Goal: Task Accomplishment & Management: Complete application form

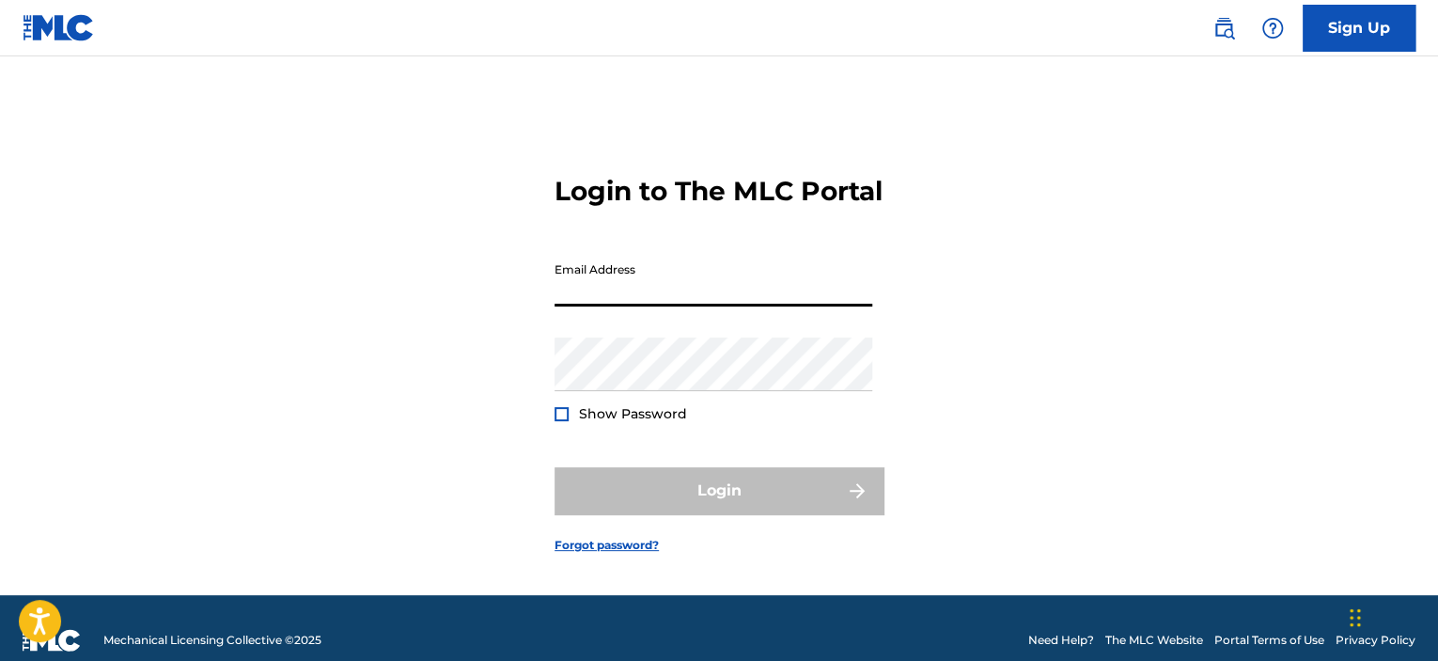
click at [571, 286] on input "Email Address" at bounding box center [713, 280] width 318 height 54
type input "[EMAIL_ADDRESS][DOMAIN_NAME]"
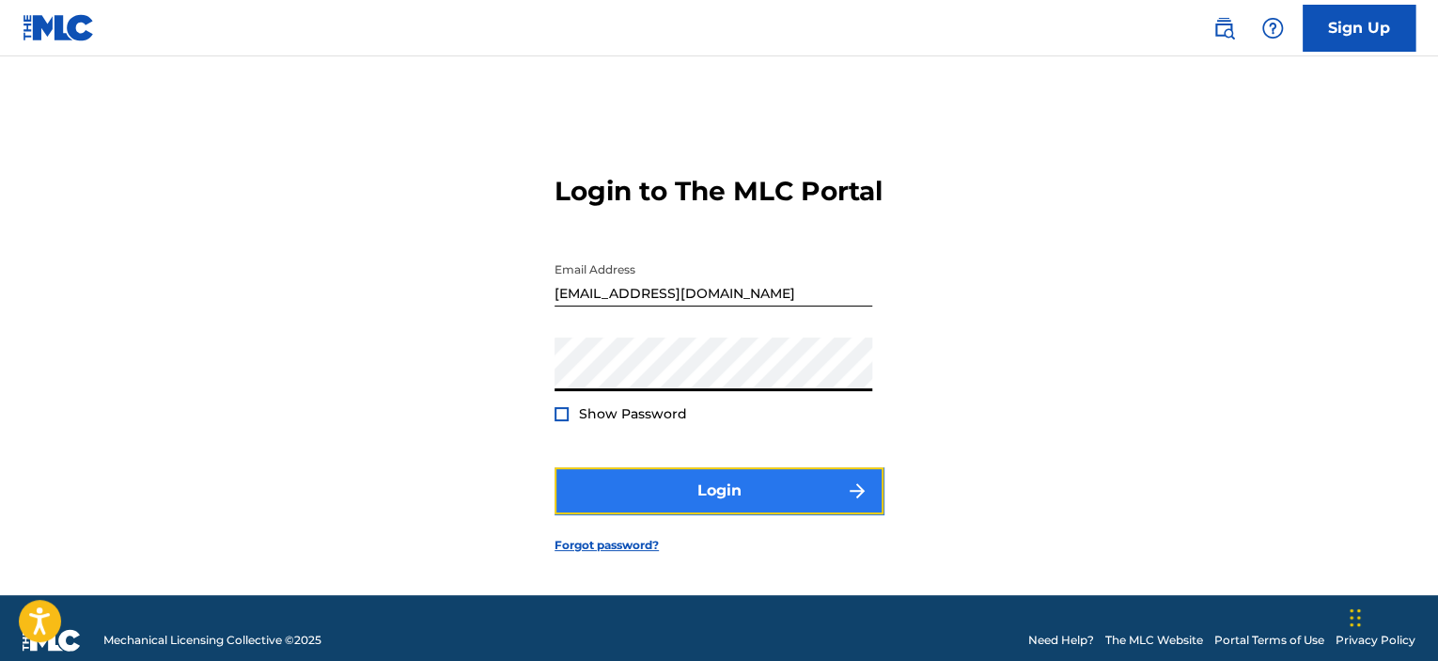
click at [683, 500] on button "Login" at bounding box center [718, 490] width 329 height 47
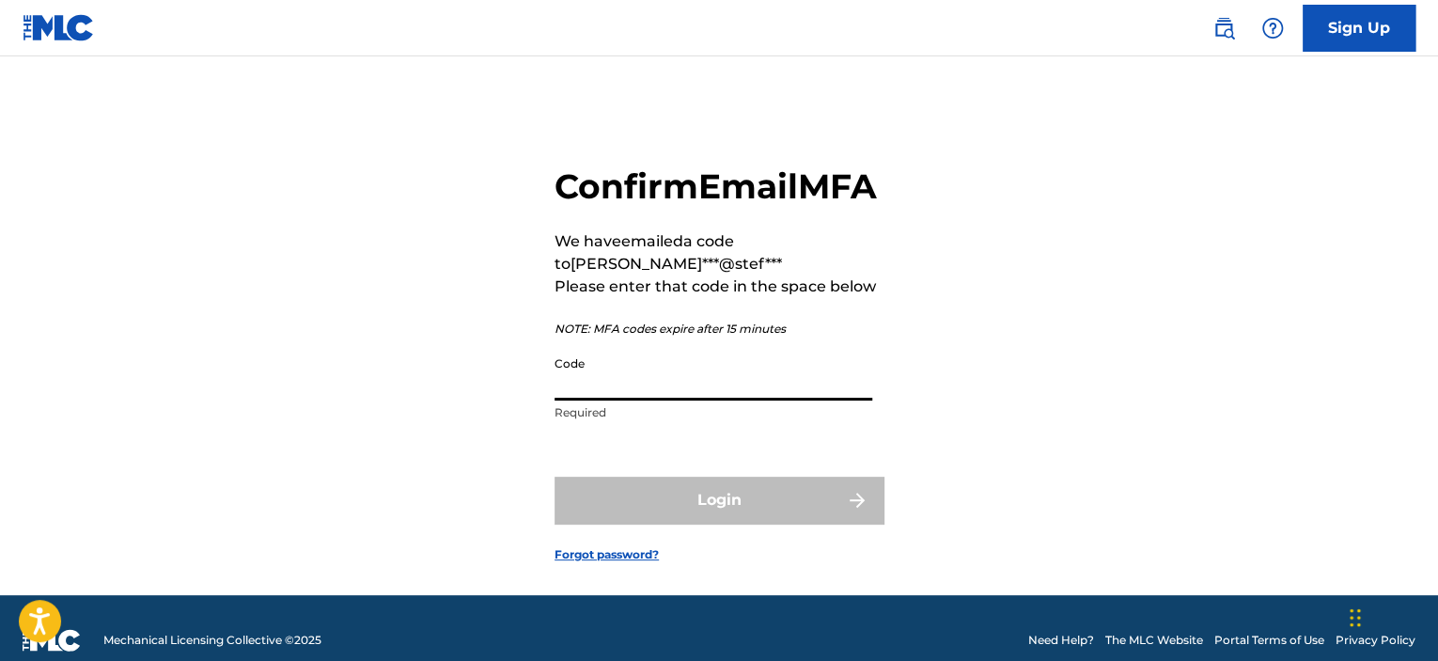
click at [609, 382] on input "Code" at bounding box center [713, 374] width 318 height 54
click at [563, 363] on div "Confirm Email MFA We have emailed a code to [PERSON_NAME]***@stef*** Please ent…" at bounding box center [718, 298] width 329 height 266
click at [586, 390] on input "Code" at bounding box center [713, 374] width 318 height 54
paste input "772564"
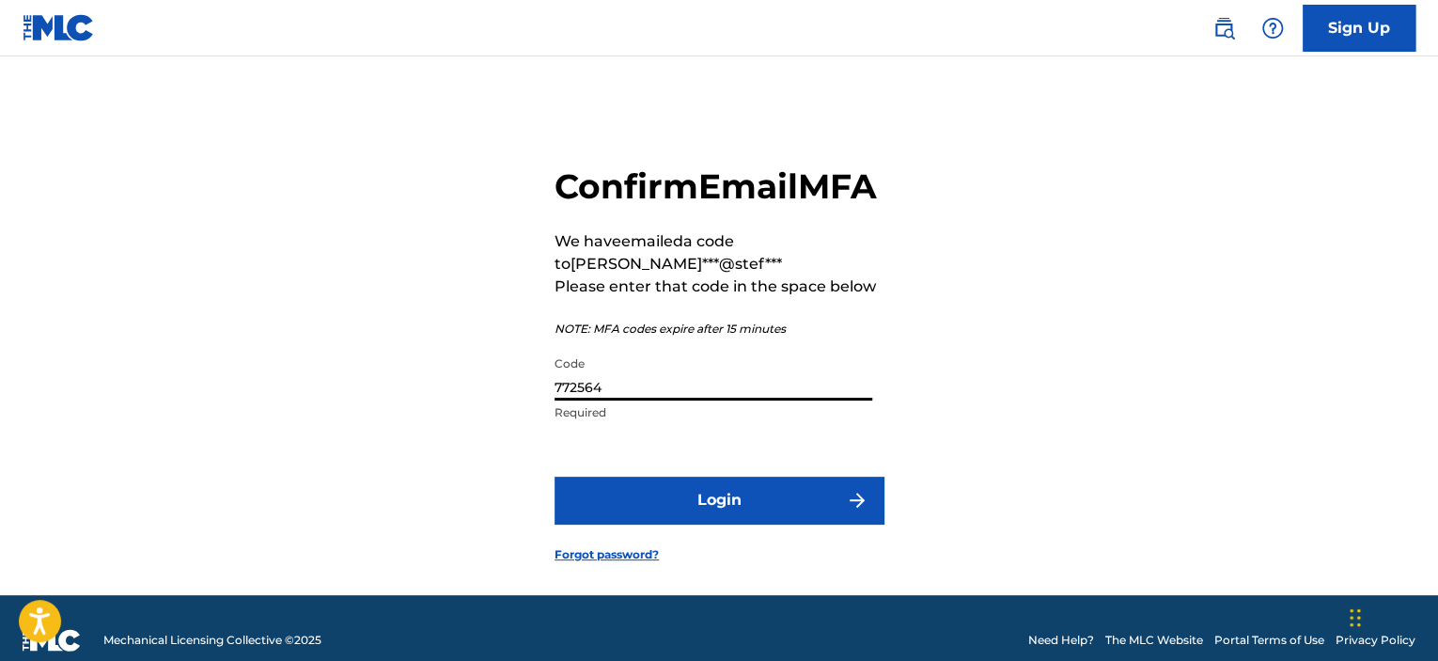
type input "772564"
click at [639, 480] on form "Confirm Email MFA We have emailed a code to [PERSON_NAME]***@stef*** Please ent…" at bounding box center [718, 348] width 329 height 491
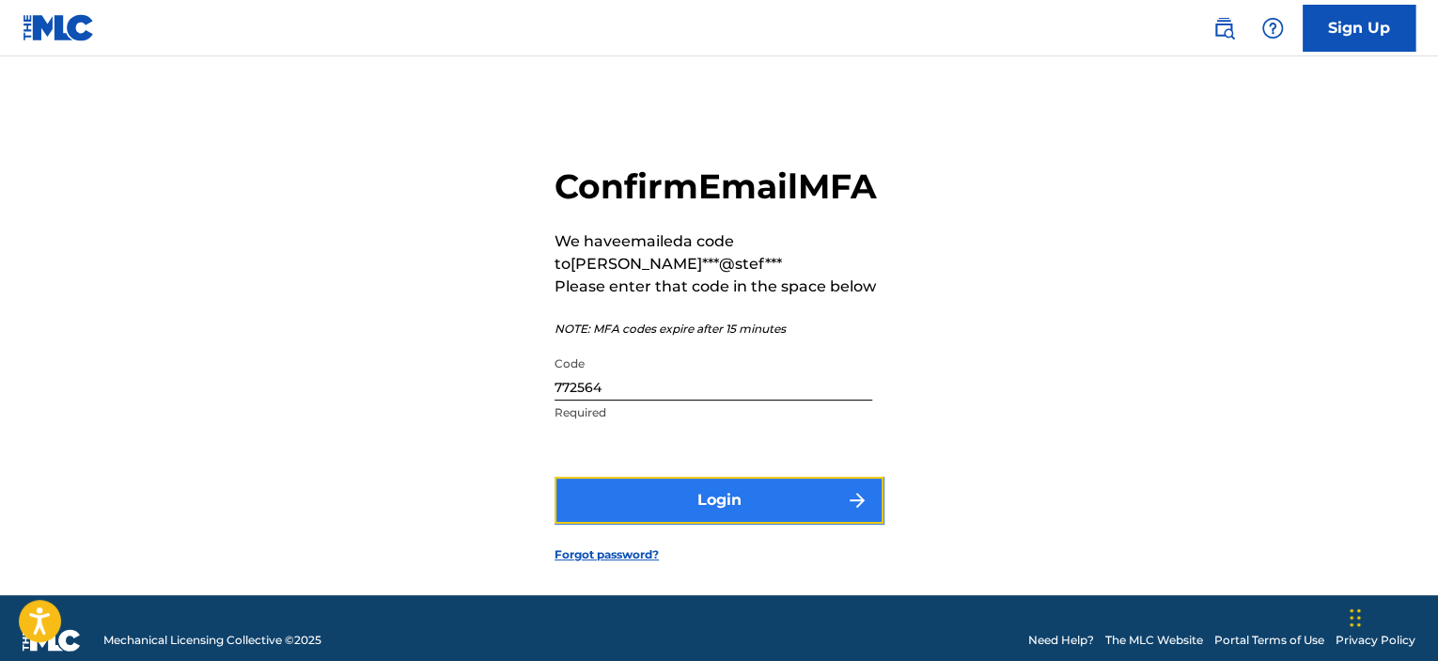
click at [643, 507] on button "Login" at bounding box center [718, 499] width 329 height 47
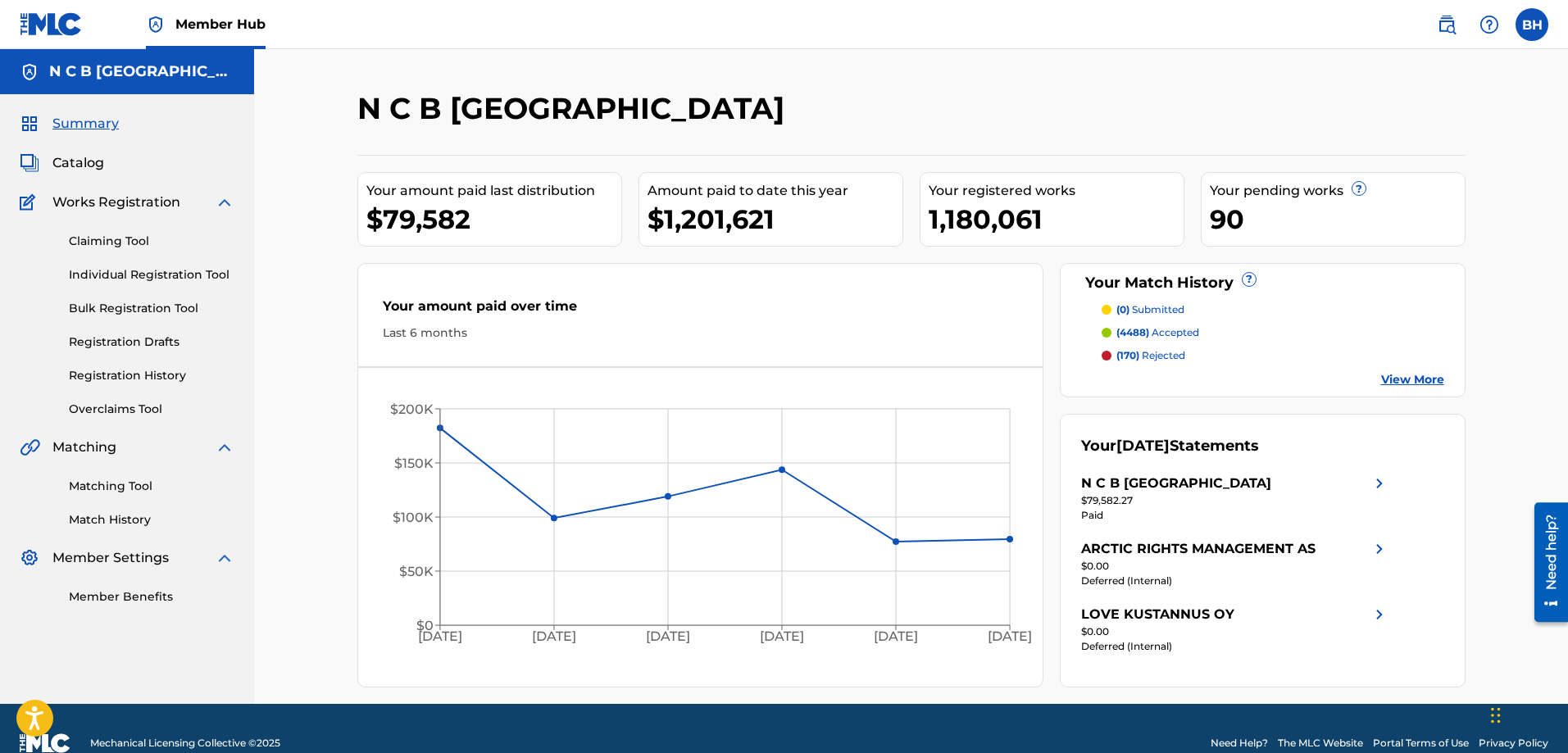
click at [99, 443] on span "Matching" at bounding box center [84, 447] width 64 height 20
click at [95, 483] on link "Matching Tool" at bounding box center [152, 486] width 166 height 17
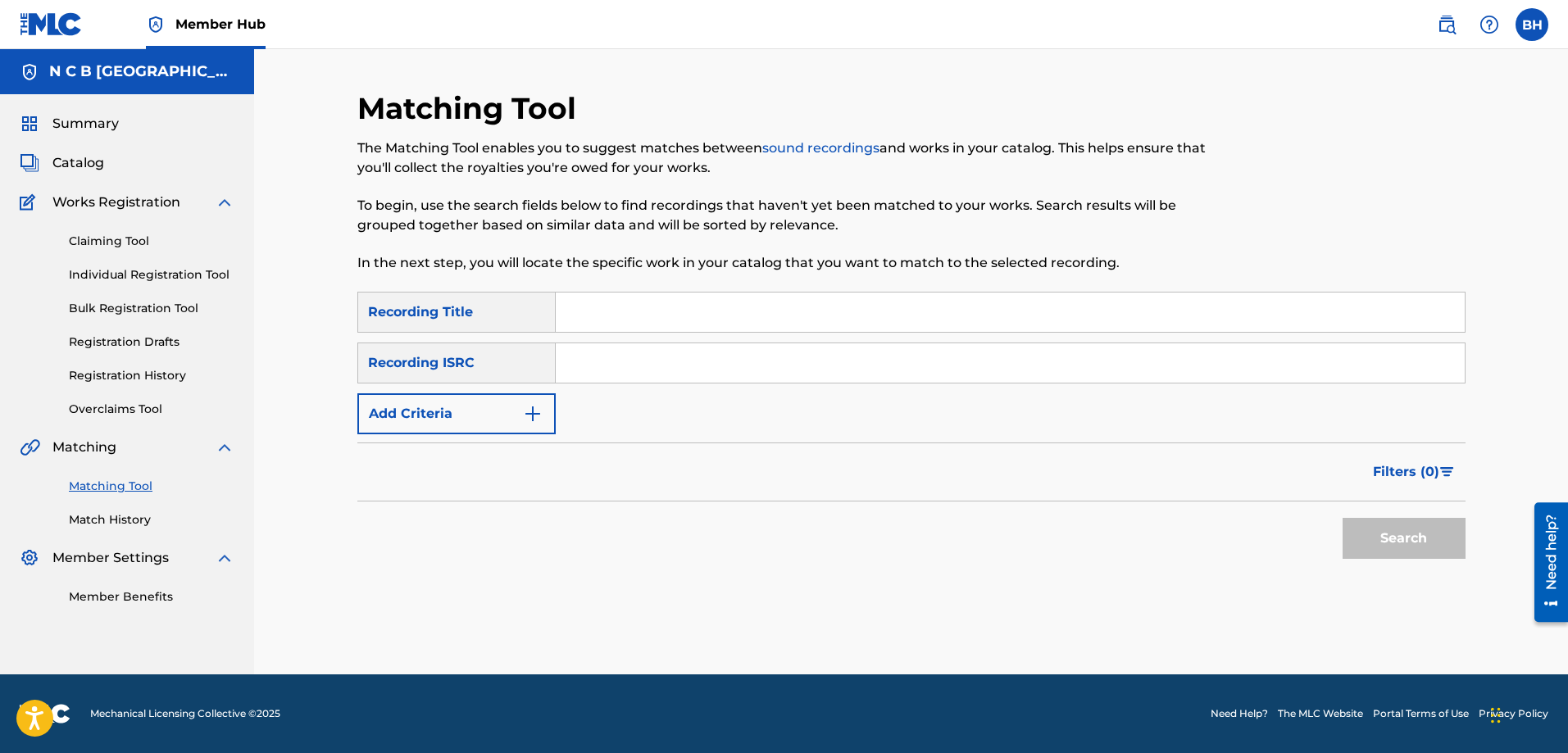
click at [610, 323] on input "Search Form" at bounding box center [1010, 311] width 909 height 39
type input "fed all my days"
click at [1253, 518] on button "Search" at bounding box center [1403, 538] width 123 height 41
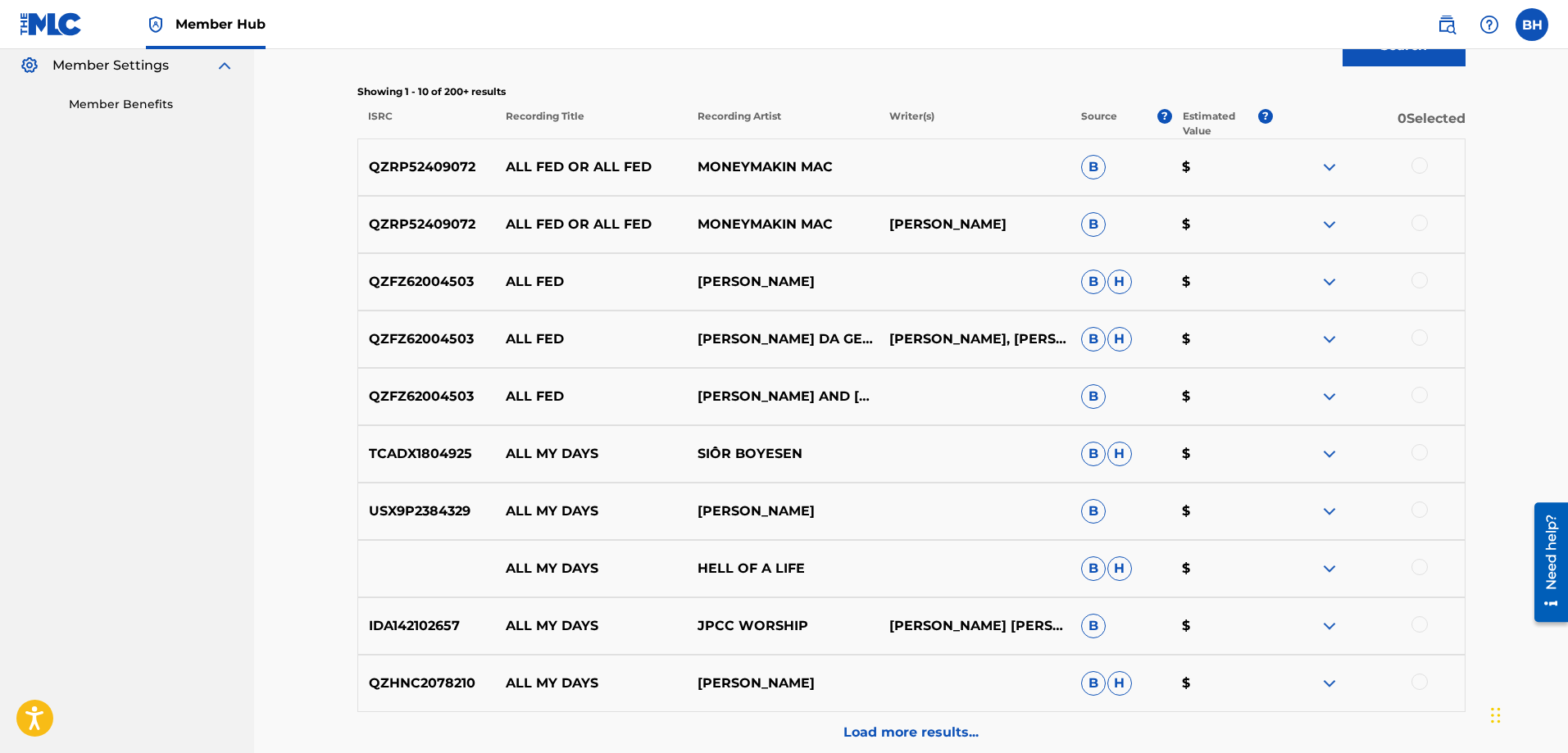
scroll to position [653, 0]
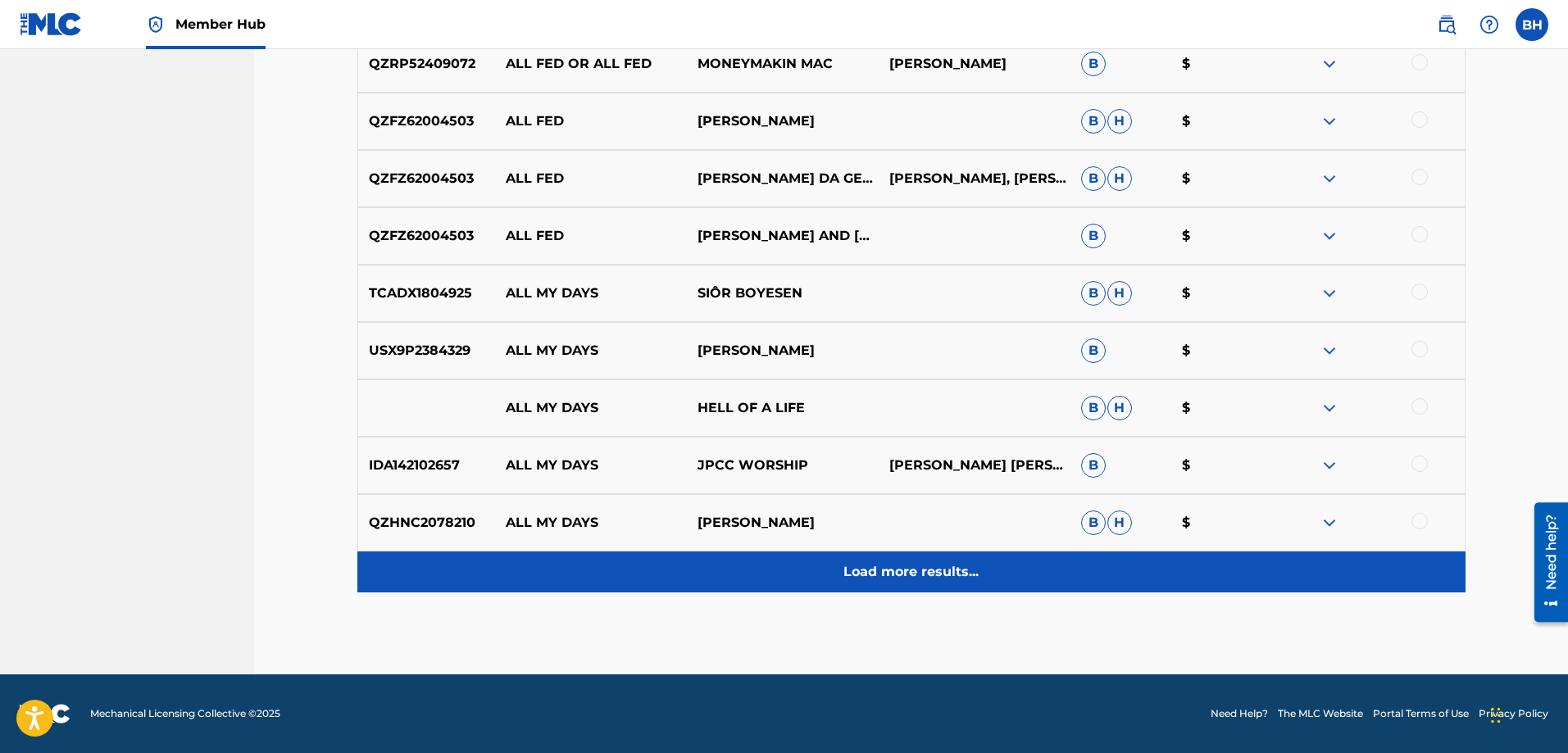
click at [906, 575] on div "Load more results..." at bounding box center [911, 571] width 1108 height 41
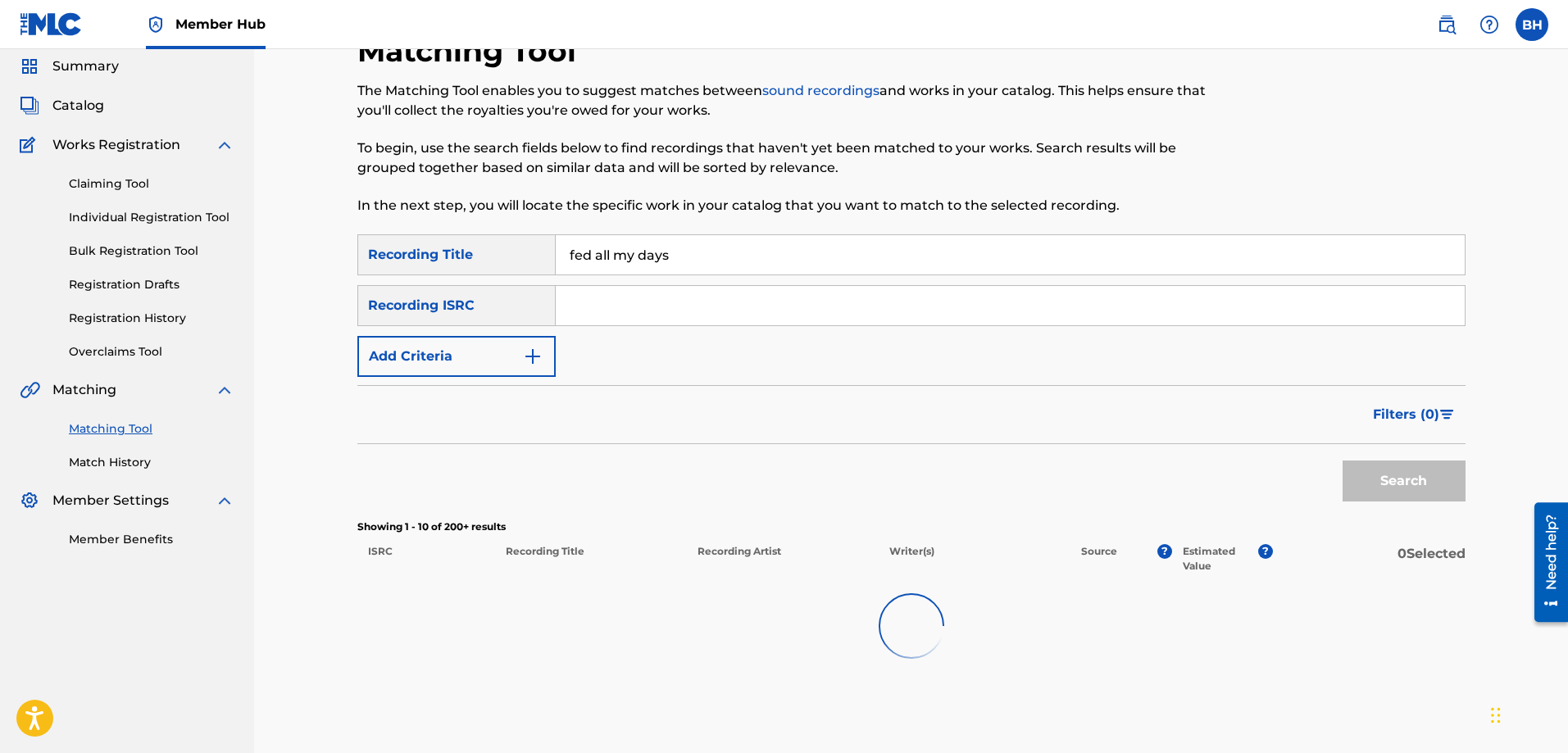
scroll to position [0, 0]
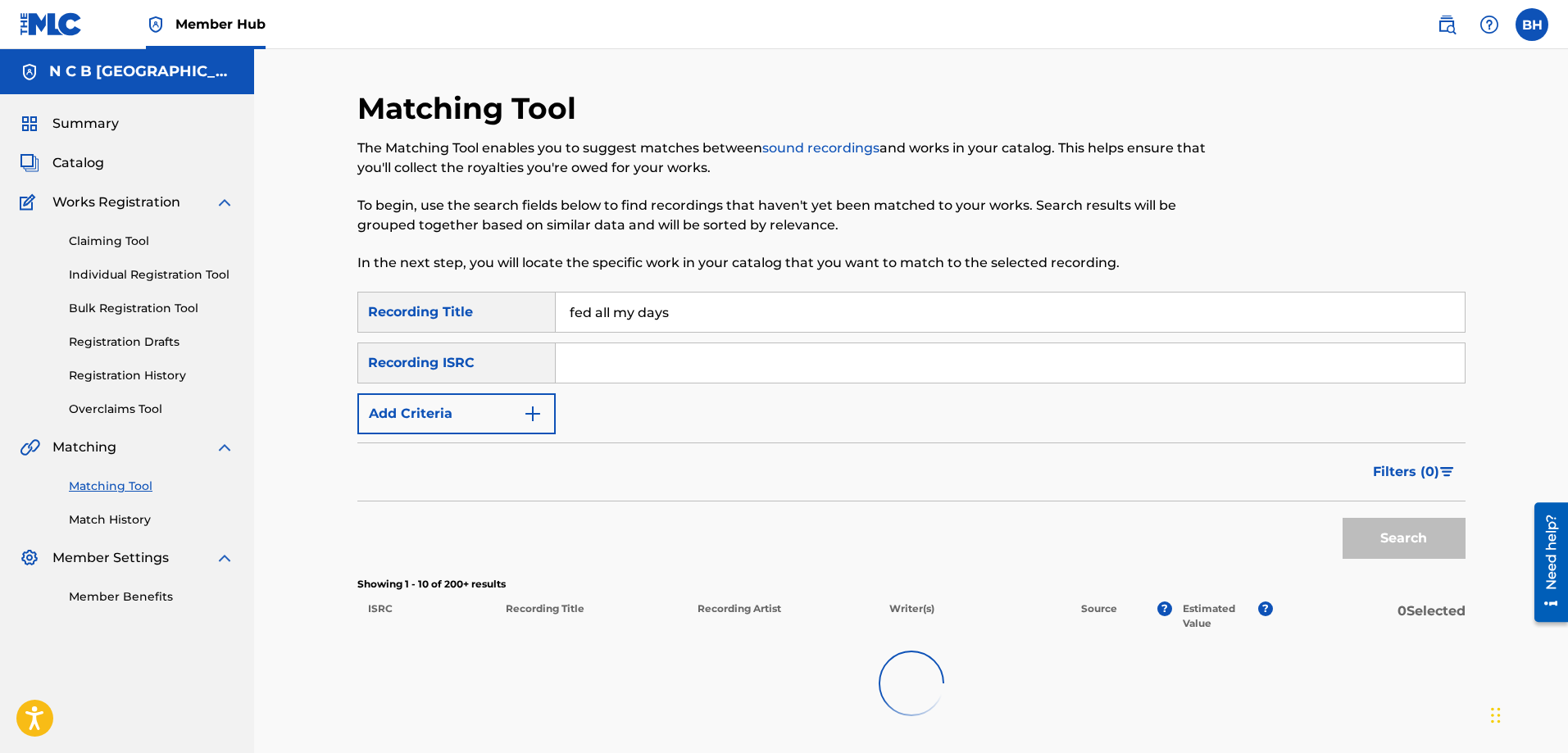
click at [493, 374] on div "Recording ISRC" at bounding box center [456, 363] width 198 height 41
drag, startPoint x: 485, startPoint y: 381, endPoint x: 479, endPoint y: 390, distance: 10.8
click at [483, 385] on div "SearchWithCriteria6483cd86-c6c2-430f-845b-30ac81018e60 Recording Title fed all …" at bounding box center [911, 363] width 1108 height 143
click at [482, 416] on button "Add Criteria" at bounding box center [456, 413] width 198 height 41
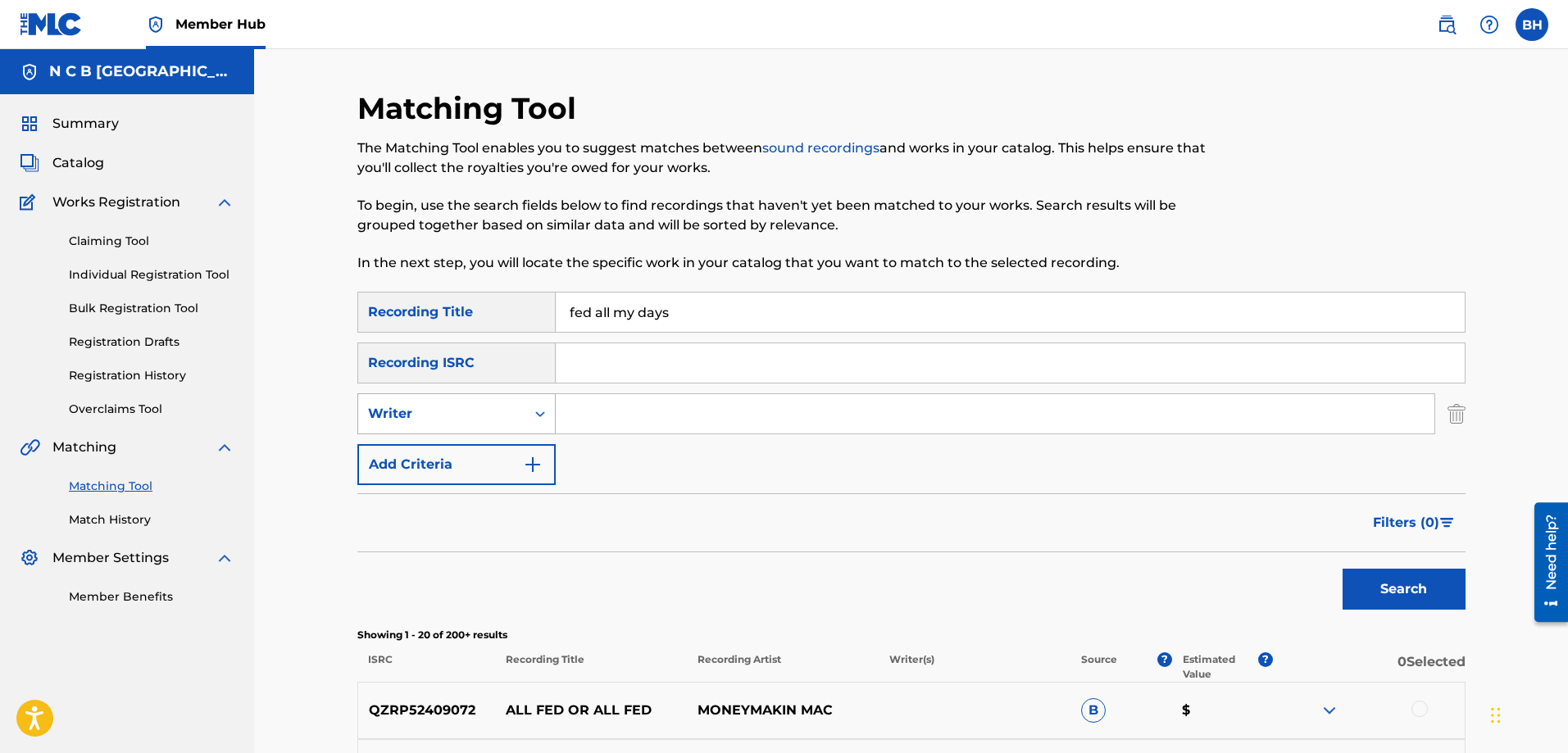
click at [464, 399] on div "Writer" at bounding box center [442, 414] width 167 height 31
click at [443, 457] on div "Recording Artist" at bounding box center [457, 454] width 197 height 41
click at [532, 415] on icon "Search Form" at bounding box center [540, 413] width 17 height 17
click at [490, 451] on div "Writer" at bounding box center [457, 454] width 197 height 41
click at [633, 426] on input "Search Form" at bounding box center [994, 413] width 878 height 39
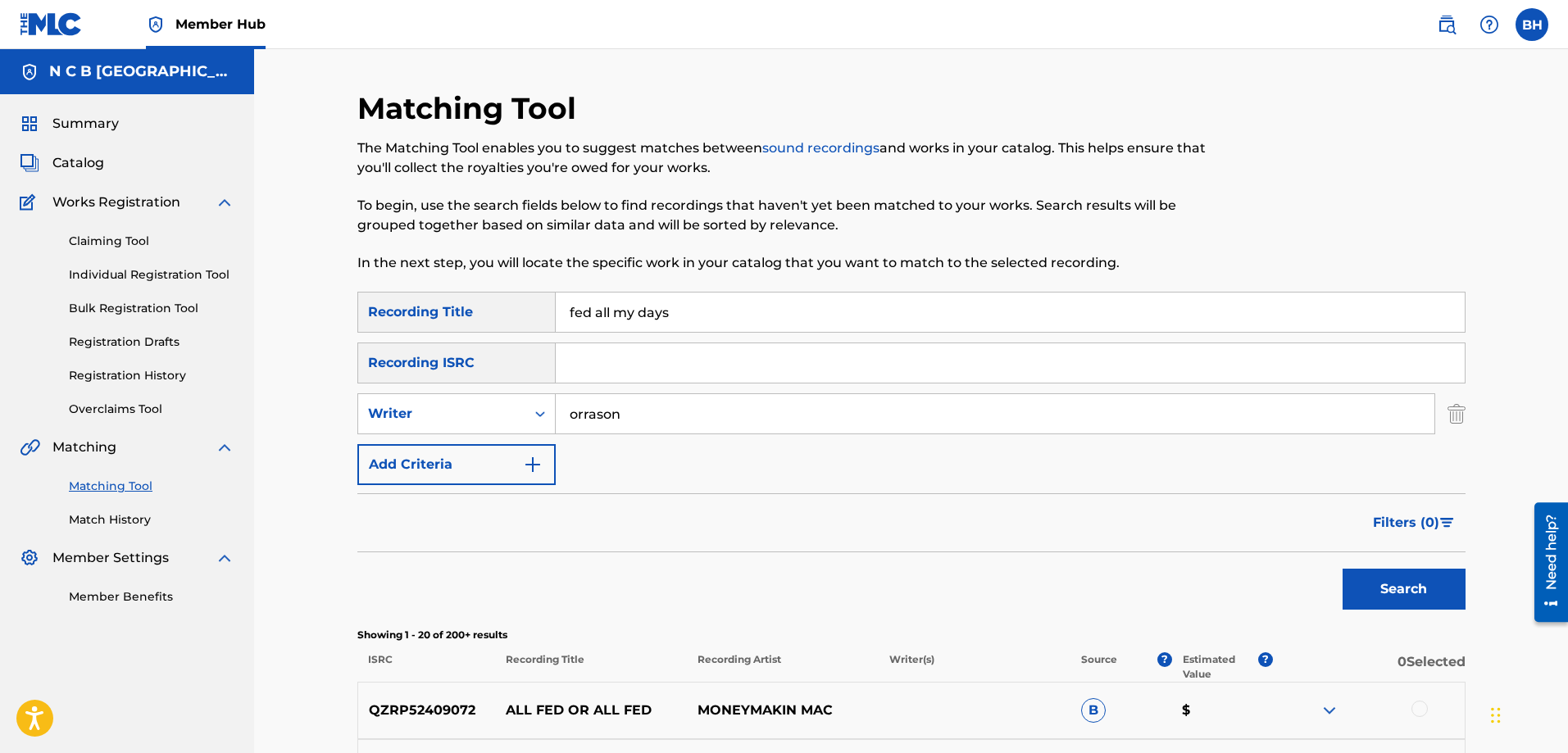
type input "orrason"
click at [1253, 568] on button "Search" at bounding box center [1403, 588] width 123 height 41
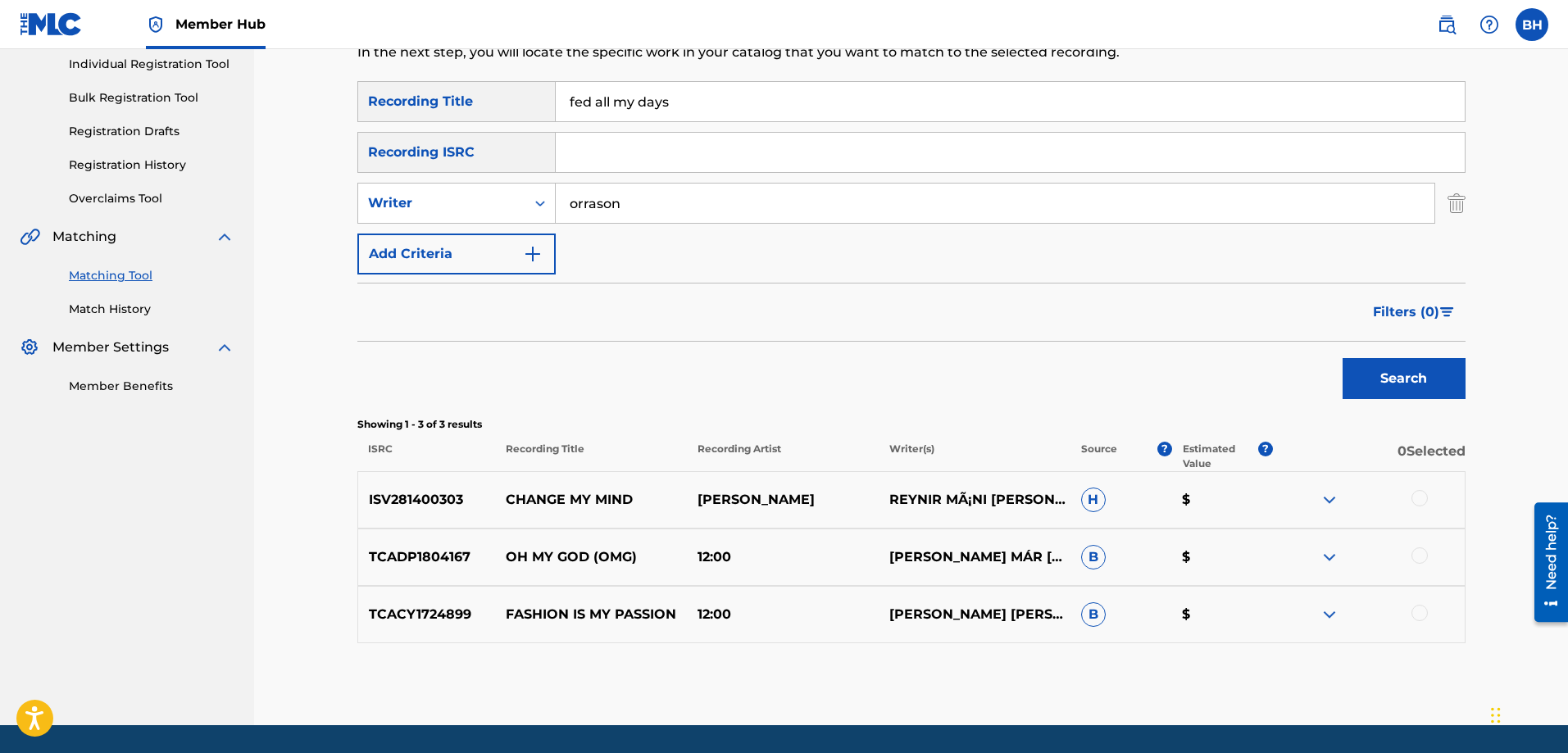
scroll to position [261, 0]
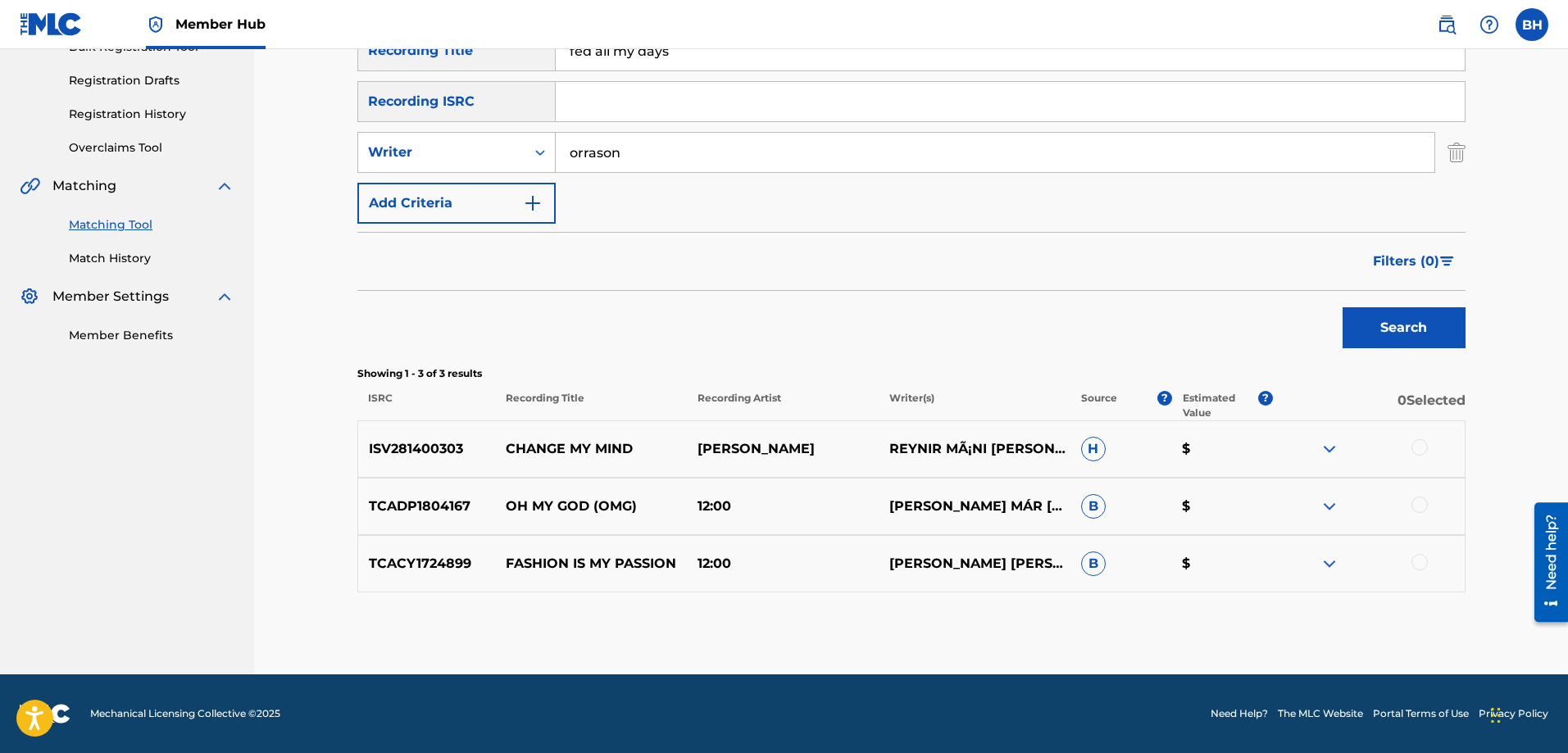
click at [1253, 449] on div at bounding box center [1419, 447] width 17 height 17
click at [1231, 575] on button "Match 1 Group" at bounding box center [1152, 619] width 181 height 41
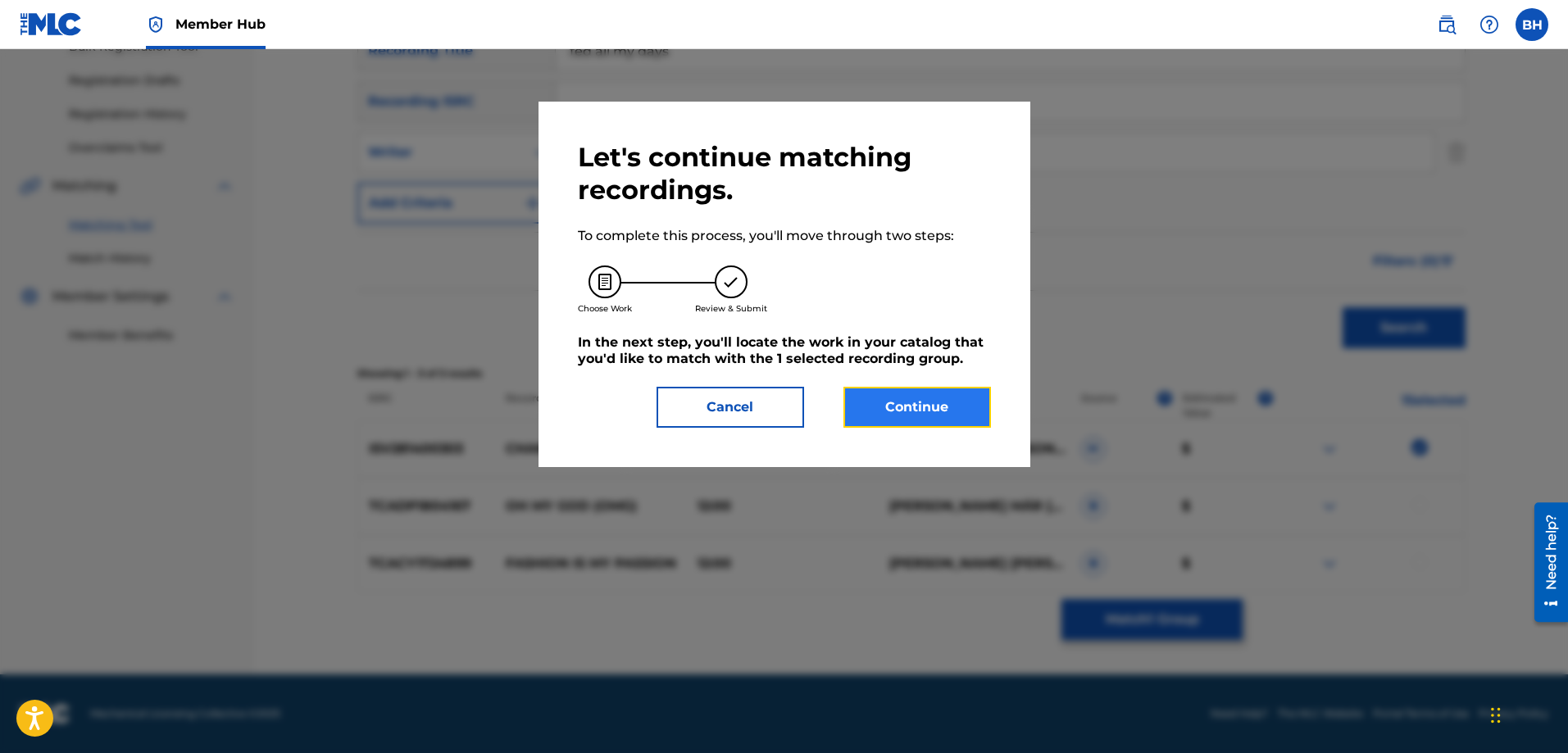
click at [913, 414] on button "Continue" at bounding box center [917, 407] width 147 height 41
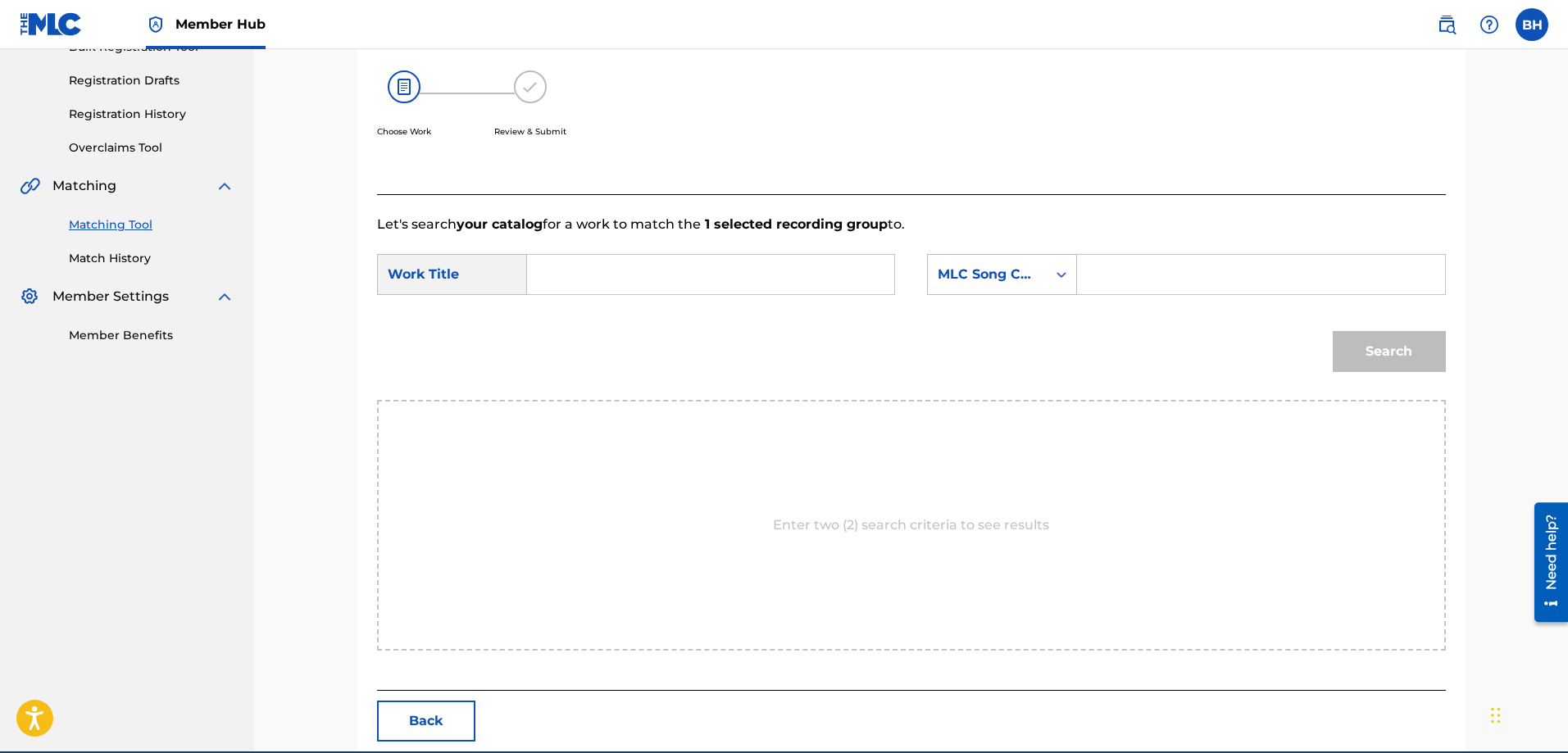
click at [490, 274] on div "Work Title" at bounding box center [452, 274] width 150 height 41
drag, startPoint x: 596, startPoint y: 292, endPoint x: 760, endPoint y: 300, distance: 164.2
click at [601, 292] on input "Search Form" at bounding box center [710, 274] width 339 height 39
click at [1050, 275] on div "Search Form" at bounding box center [1061, 275] width 30 height 30
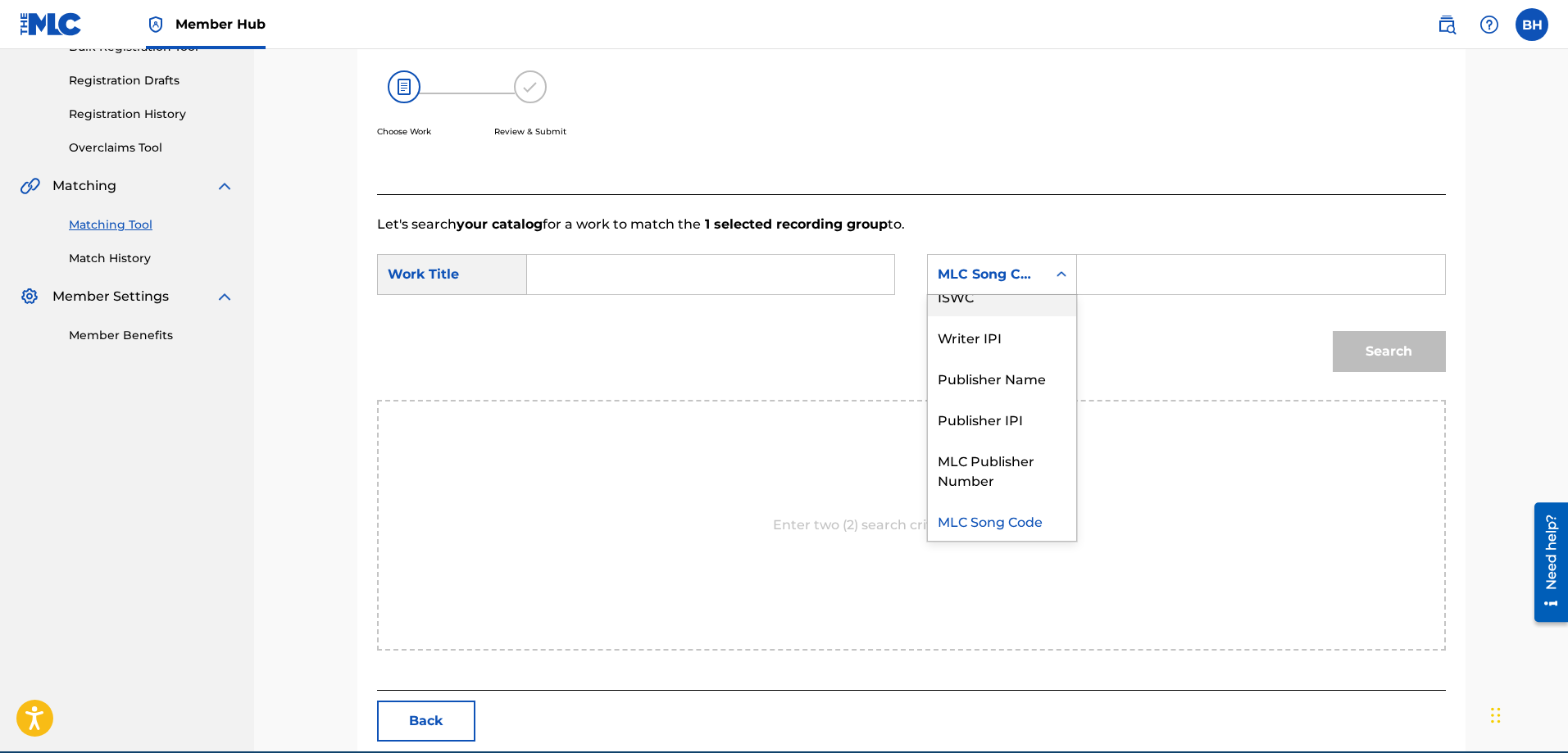
click at [1006, 305] on div "ISWC" at bounding box center [1002, 295] width 148 height 41
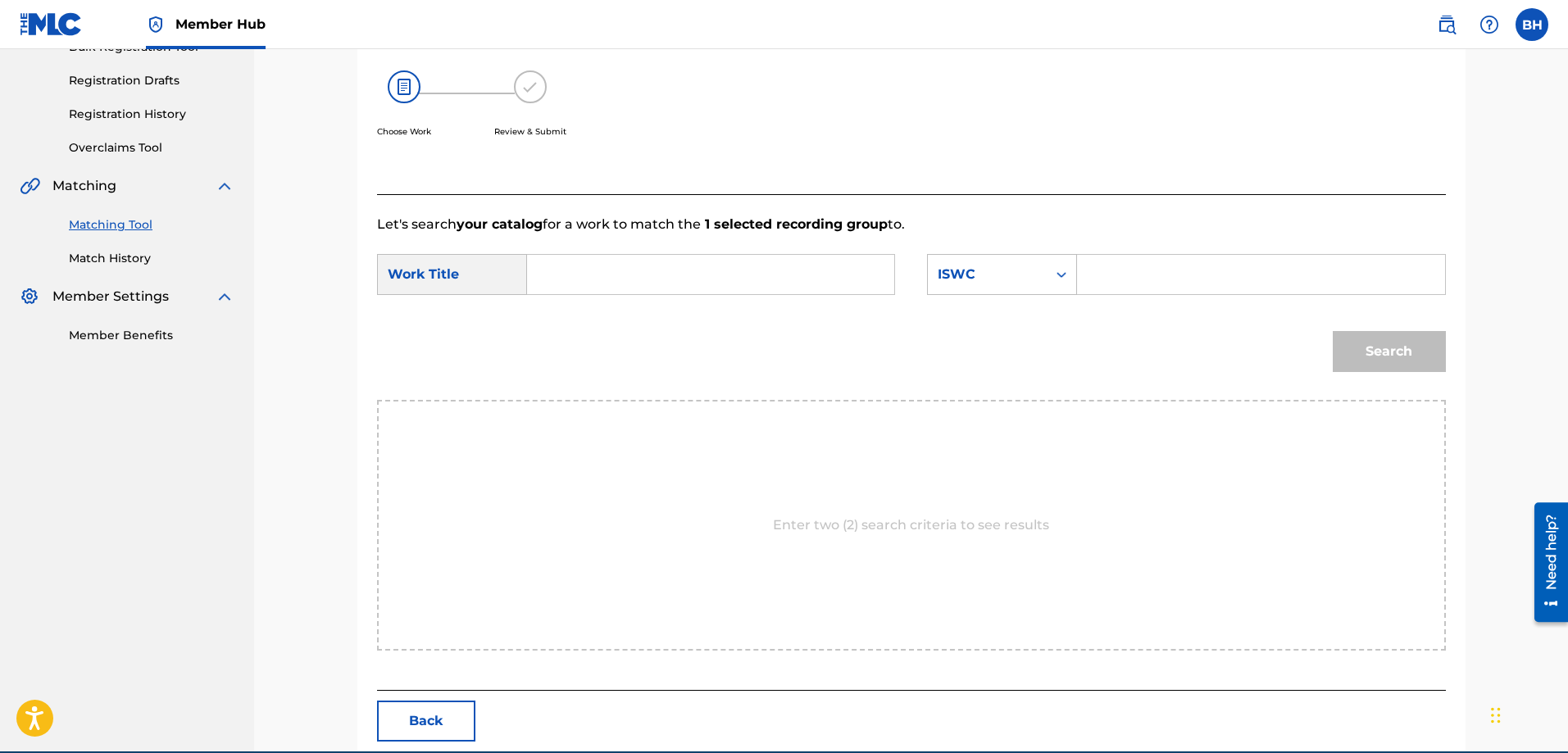
click at [1135, 259] on input "Search Form" at bounding box center [1260, 274] width 339 height 39
paste input "T9316016816"
drag, startPoint x: 1119, startPoint y: 280, endPoint x: 1072, endPoint y: 282, distance: 47.0
click at [1072, 282] on div "SearchWithCriteria08ba9480-08db-46b6-9680-fa11f0eddb72 ISWC T9316016816" at bounding box center [1186, 274] width 518 height 41
click at [1119, 288] on input "T9316016816" at bounding box center [1260, 274] width 339 height 39
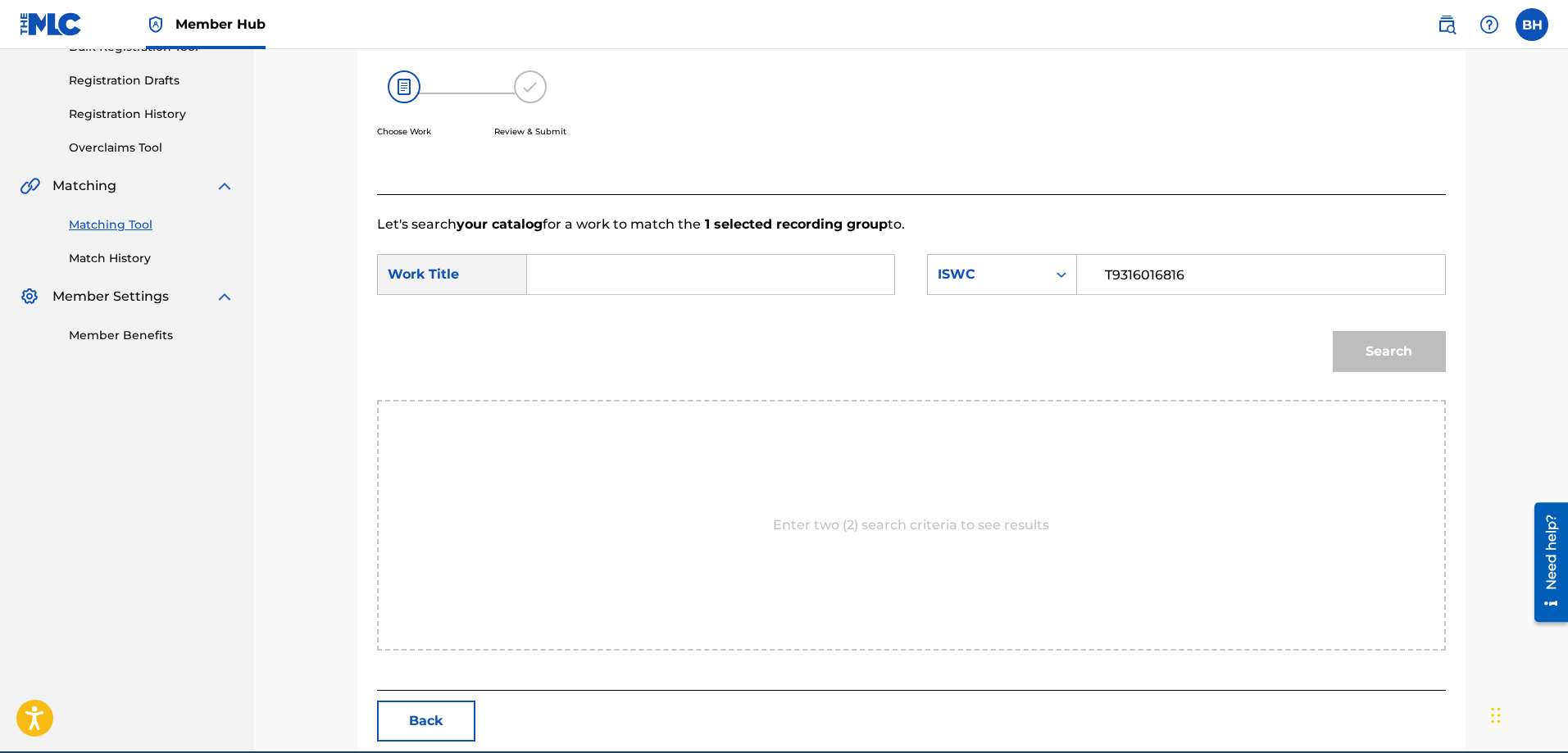
click at [1104, 270] on input "T9316016816" at bounding box center [1260, 274] width 339 height 39
type input "T9316016816"
click at [578, 251] on form "SearchWithCriteria80b8fe95-979a-4ddc-8a9f-9e165c59928e Work Title SearchWithCri…" at bounding box center [910, 317] width 1068 height 166
click at [586, 281] on input "Search Form" at bounding box center [710, 274] width 339 height 39
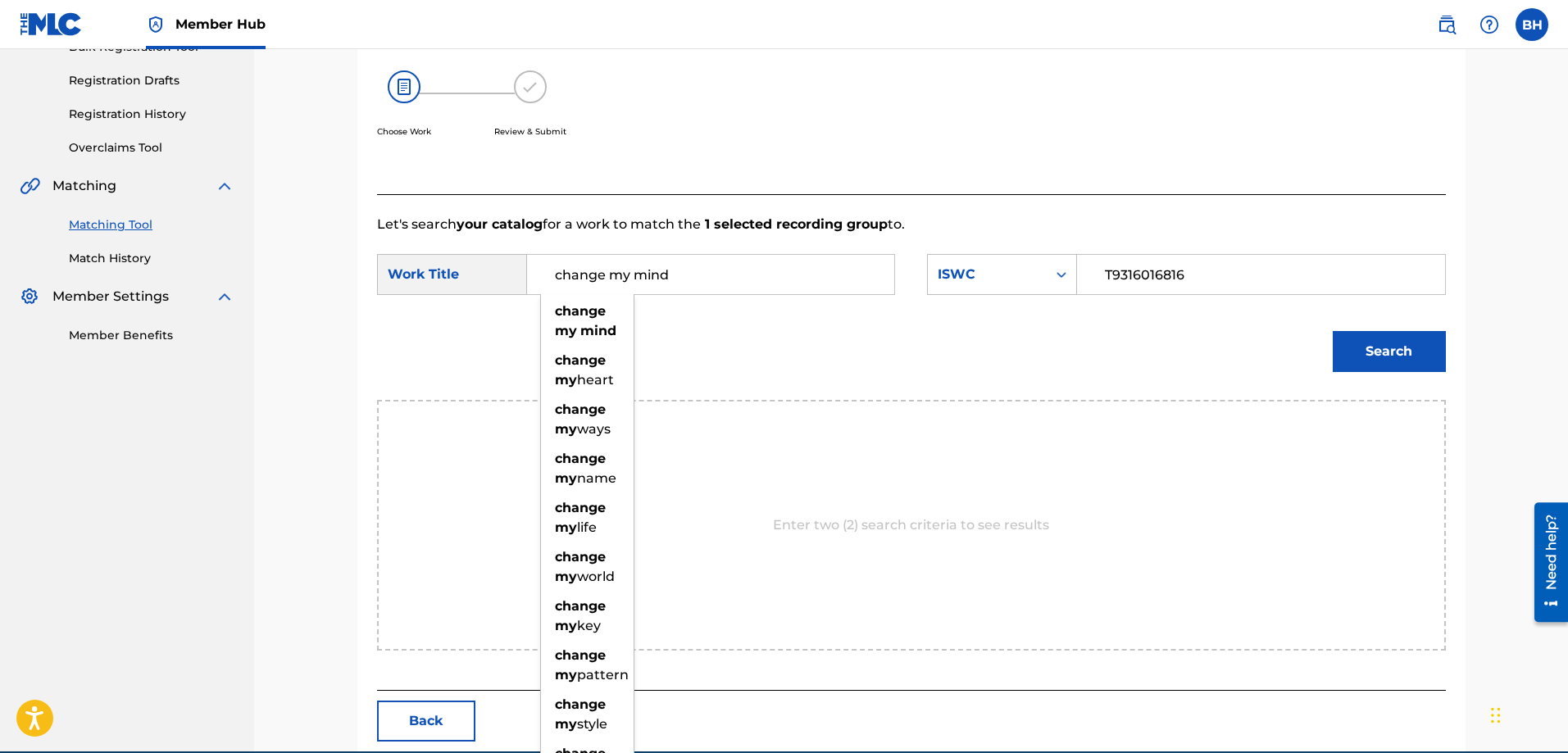
type input "change my mind"
click at [1253, 331] on button "Search" at bounding box center [1389, 351] width 113 height 41
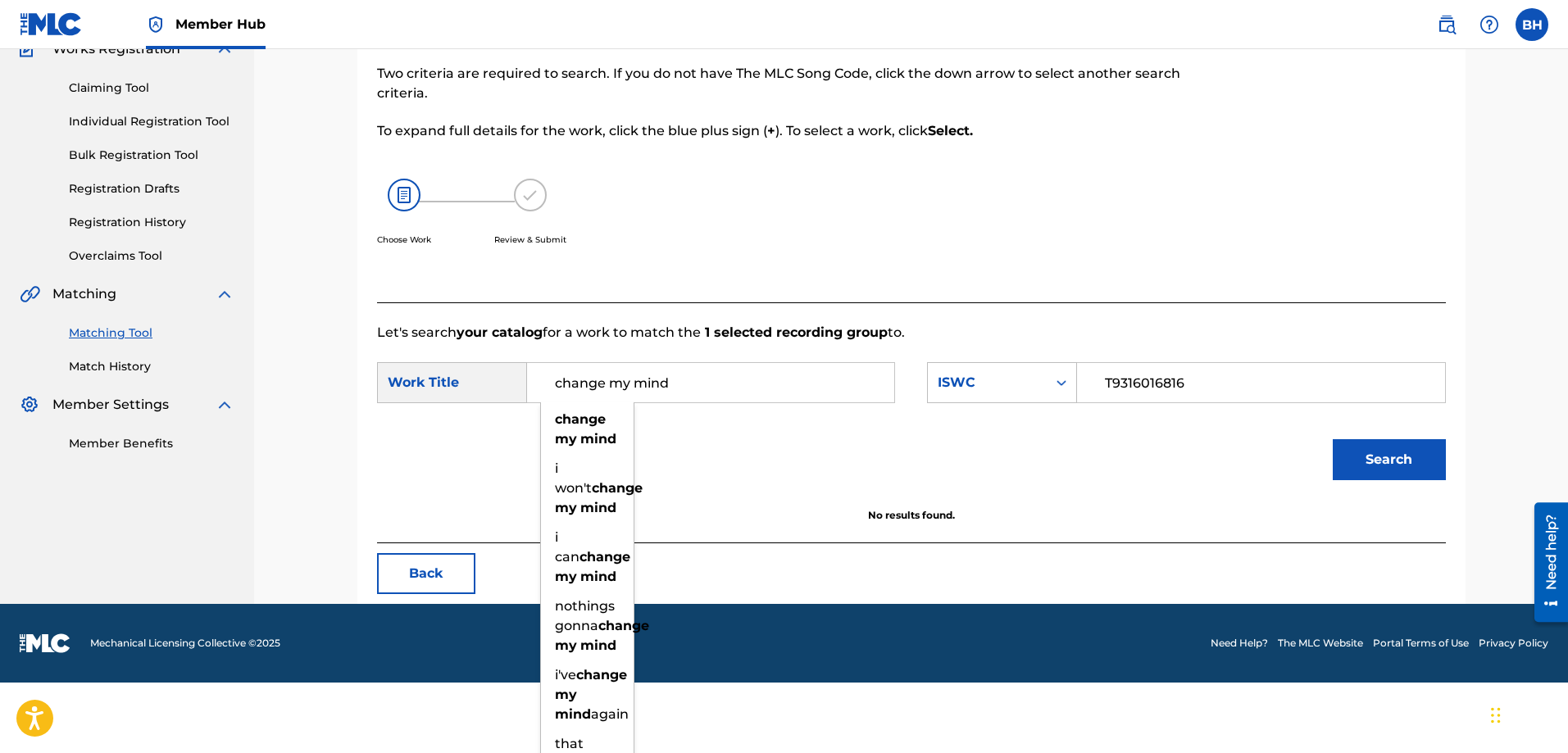
scroll to position [83, 0]
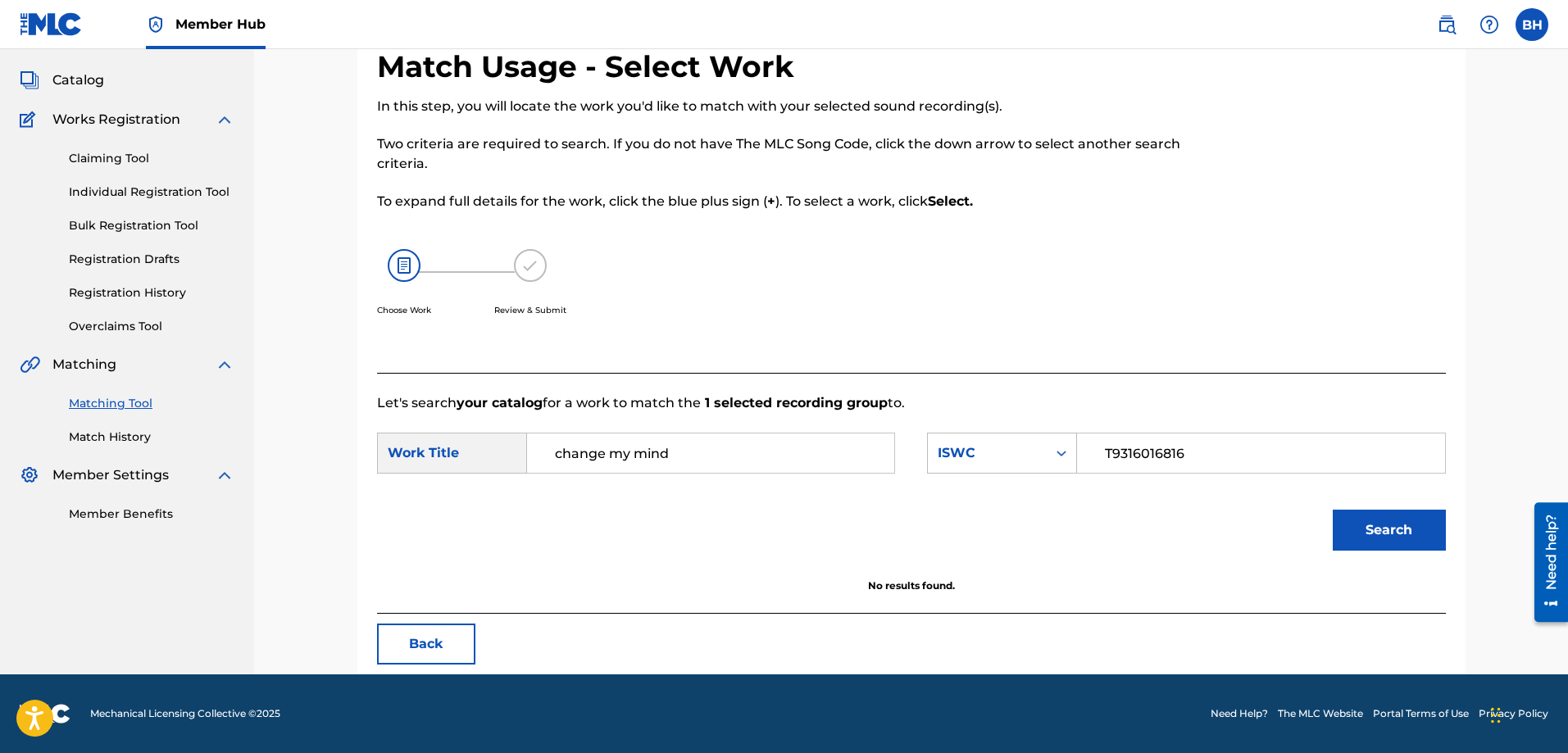
click at [1182, 454] on input "T9316016816" at bounding box center [1260, 452] width 339 height 39
click at [891, 458] on div "change my mind" at bounding box center [711, 452] width 368 height 41
click at [962, 474] on div "SearchWithCriteria80b8fe95-979a-4ddc-8a9f-9e165c59928e Work Title change my min…" at bounding box center [910, 458] width 1068 height 51
click at [966, 468] on div "ISWC" at bounding box center [987, 453] width 119 height 31
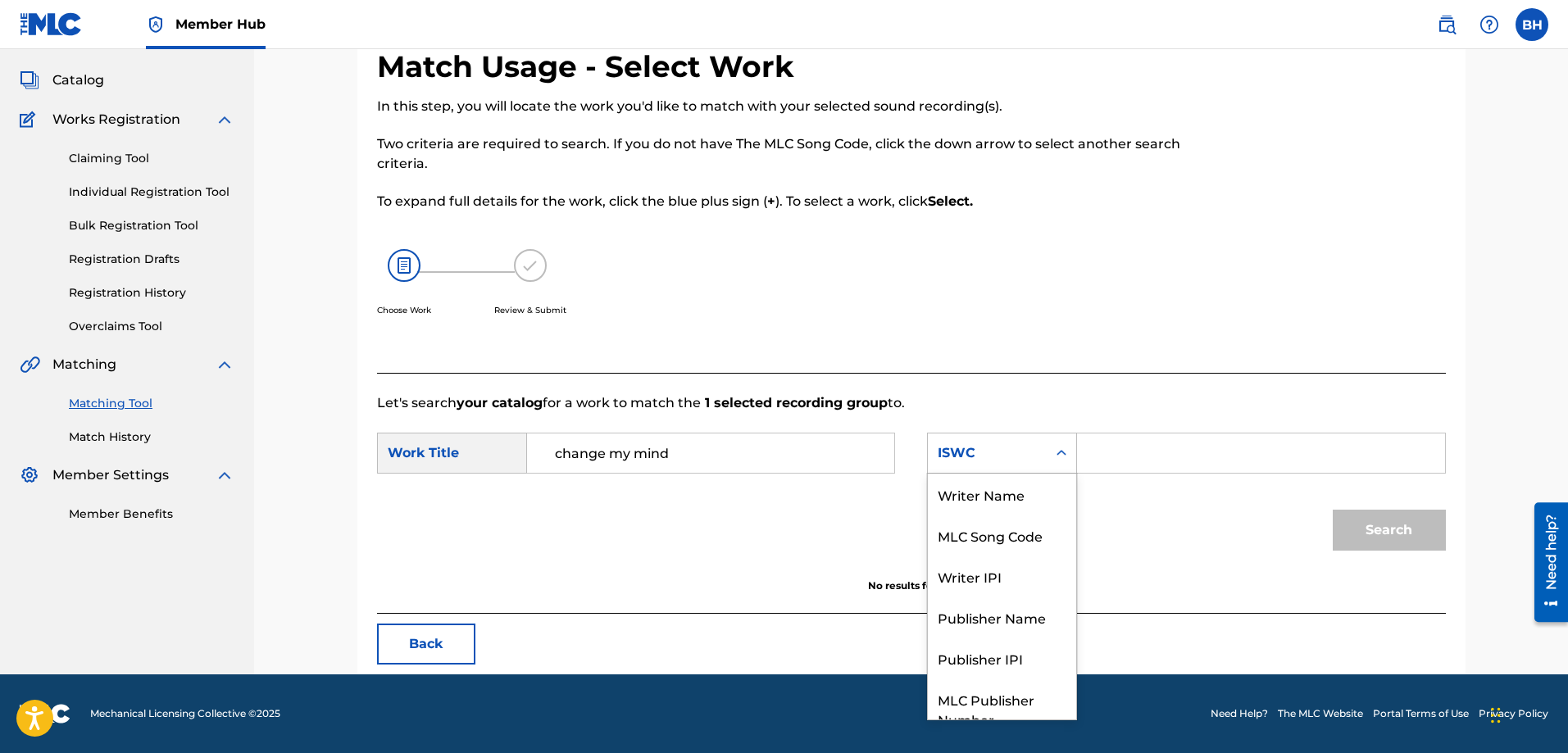
scroll to position [0, 0]
click at [770, 463] on input "change my mind" at bounding box center [710, 452] width 339 height 39
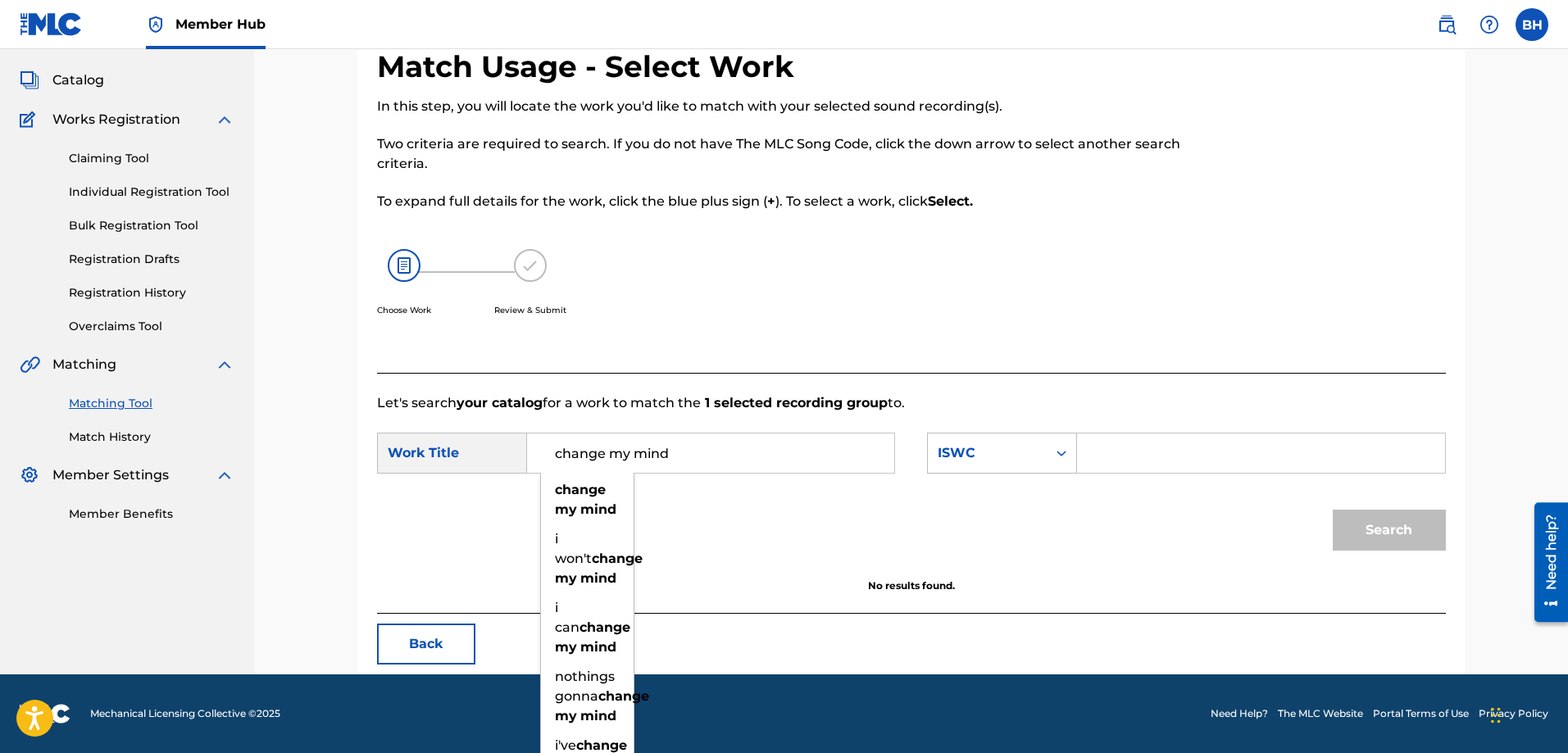
click at [604, 451] on input "change my mind" at bounding box center [710, 452] width 339 height 39
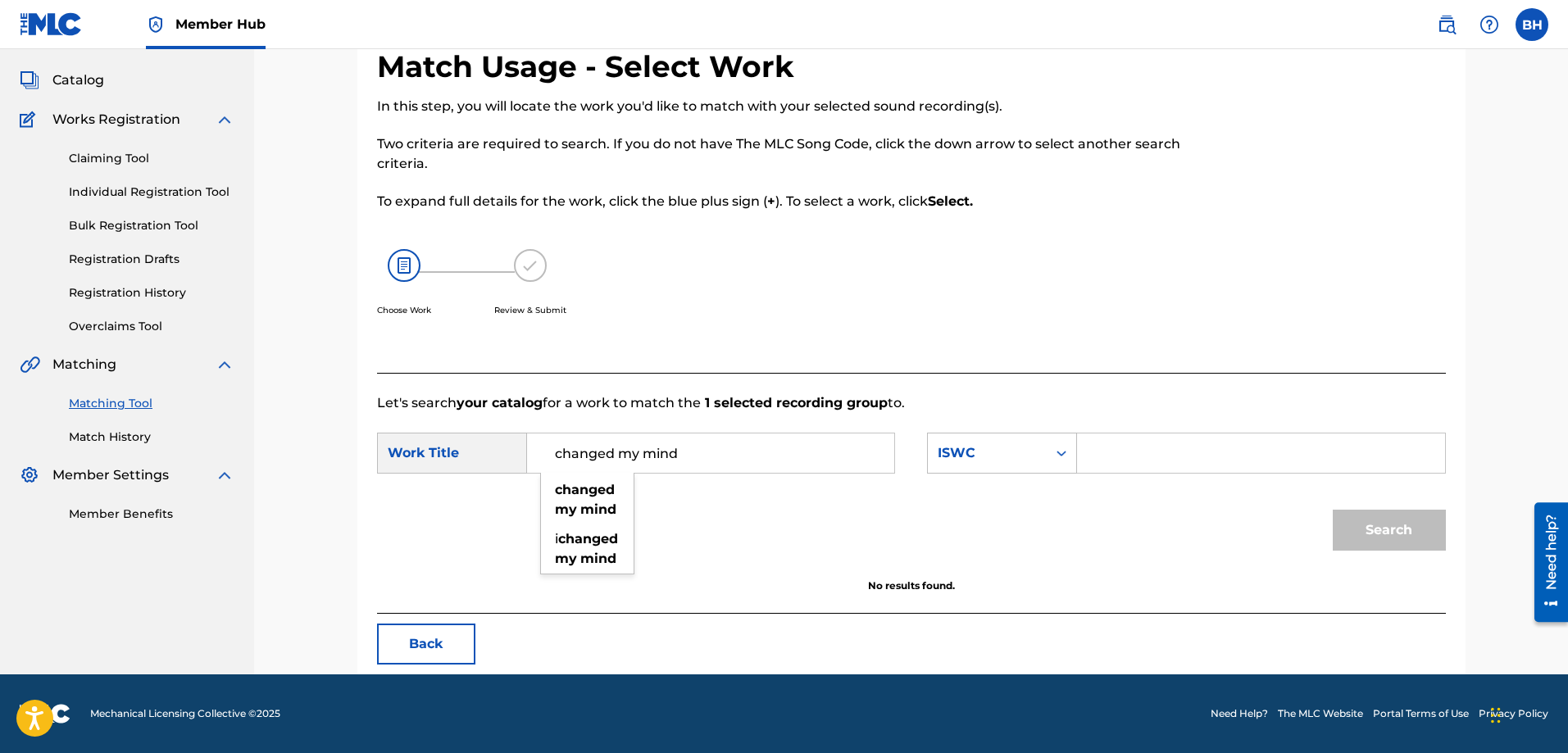
type input "changed my mind"
click at [1130, 455] on input "Search Form" at bounding box center [1260, 452] width 339 height 39
paste input "T9316016816"
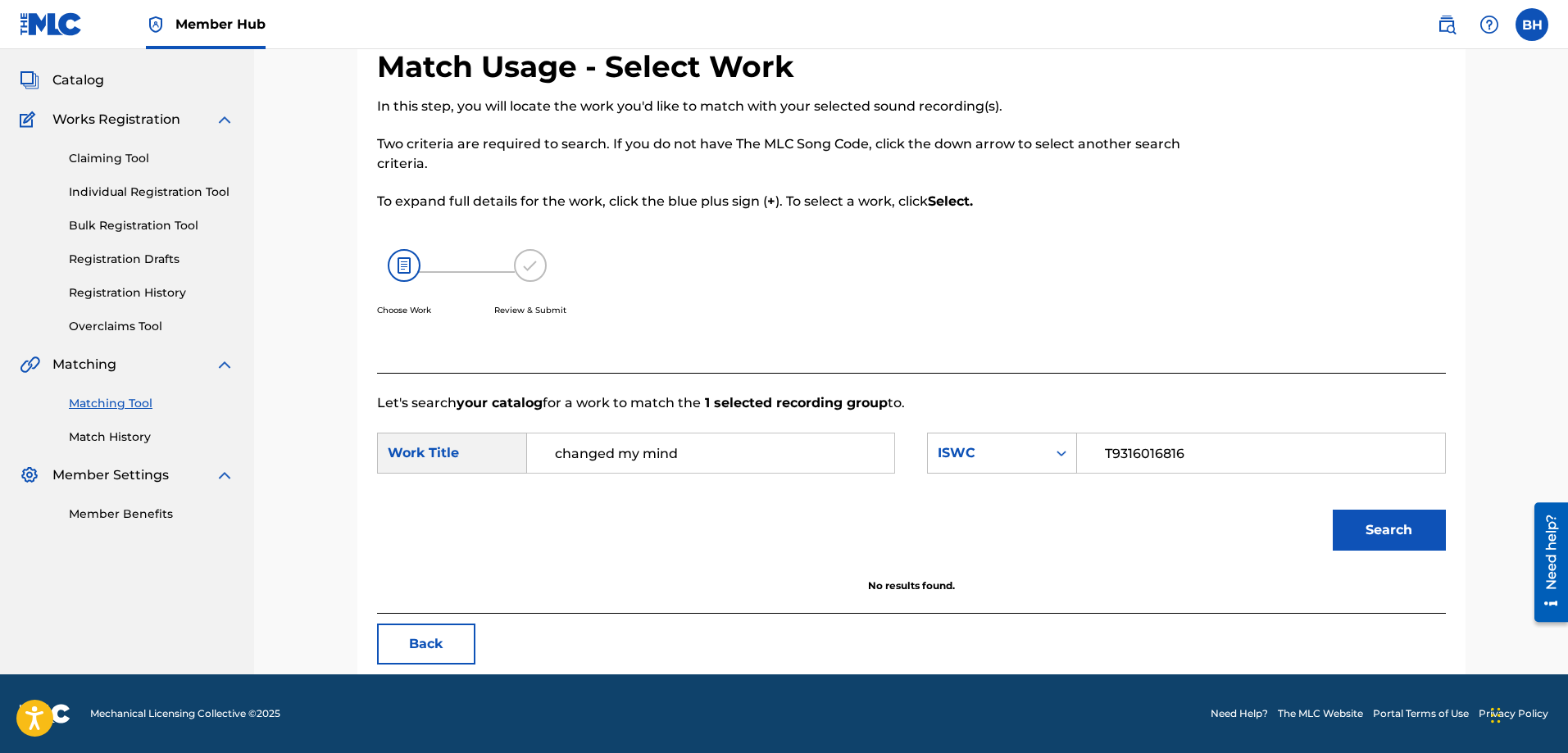
drag, startPoint x: 1107, startPoint y: 453, endPoint x: 1081, endPoint y: 458, distance: 26.5
click at [1081, 458] on div "T9316016816" at bounding box center [1261, 452] width 368 height 41
click at [1253, 509] on button "Search" at bounding box center [1389, 529] width 113 height 41
click at [1110, 456] on input "T9316016816" at bounding box center [1260, 452] width 339 height 39
type input "T-931.601.681-6"
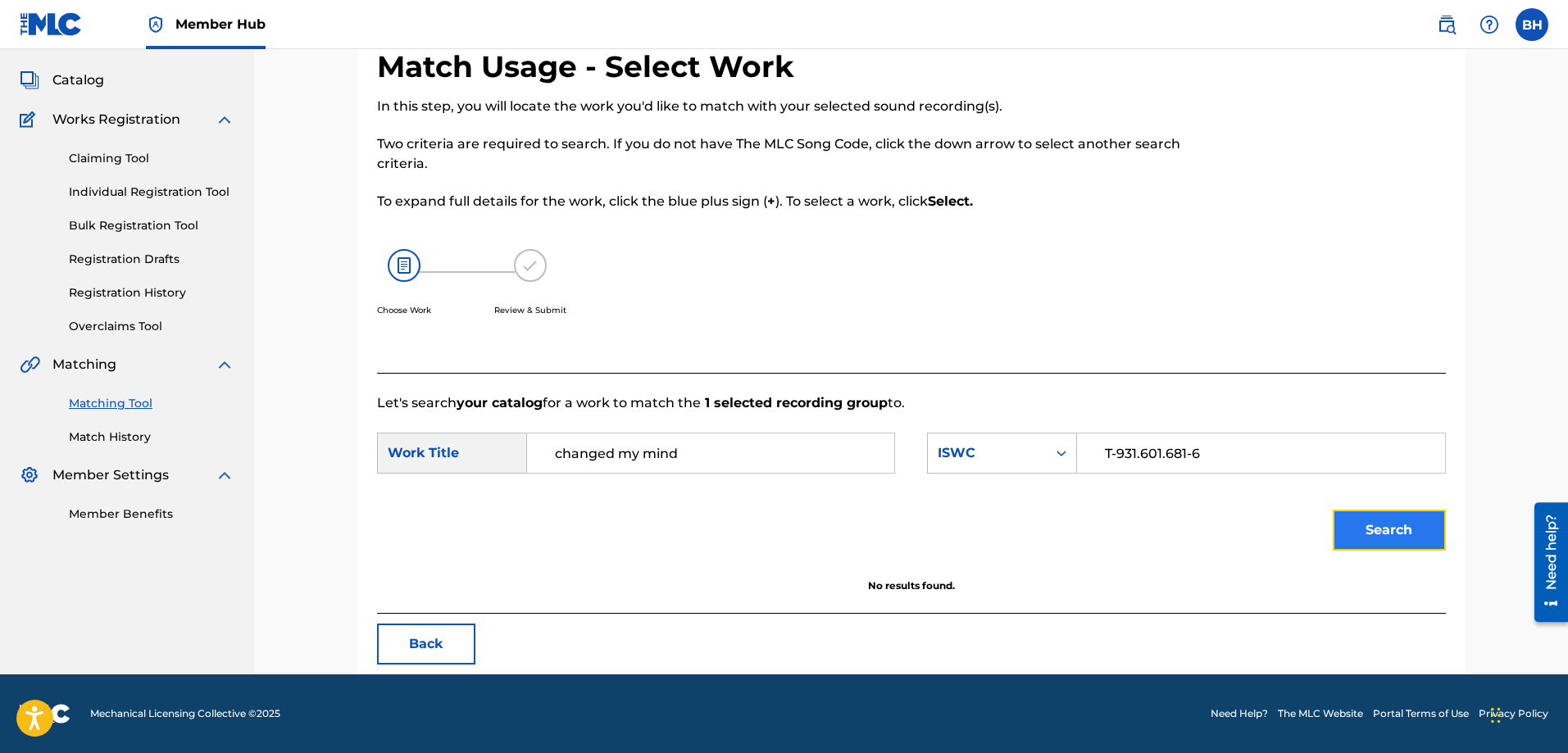
click at [1253, 519] on button "Search" at bounding box center [1389, 529] width 113 height 41
click at [1196, 460] on input "T-931.601.681-6" at bounding box center [1260, 452] width 339 height 39
click at [789, 455] on input "changed my mind" at bounding box center [710, 452] width 339 height 39
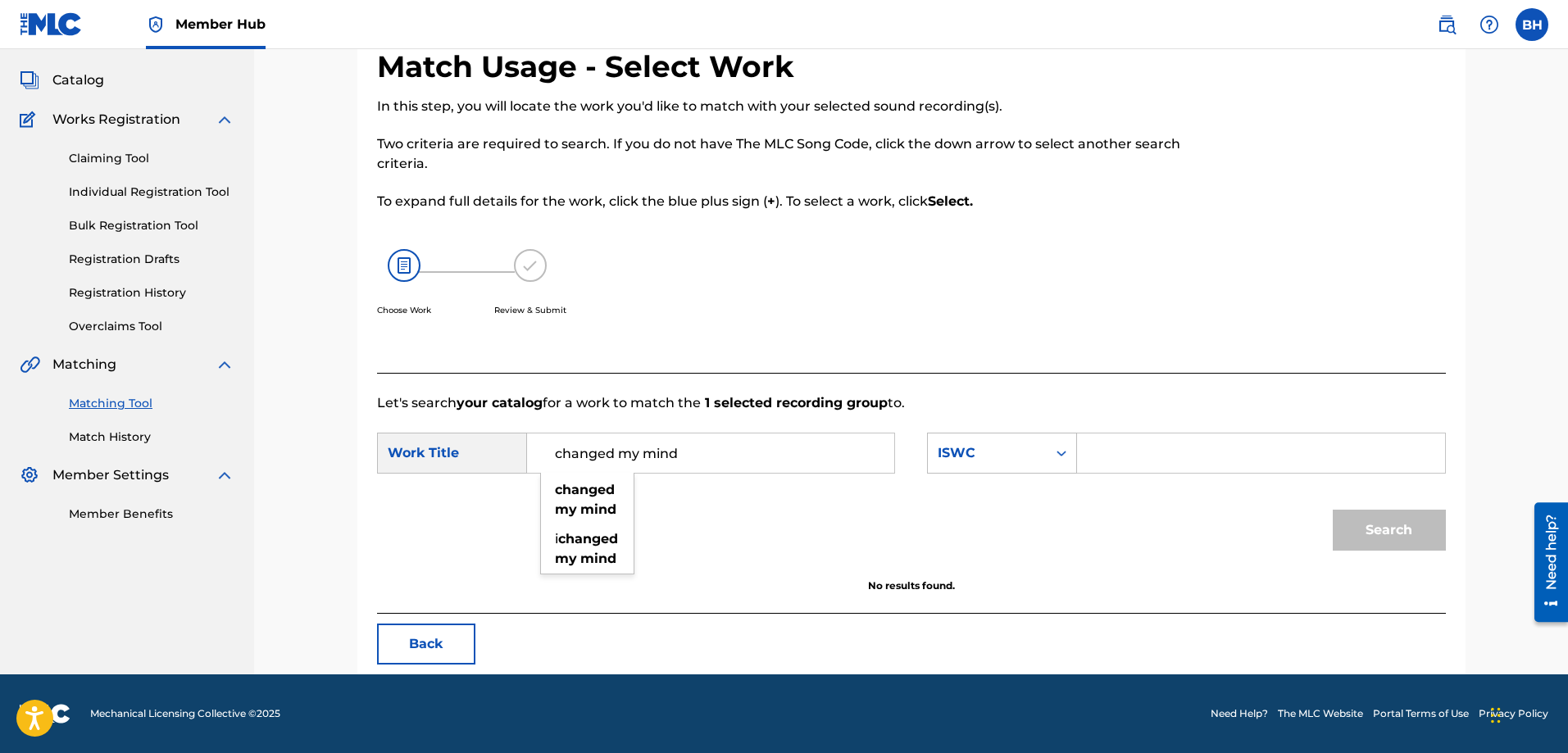
drag, startPoint x: 748, startPoint y: 451, endPoint x: 515, endPoint y: 462, distance: 233.3
click at [515, 462] on div "SearchWithCriteria80b8fe95-979a-4ddc-8a9f-9e165c59928e Work Title changed my mi…" at bounding box center [636, 452] width 518 height 41
click at [564, 452] on input "changed my mind" at bounding box center [710, 452] width 339 height 39
click at [1025, 471] on div "ISWC" at bounding box center [1002, 452] width 150 height 41
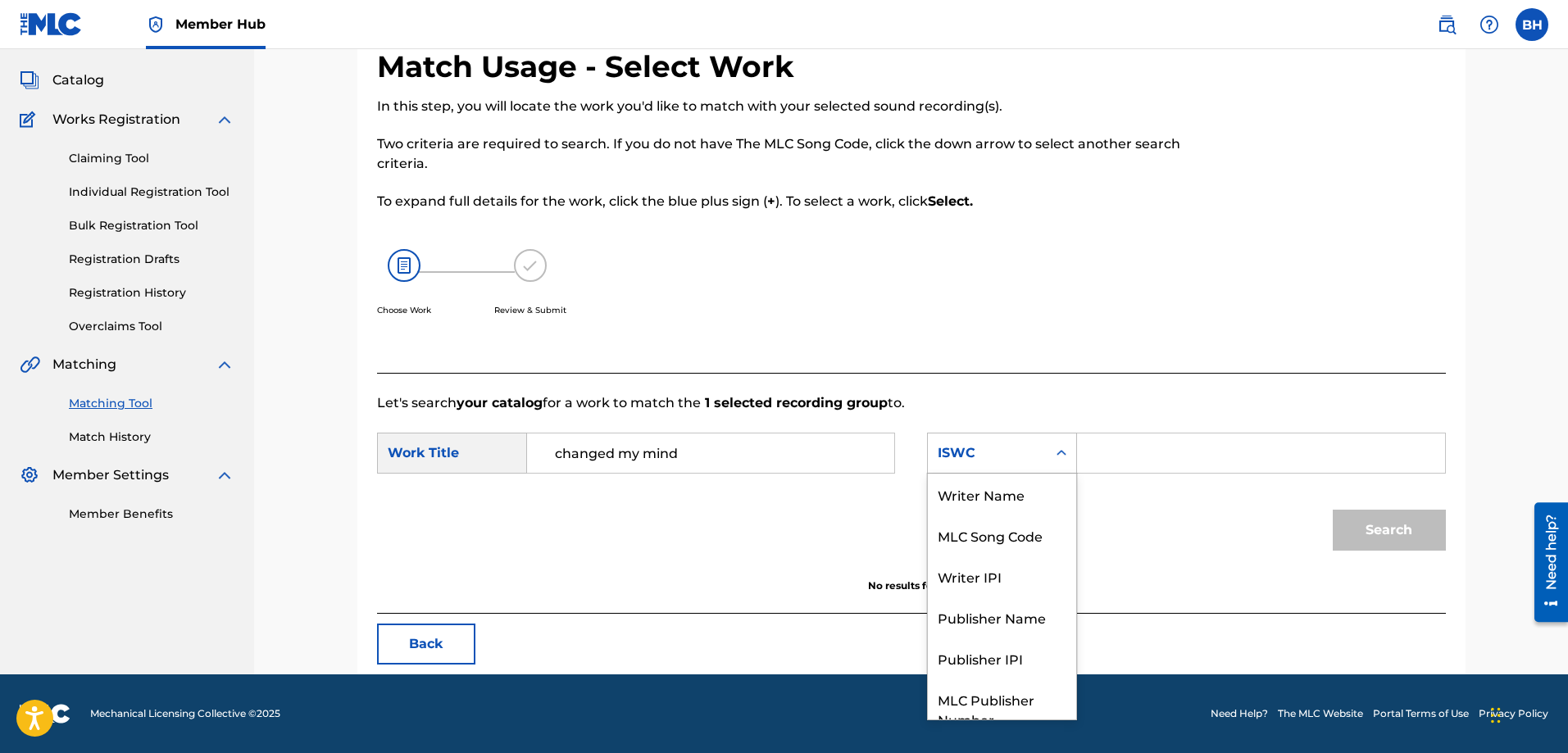
scroll to position [61, 0]
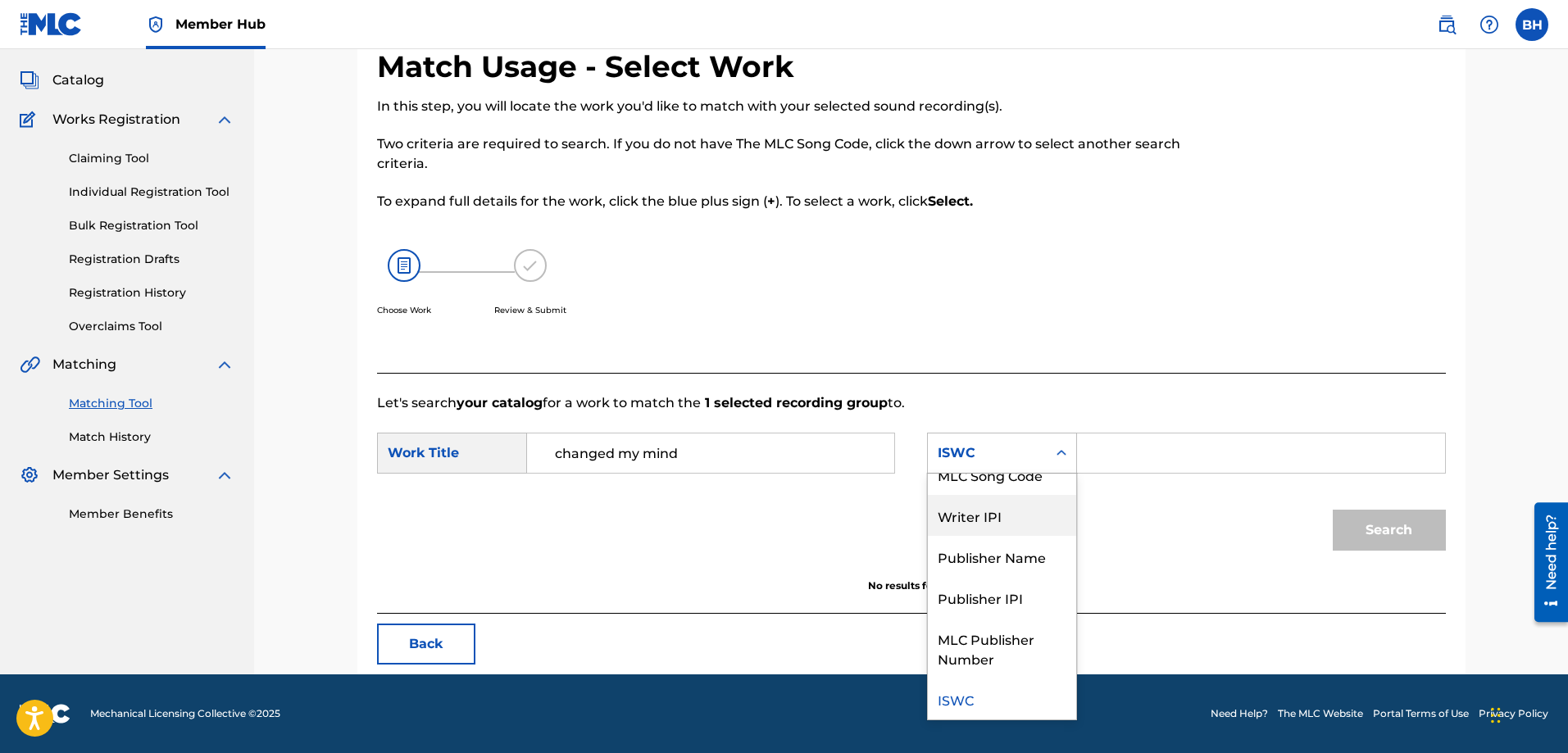
click at [1010, 515] on div "Writer IPI" at bounding box center [1002, 515] width 148 height 41
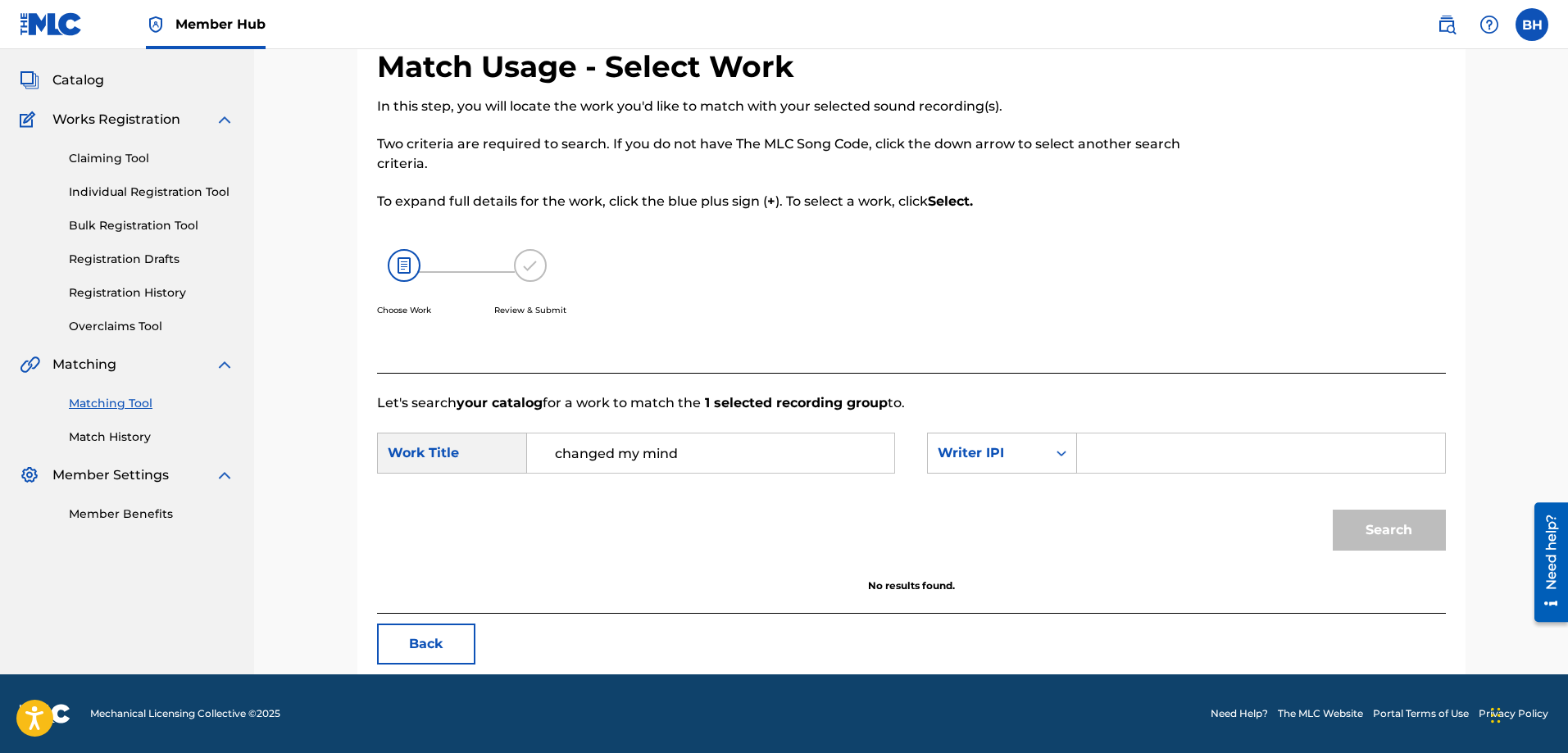
click at [1110, 456] on input "Search Form" at bounding box center [1260, 452] width 339 height 39
paste input "[PHONE_NUMBER]"
type input "773977674"
click at [1253, 509] on button "Search" at bounding box center [1389, 529] width 113 height 41
click at [738, 459] on input "changed my mind" at bounding box center [710, 452] width 339 height 39
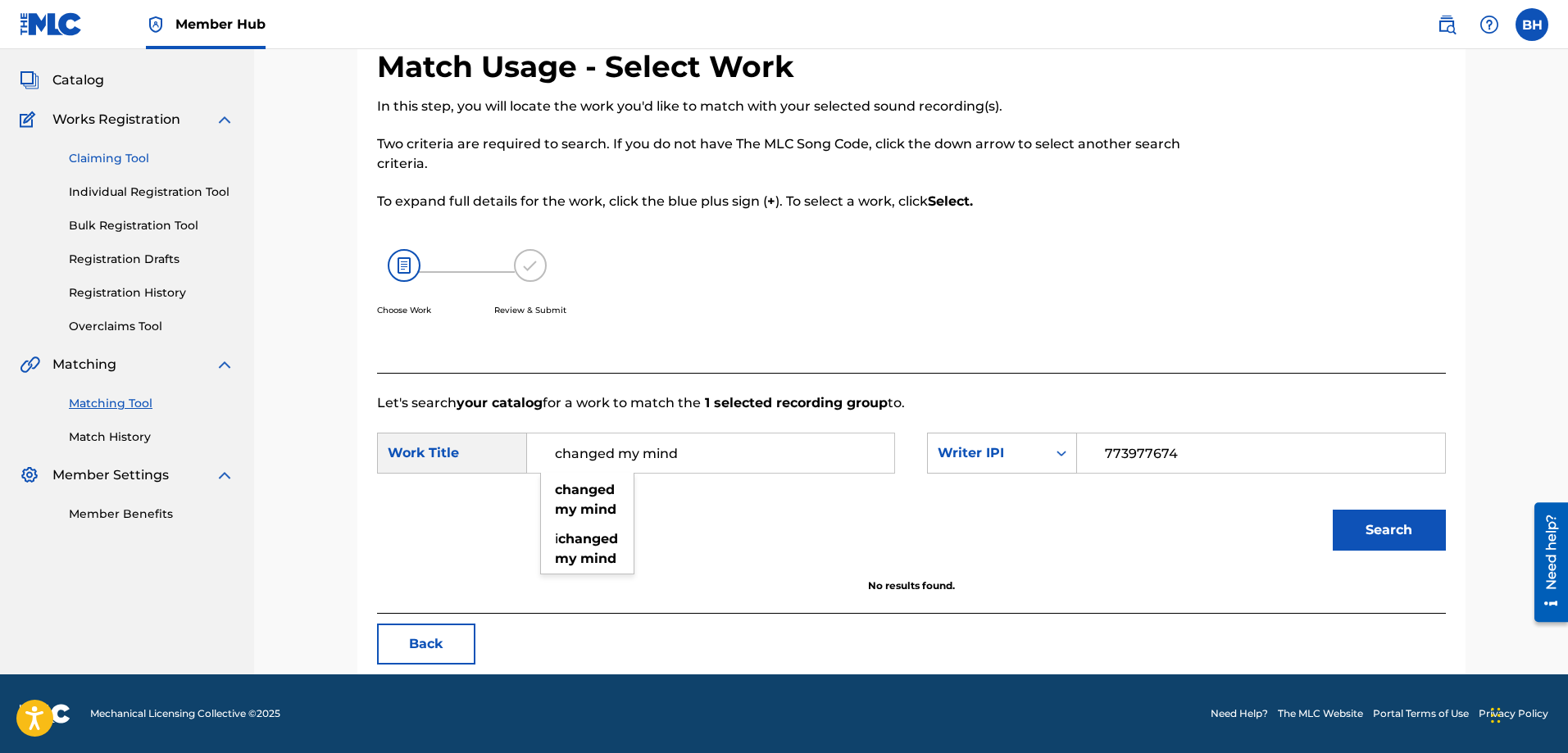
click at [95, 164] on link "Claiming Tool" at bounding box center [152, 159] width 166 height 17
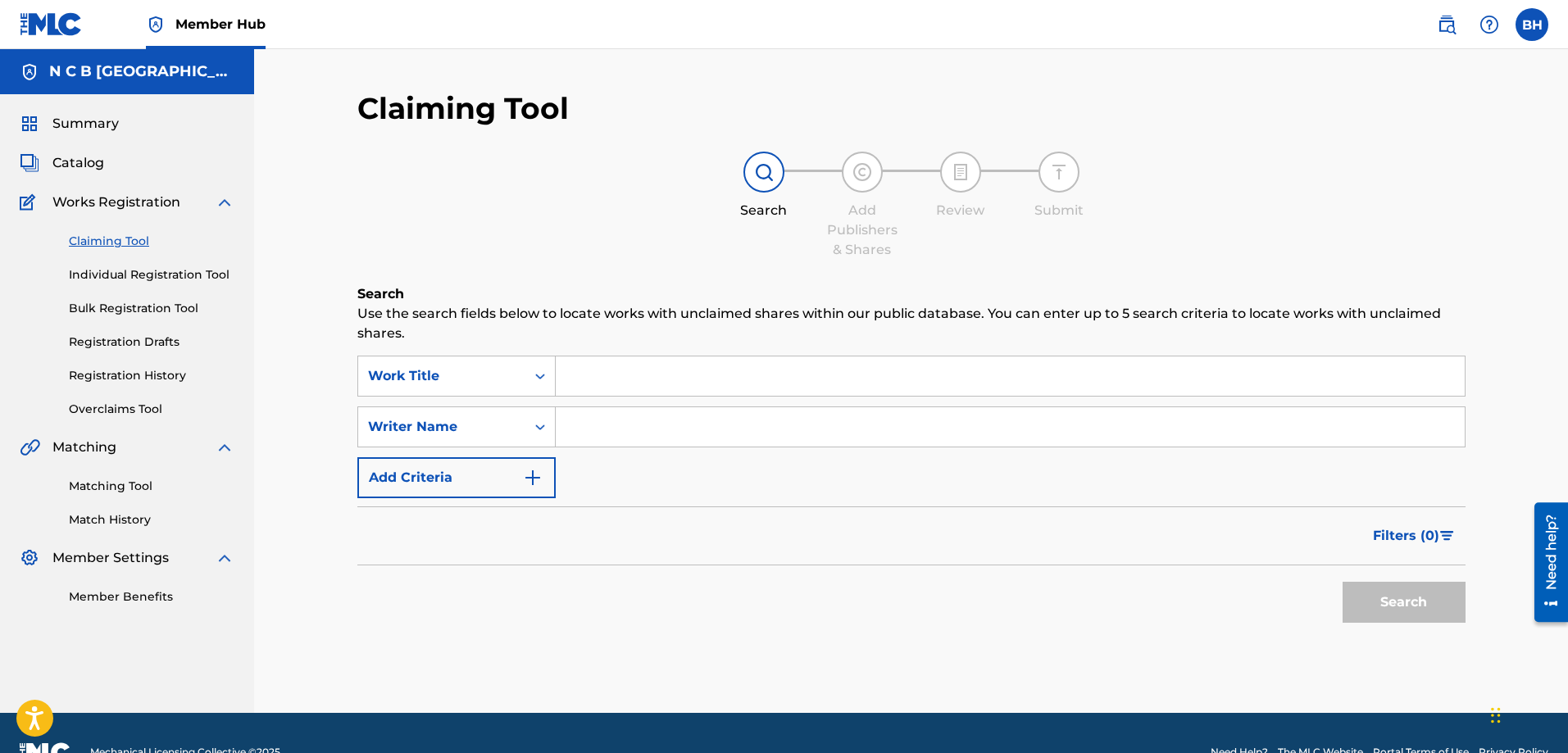
click at [632, 387] on input "Search Form" at bounding box center [1010, 376] width 909 height 39
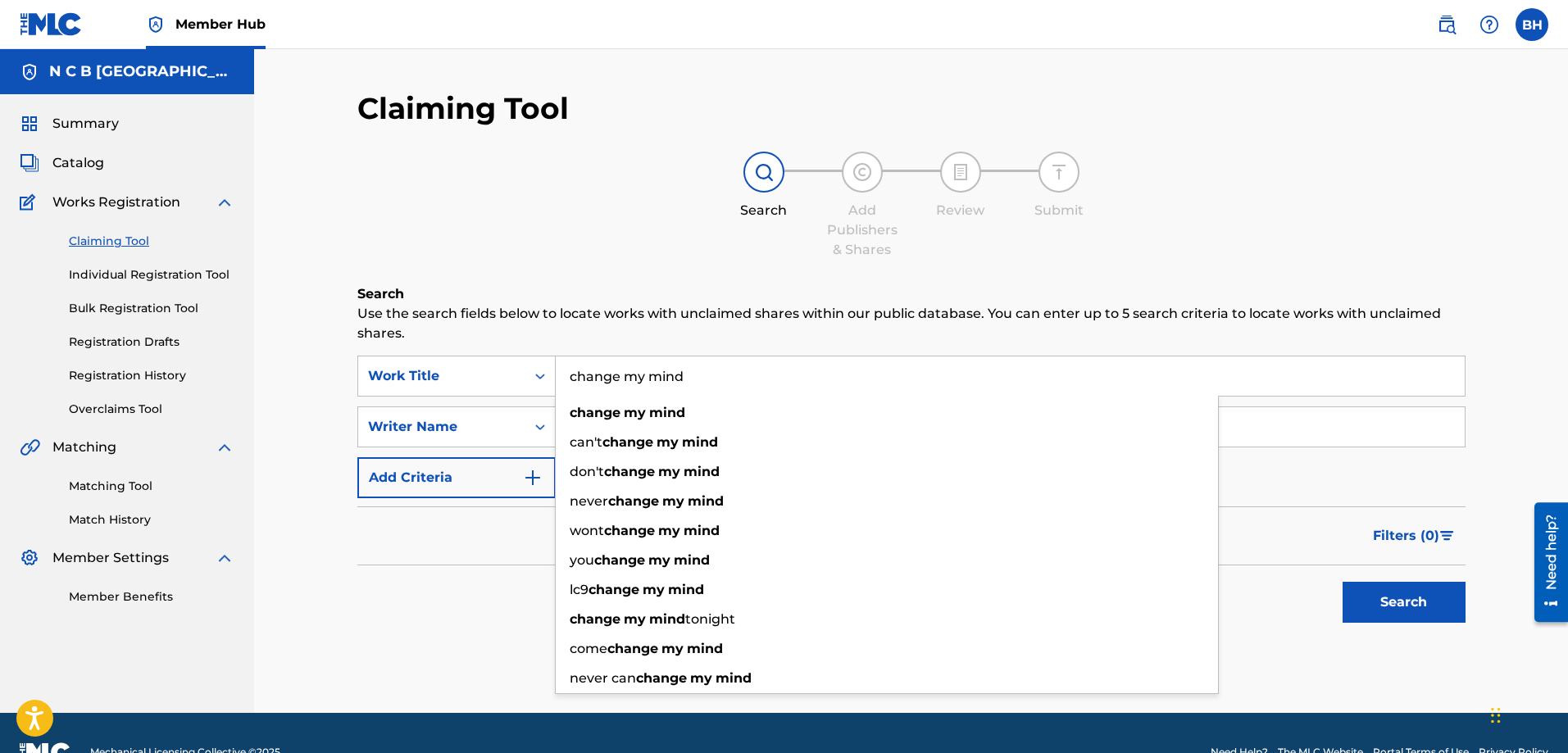
type input "change my mind"
click at [617, 377] on input "change my mind" at bounding box center [1010, 376] width 909 height 39
click at [640, 295] on h6 "Search" at bounding box center [911, 294] width 1108 height 20
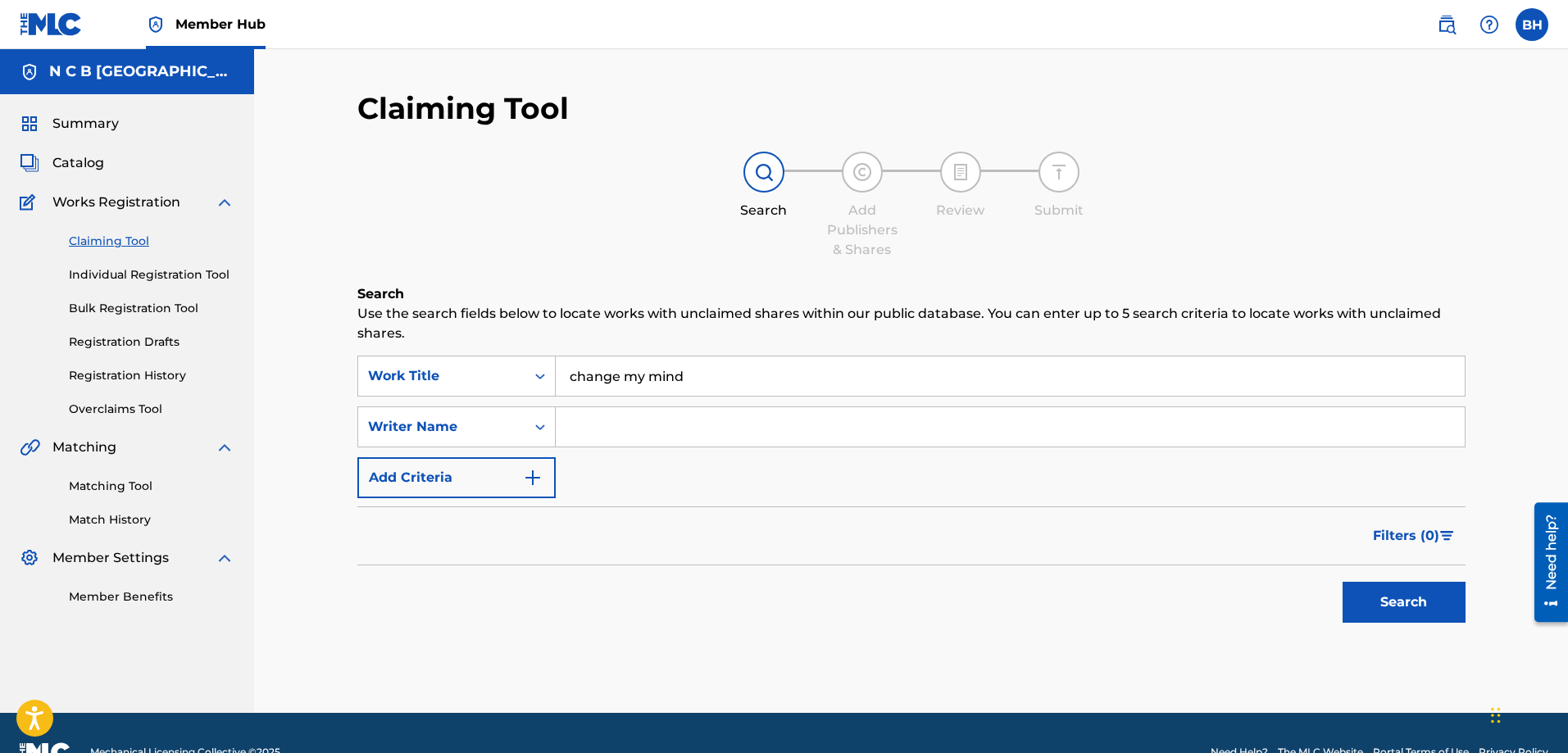
click at [467, 447] on div "SearchWithCriteriaeee7ced5-b1c0-4ec3-bb99-94fe4db86628 Work Title change my min…" at bounding box center [911, 427] width 1108 height 143
click at [480, 438] on div "Writer Name" at bounding box center [442, 427] width 167 height 31
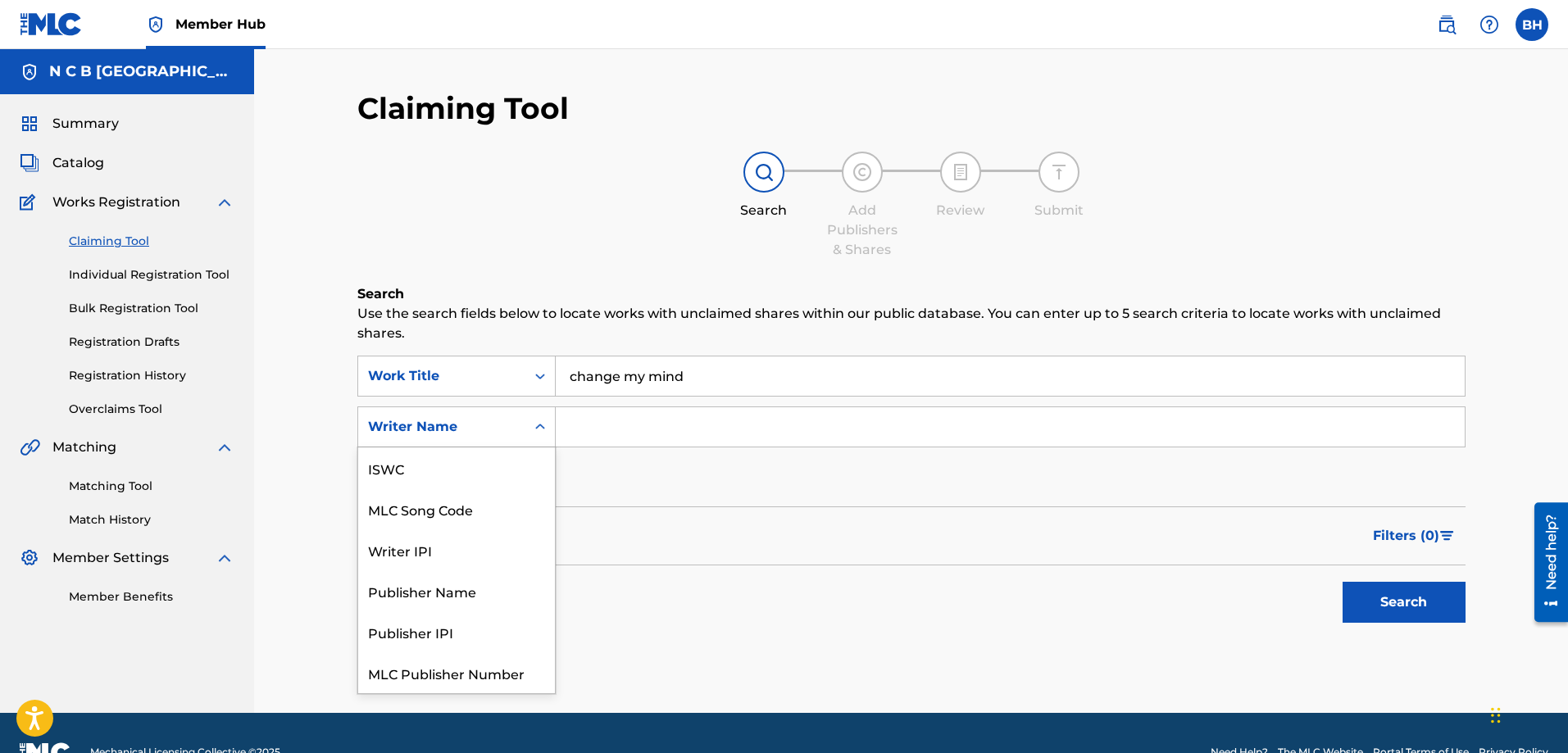
scroll to position [41, 0]
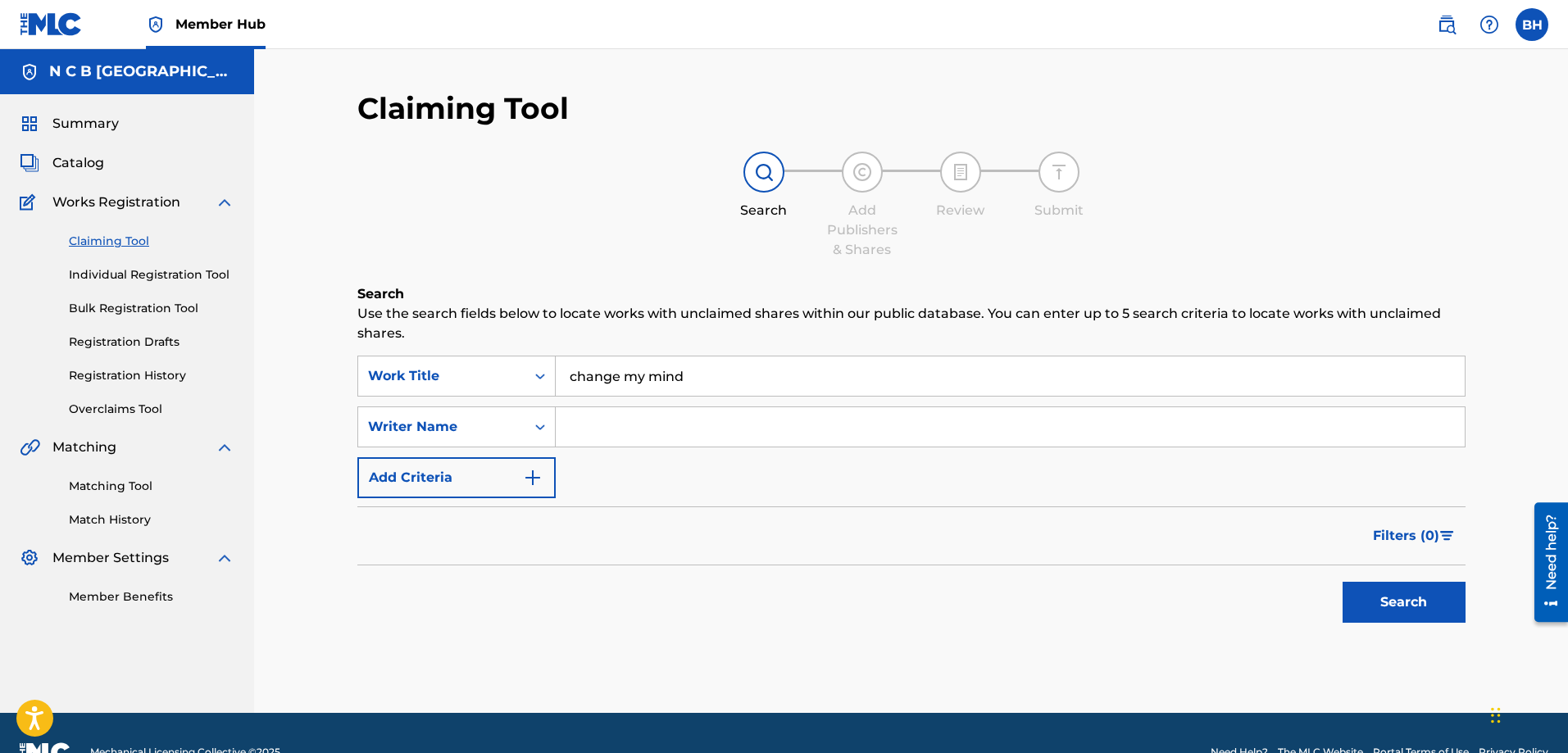
click at [597, 437] on input "Search Form" at bounding box center [1010, 426] width 909 height 39
click at [517, 428] on div "Writer Name" at bounding box center [442, 427] width 167 height 31
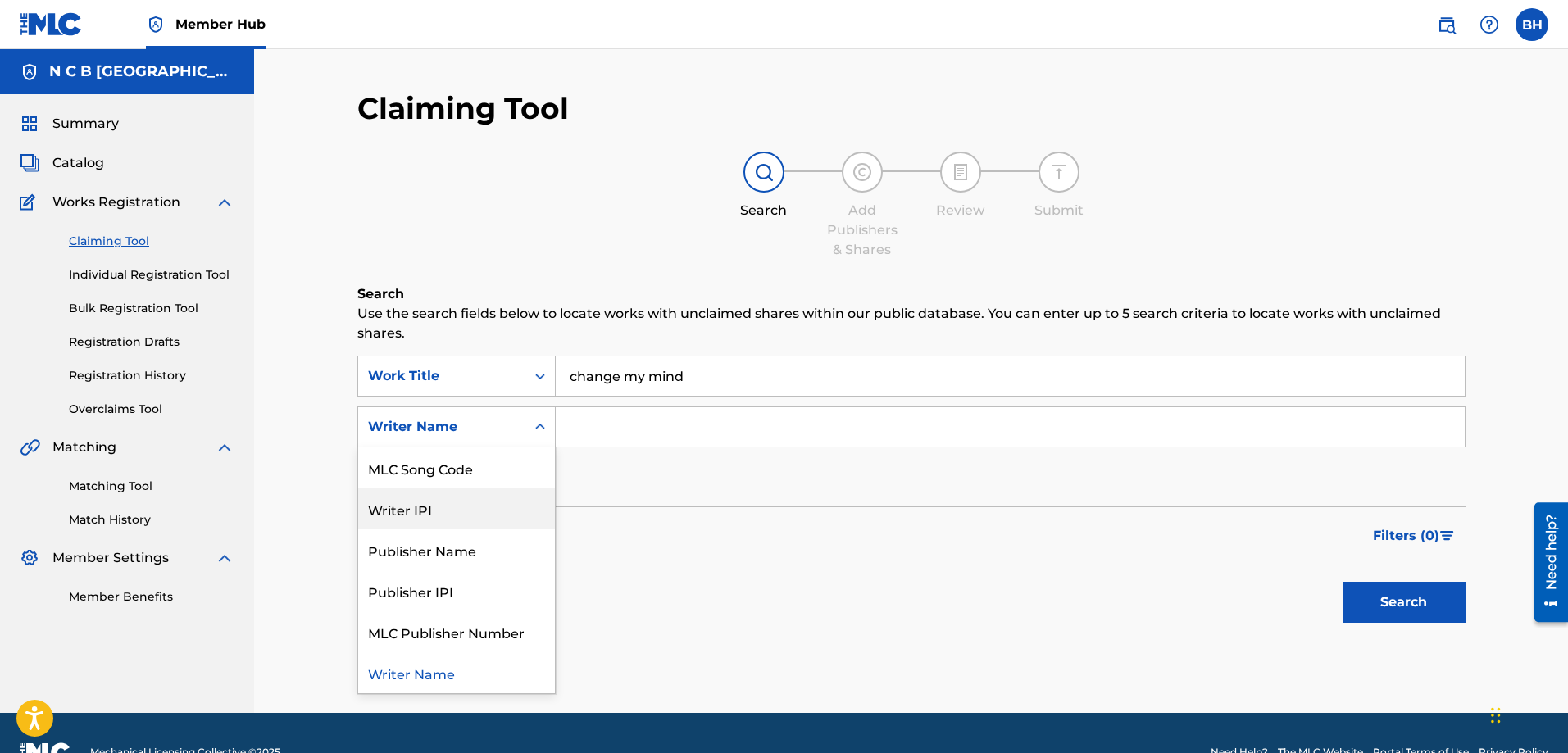
click at [440, 523] on div "Writer IPI" at bounding box center [457, 508] width 197 height 41
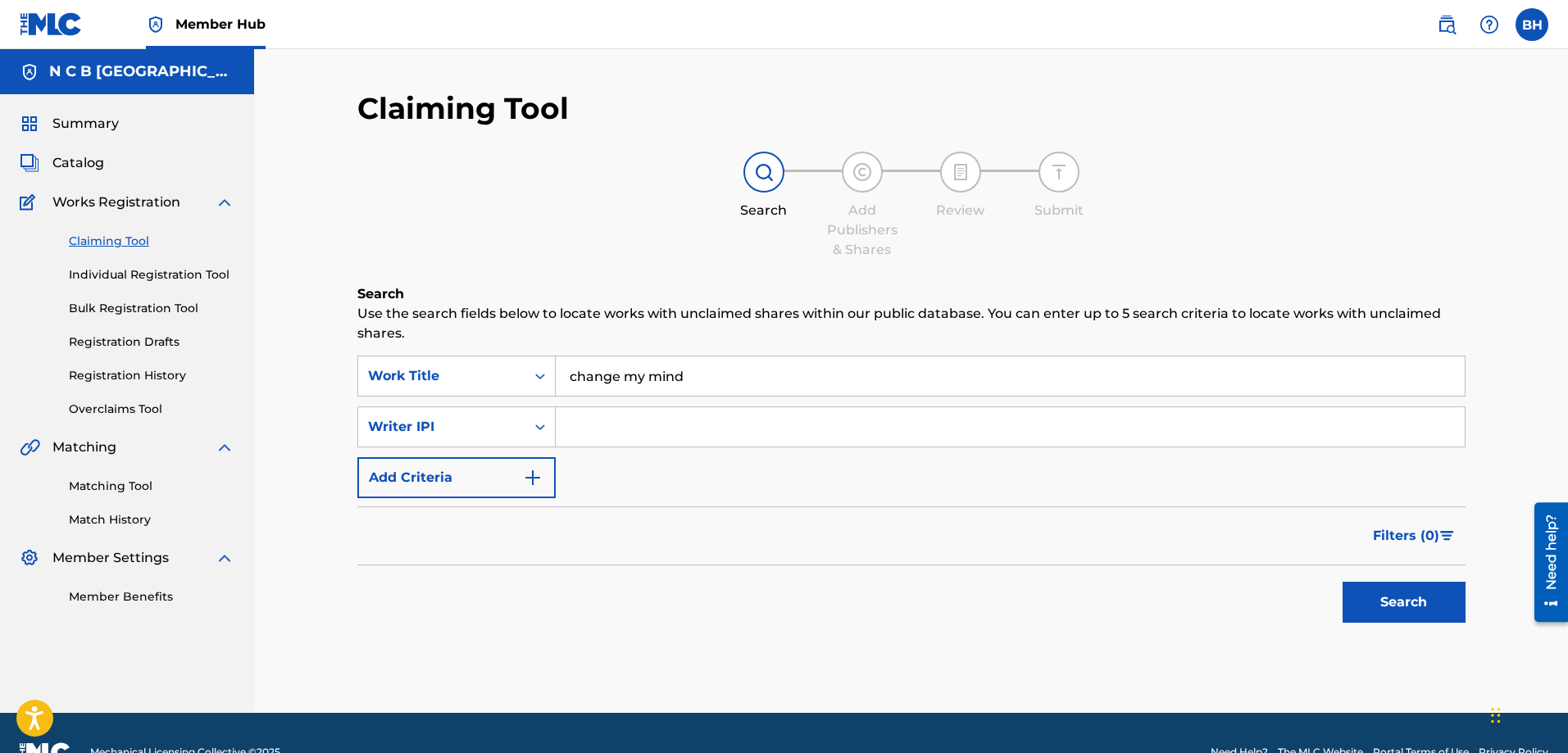
click at [665, 417] on input "Search Form" at bounding box center [1010, 426] width 909 height 39
paste input "[PHONE_NUMBER]"
click at [1253, 575] on button "Search" at bounding box center [1403, 601] width 123 height 41
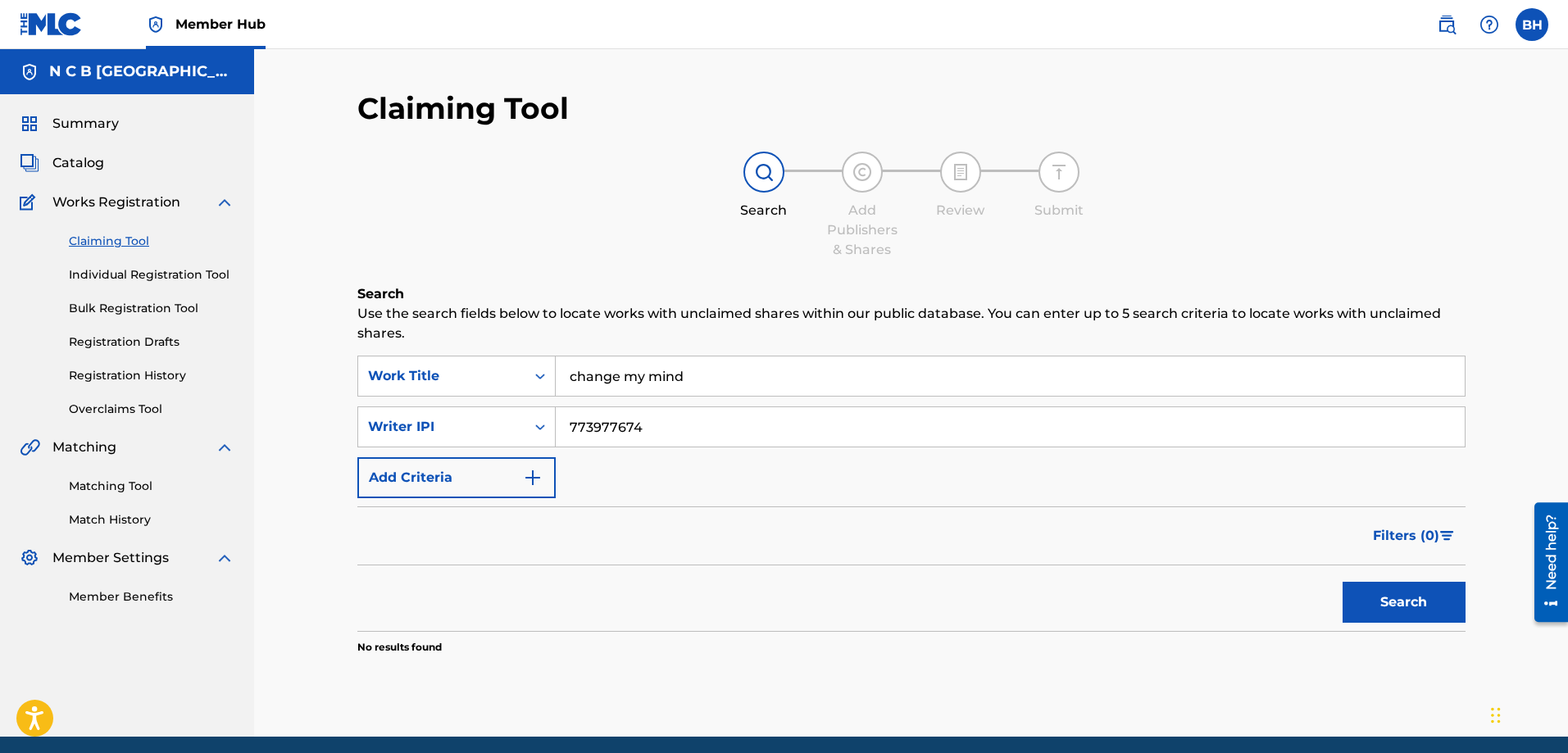
paste input ".97.76."
type input "[PHONE_NUMBER]"
click at [1253, 575] on button "Search" at bounding box center [1403, 601] width 123 height 41
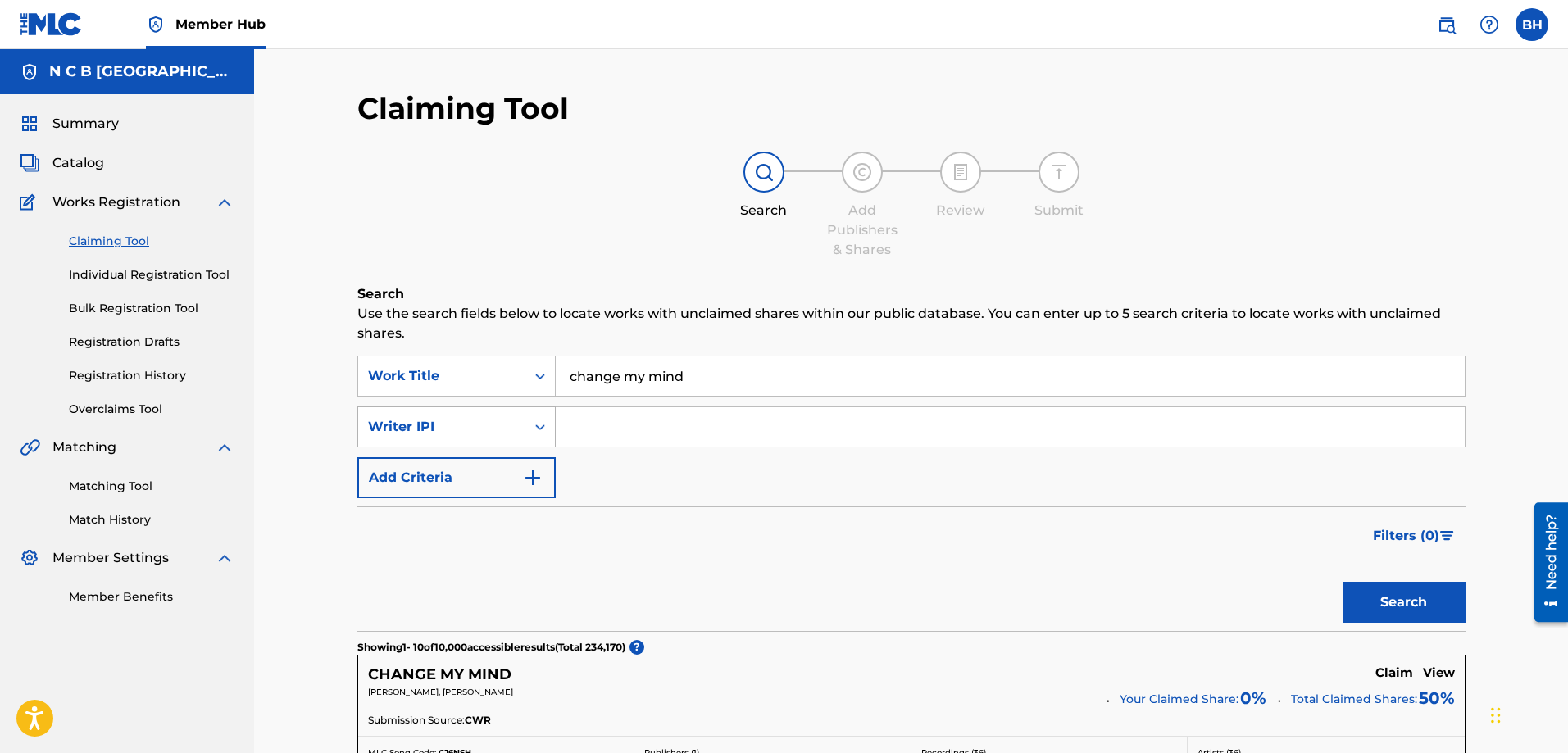
click at [501, 432] on div "Writer IPI" at bounding box center [441, 426] width 147 height 20
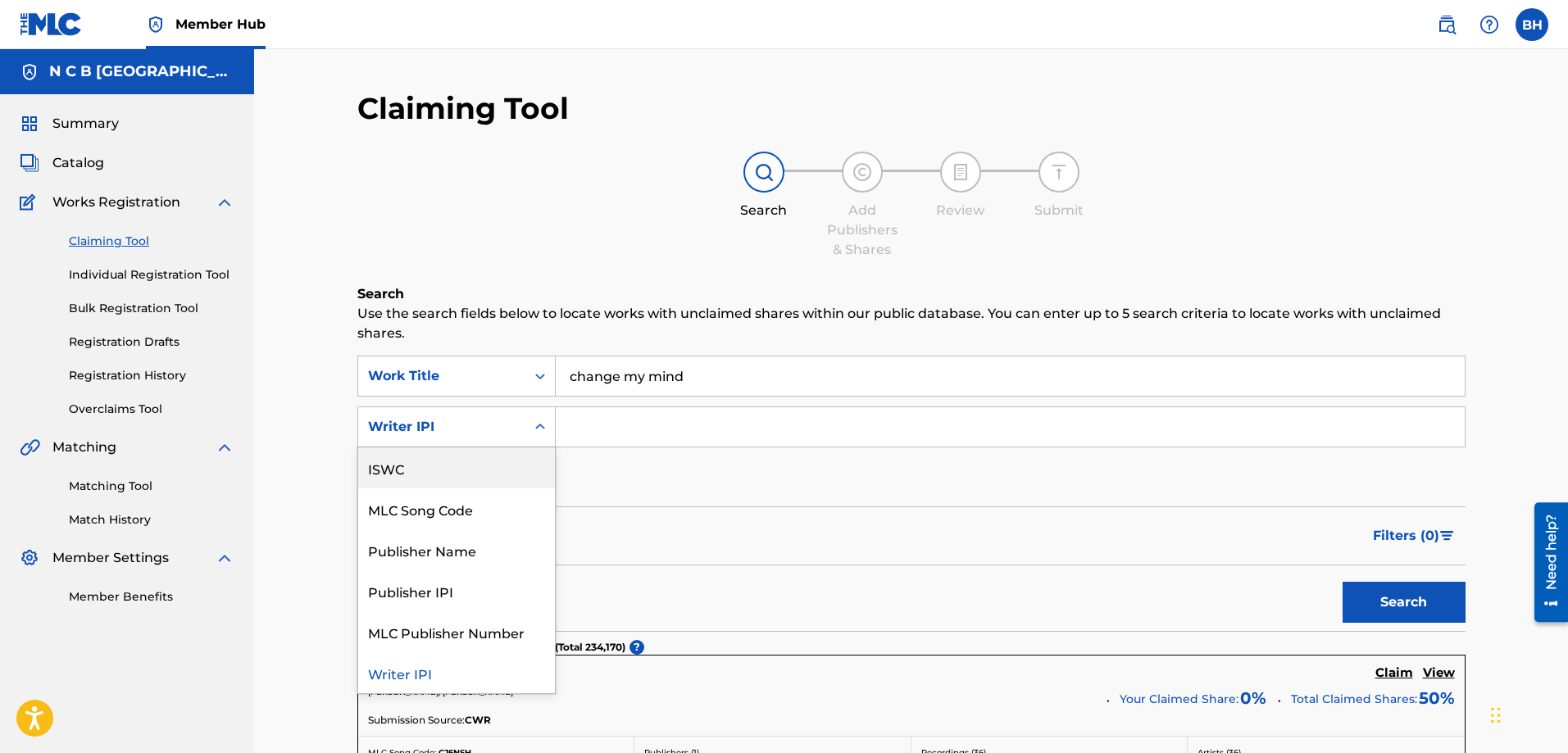
scroll to position [0, 0]
click at [427, 487] on div "Writer Name" at bounding box center [457, 467] width 197 height 41
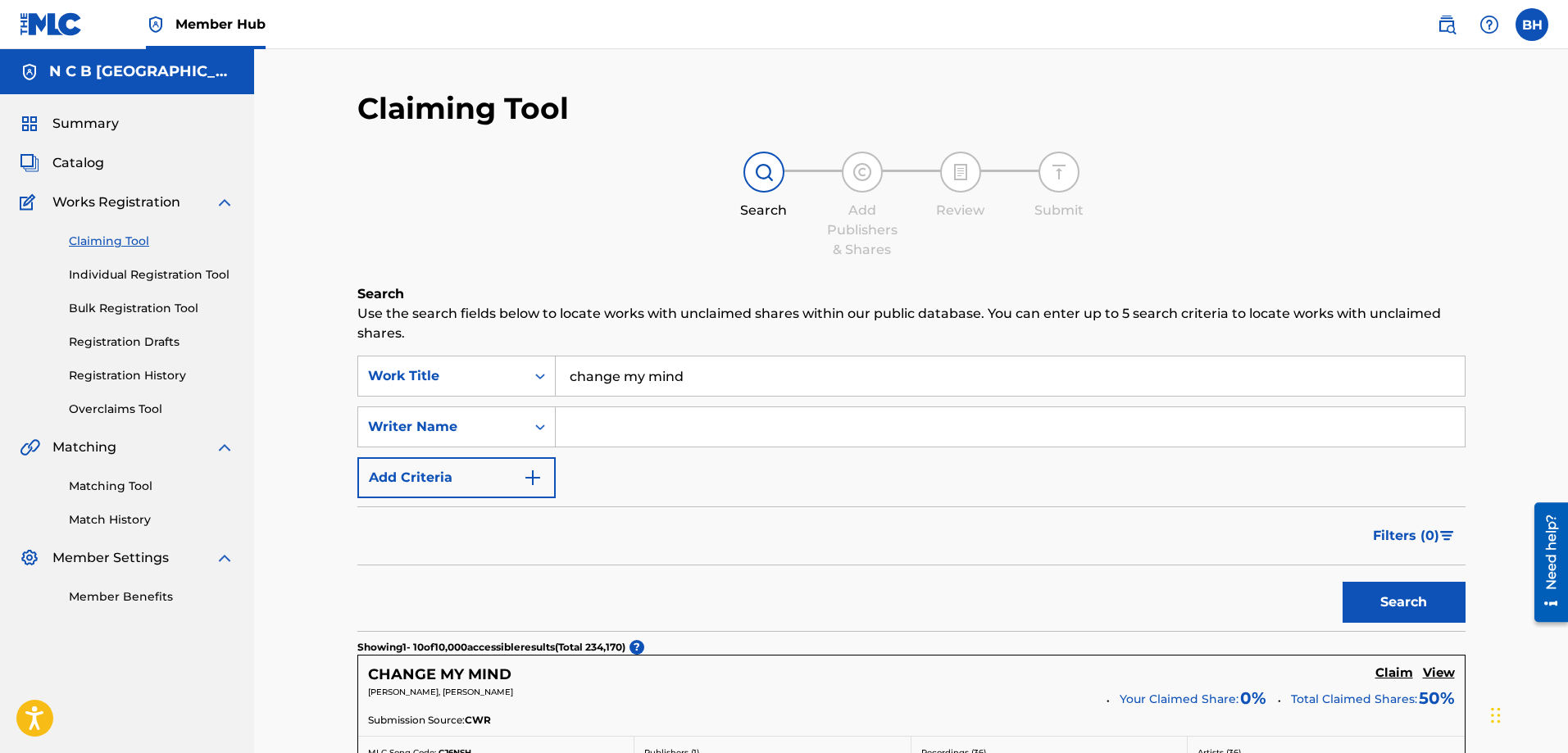
click at [645, 429] on input "Search Form" at bounding box center [1010, 426] width 909 height 39
type input "orrason mani"
click at [1253, 575] on button "Search" at bounding box center [1403, 601] width 123 height 41
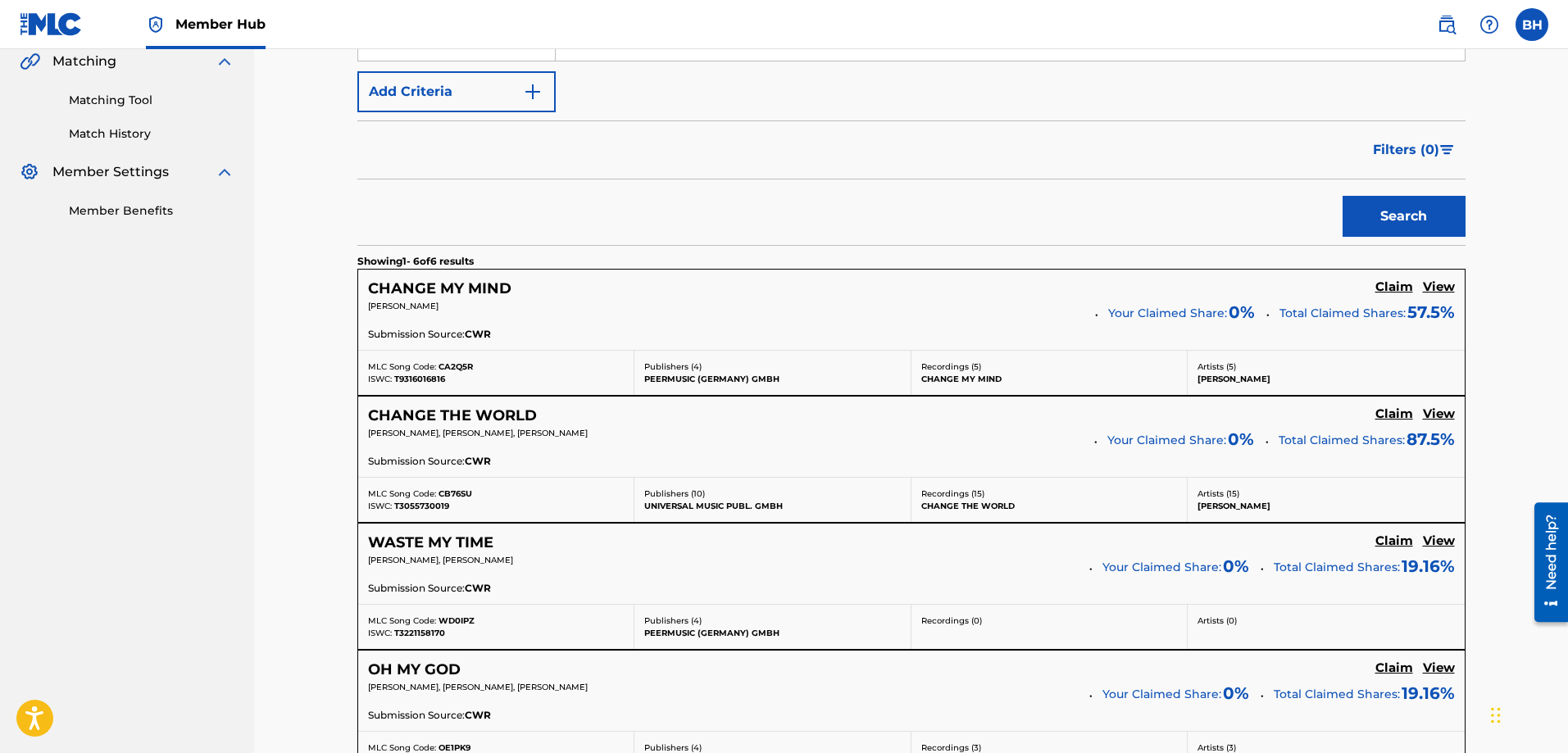
scroll to position [410, 0]
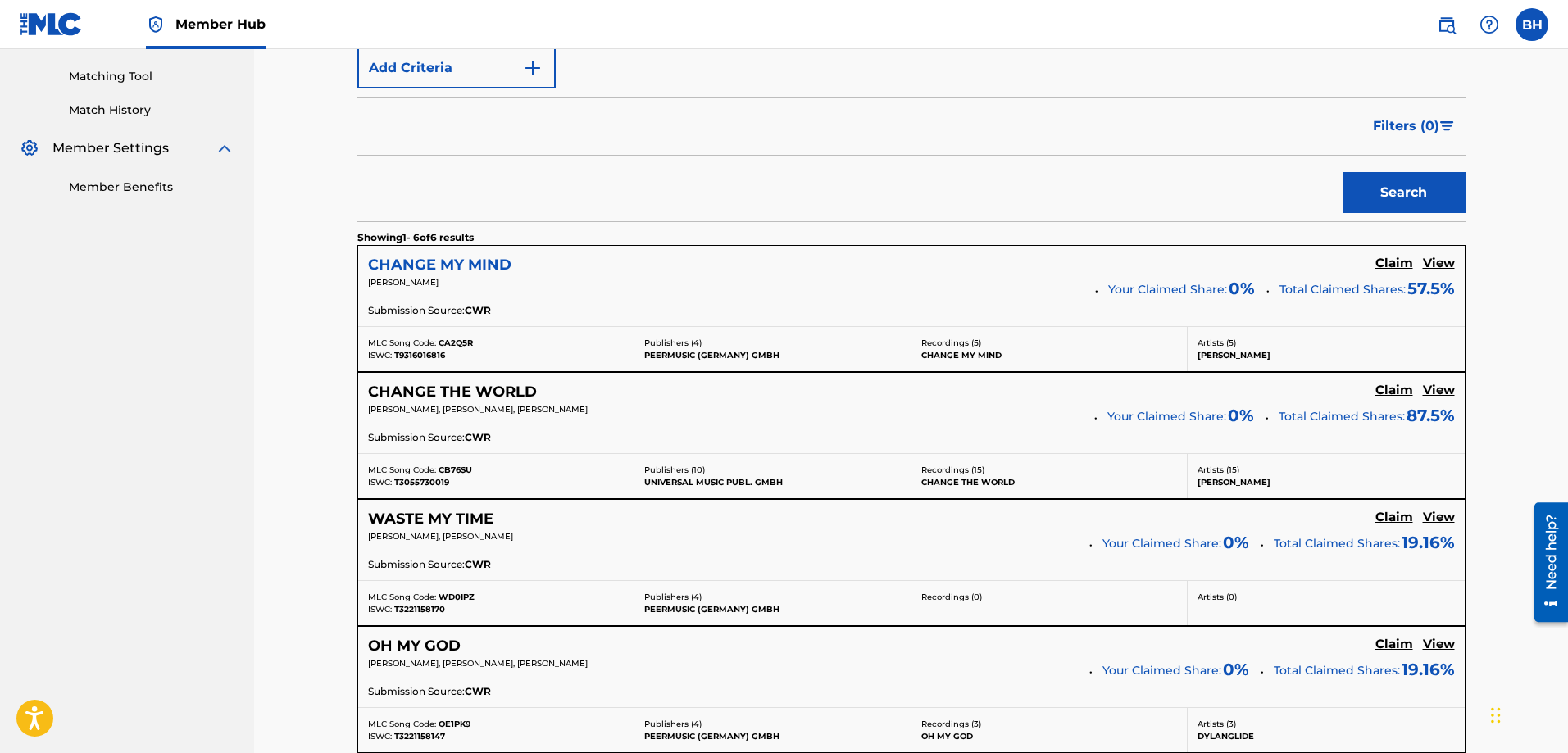
click at [415, 263] on h5 "CHANGE MY MIND" at bounding box center [440, 265] width 143 height 19
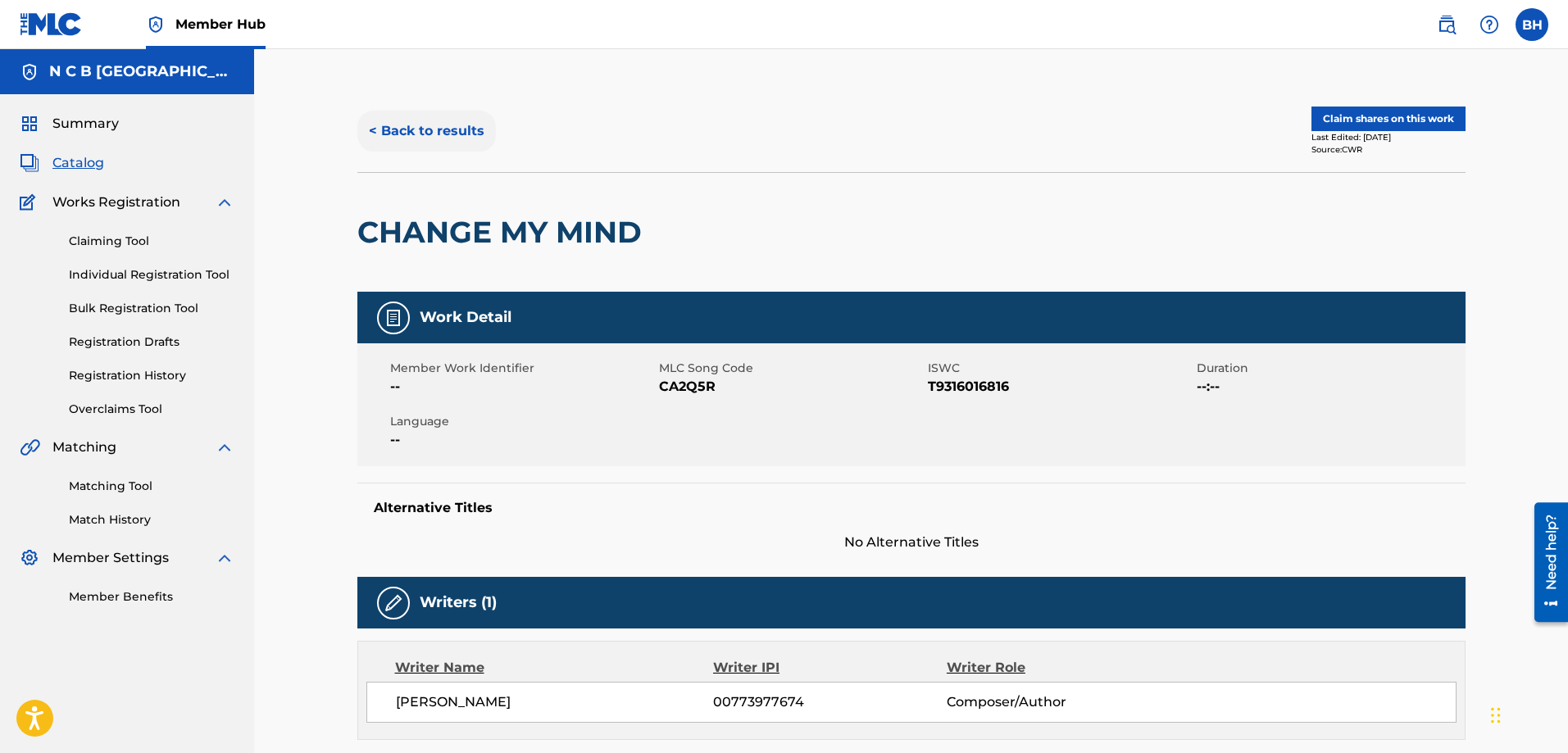
click at [398, 130] on button "< Back to results" at bounding box center [426, 131] width 139 height 41
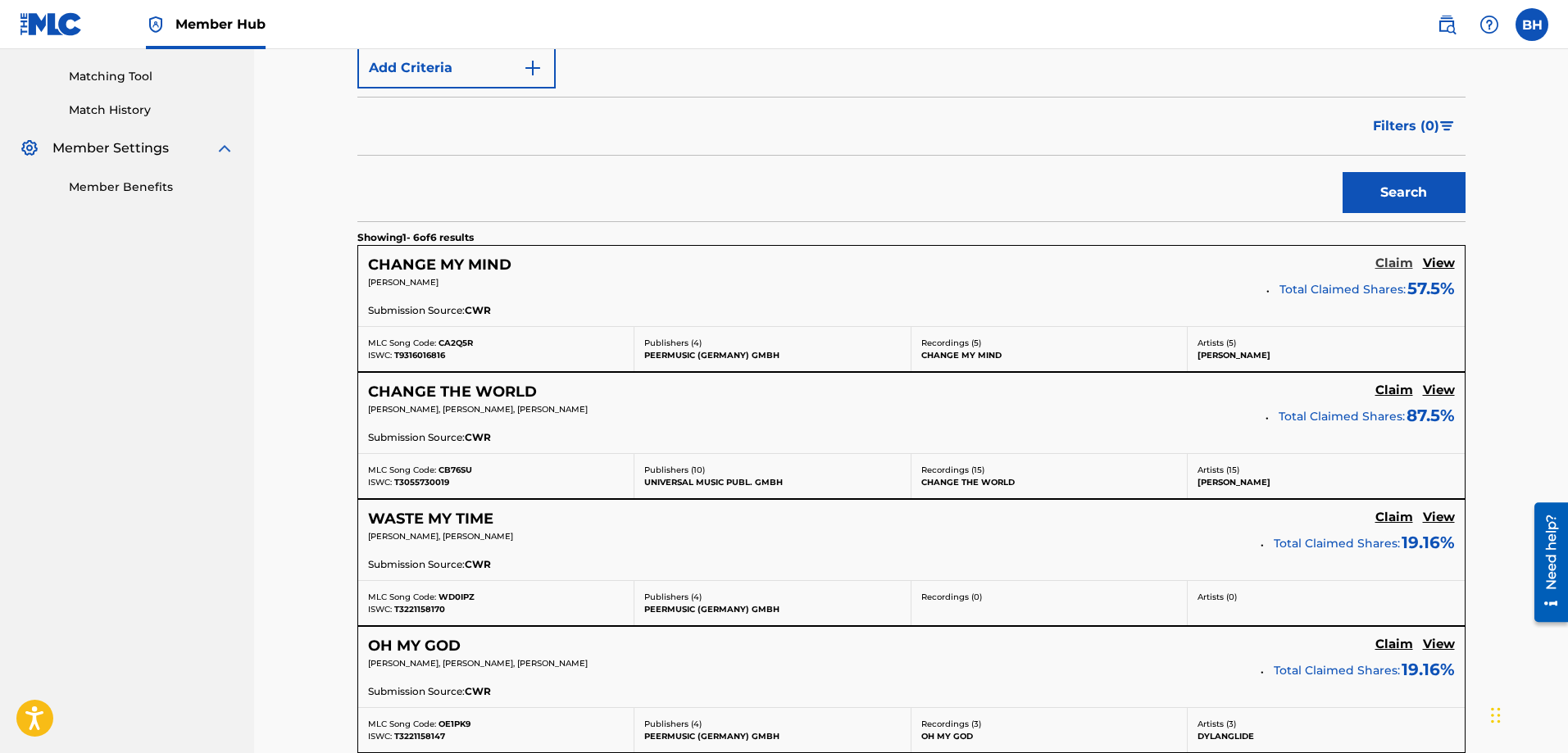
click at [1253, 261] on h5 "Claim" at bounding box center [1394, 263] width 37 height 16
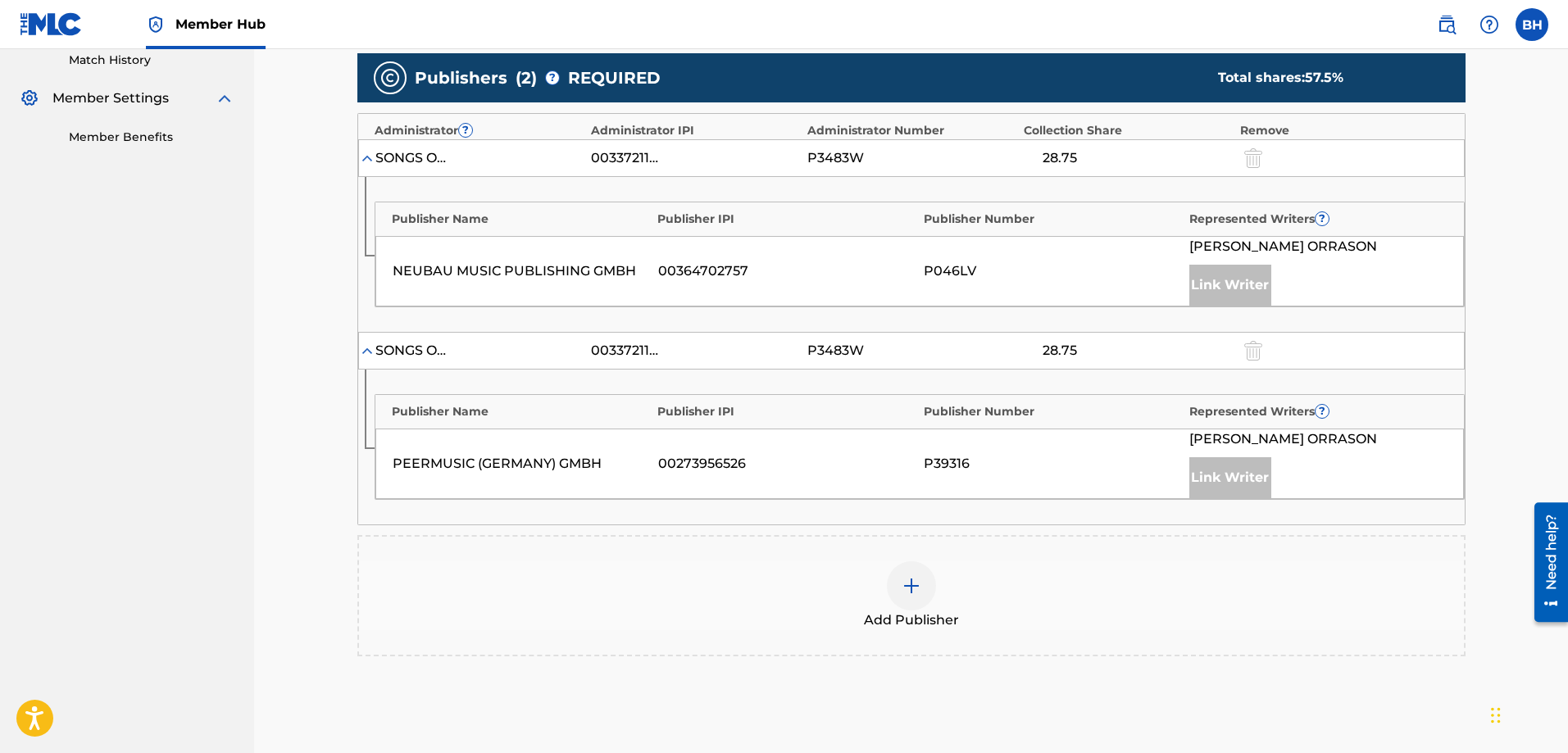
scroll to position [464, 0]
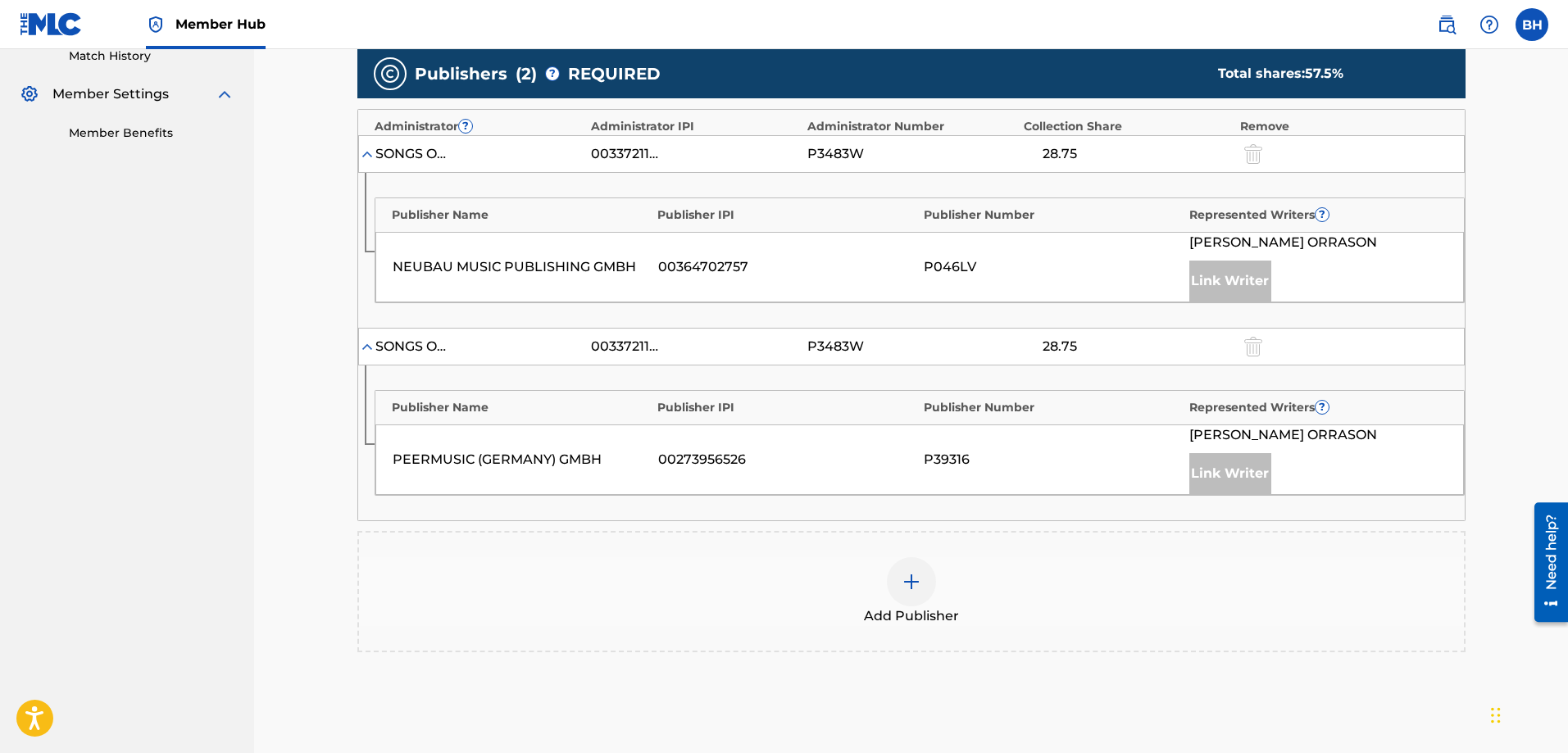
click at [1063, 153] on div "28.75" at bounding box center [1060, 153] width 74 height 20
click at [906, 575] on img at bounding box center [911, 581] width 20 height 20
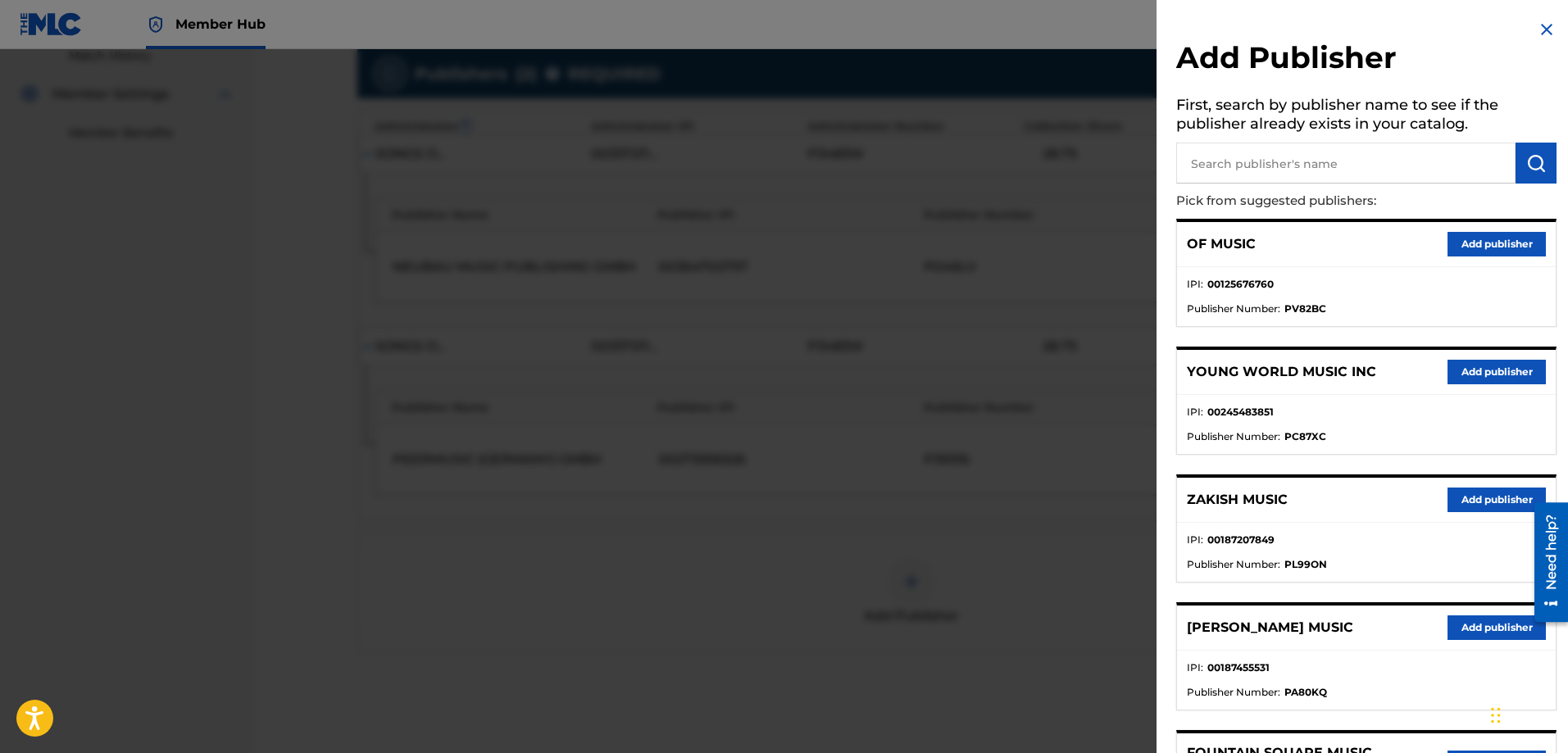
click at [1253, 169] on input "text" at bounding box center [1345, 163] width 339 height 41
click at [1253, 37] on img at bounding box center [1546, 30] width 20 height 20
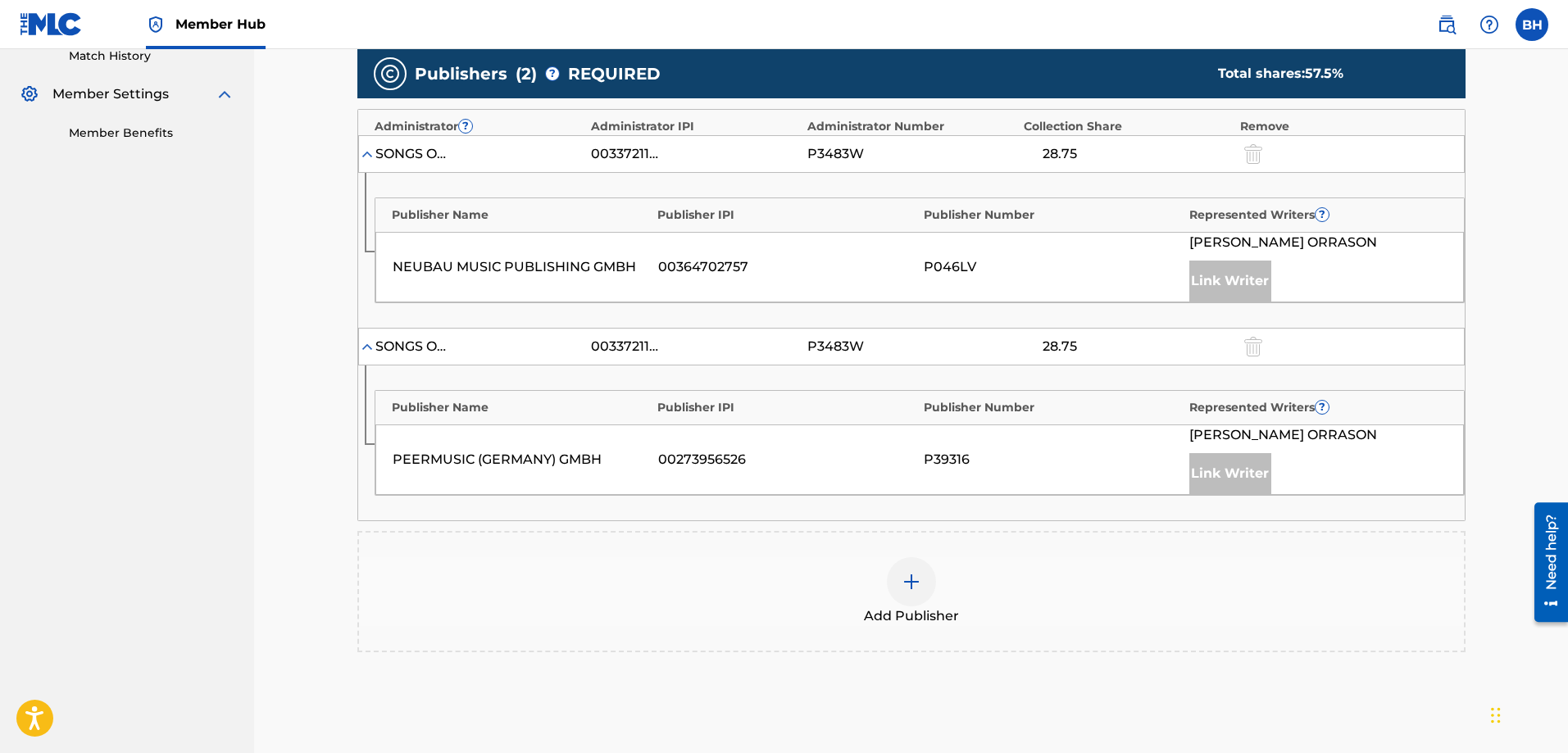
click at [899, 575] on div at bounding box center [911, 581] width 49 height 49
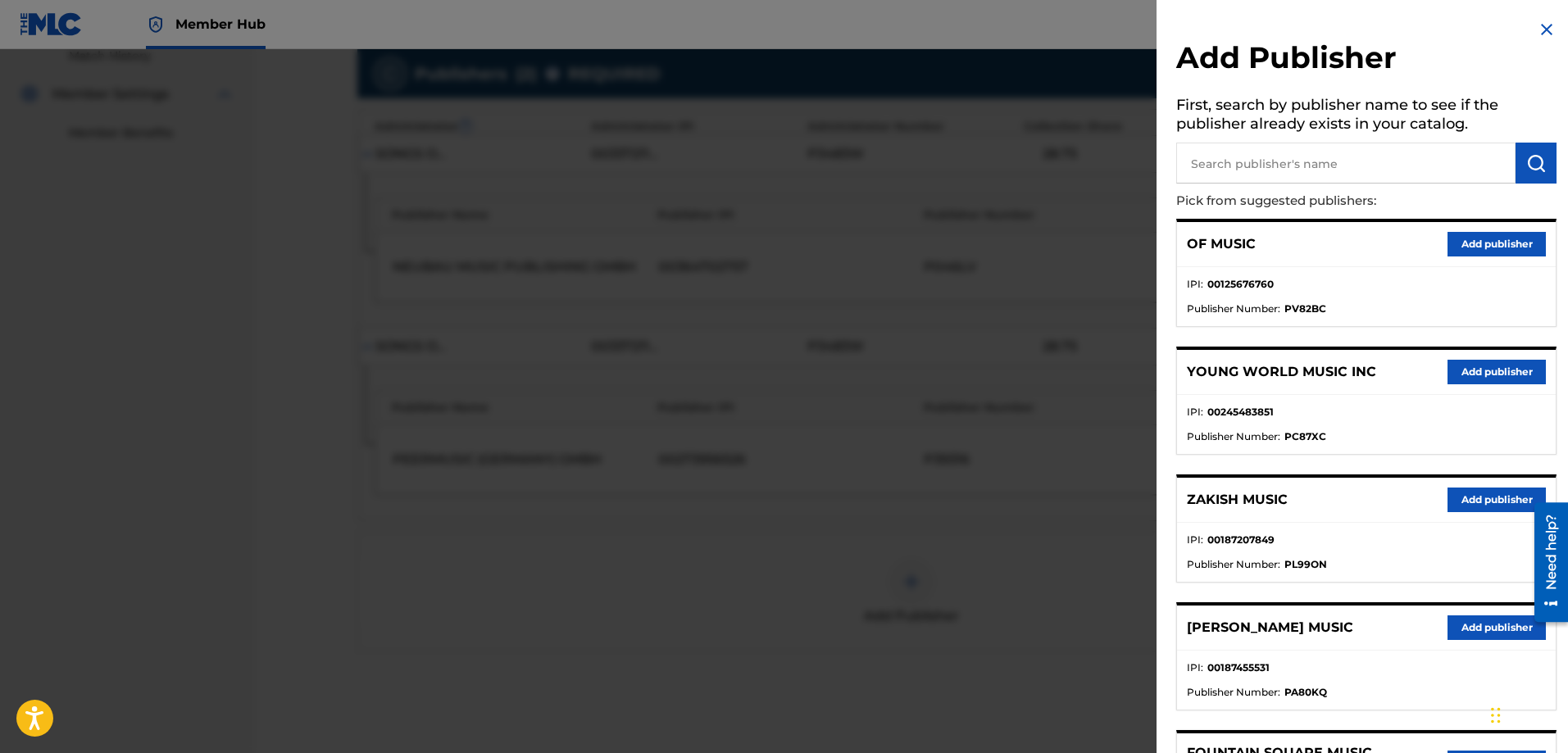
click at [1253, 177] on input "text" at bounding box center [1345, 163] width 339 height 41
type input "n c b"
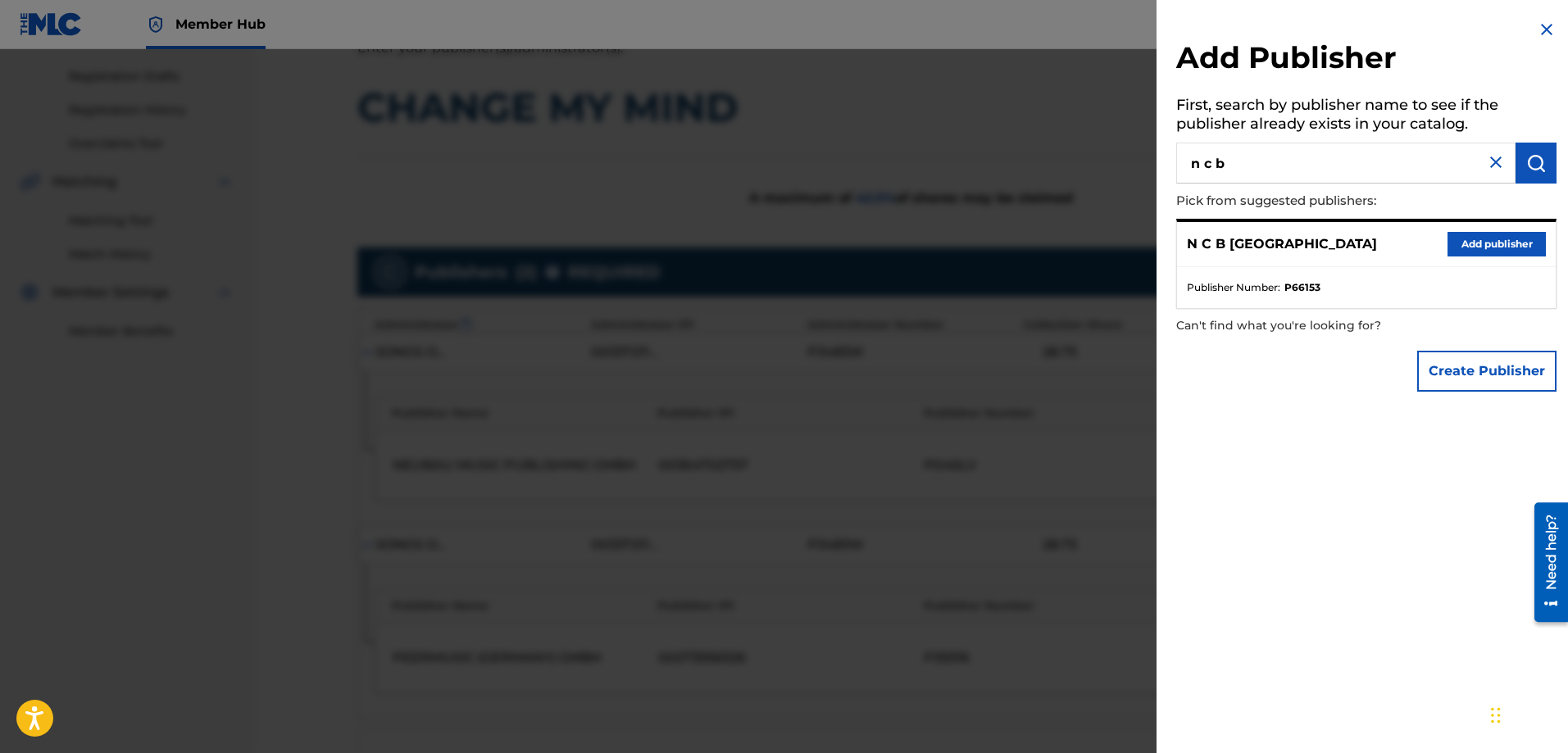
scroll to position [0, 0]
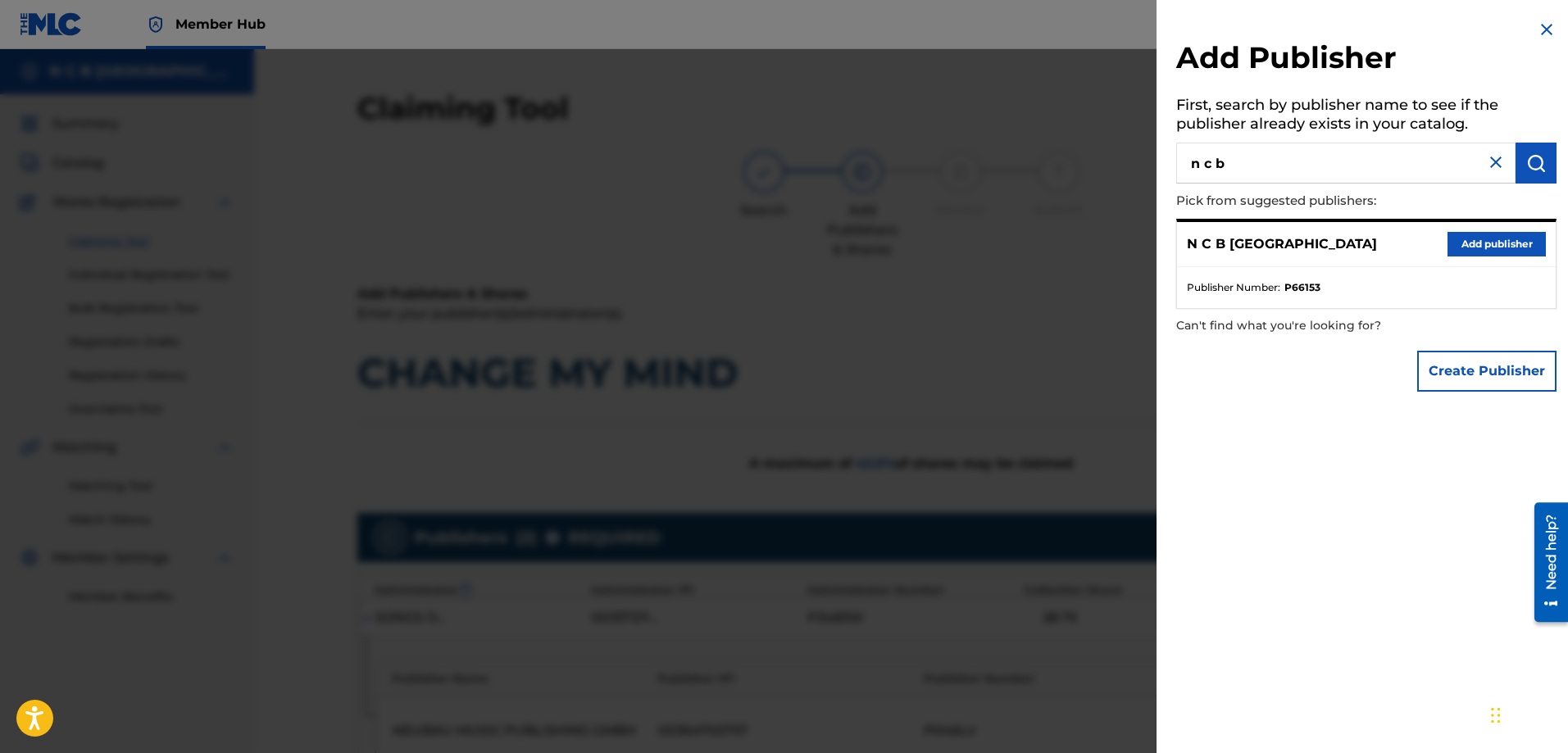
click at [886, 478] on div at bounding box center [784, 425] width 1568 height 753
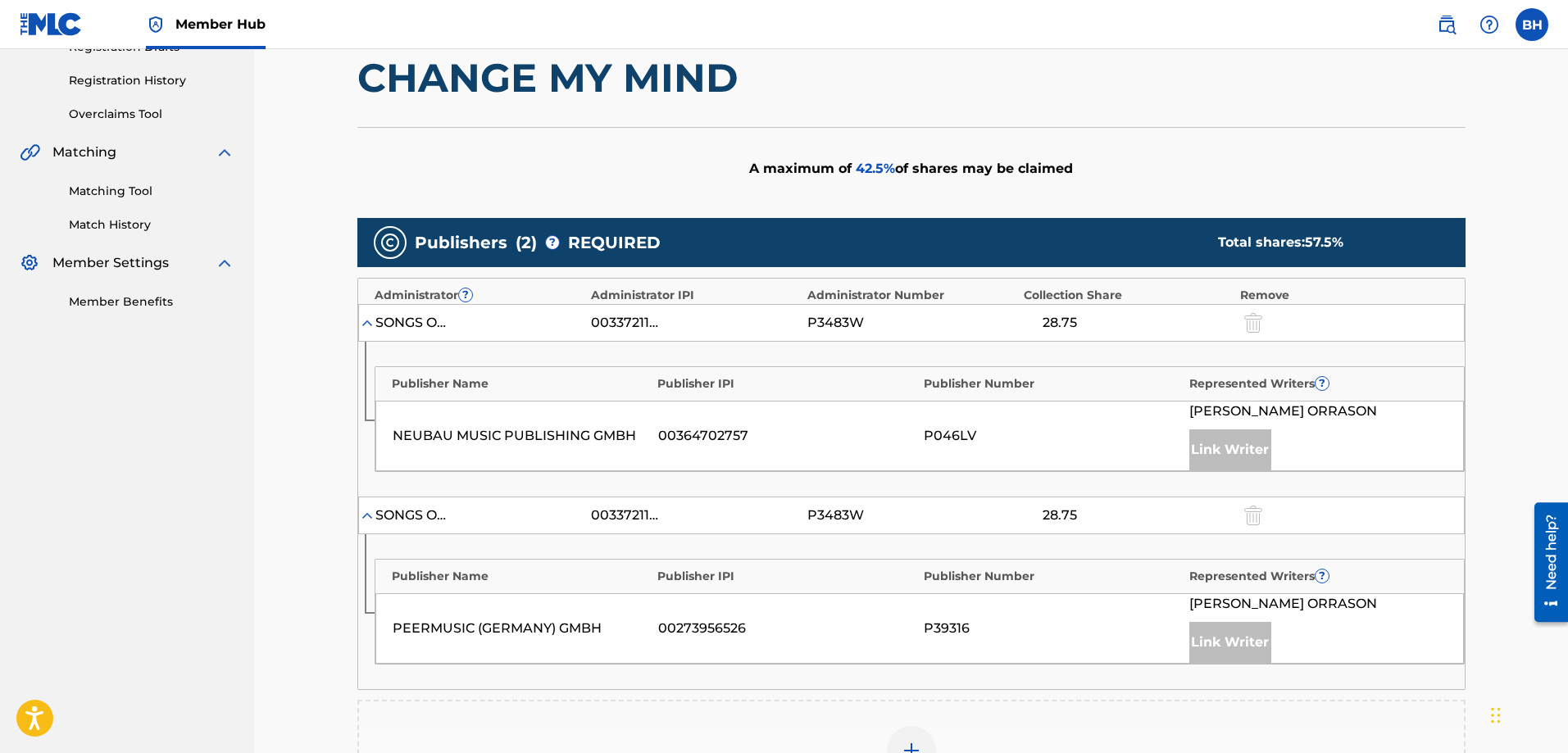
scroll to position [492, 0]
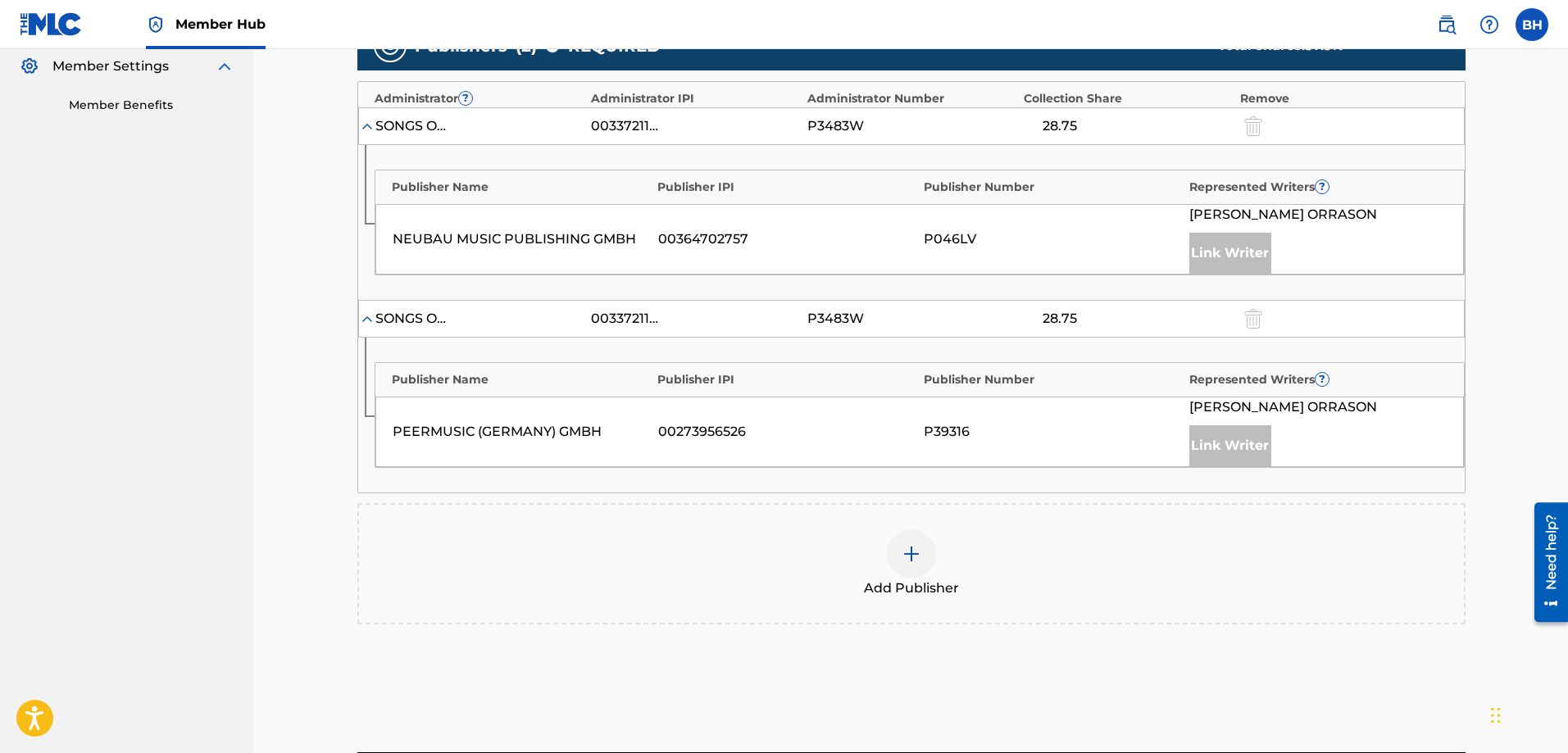
click at [883, 566] on div "Add Publisher" at bounding box center [911, 563] width 1105 height 69
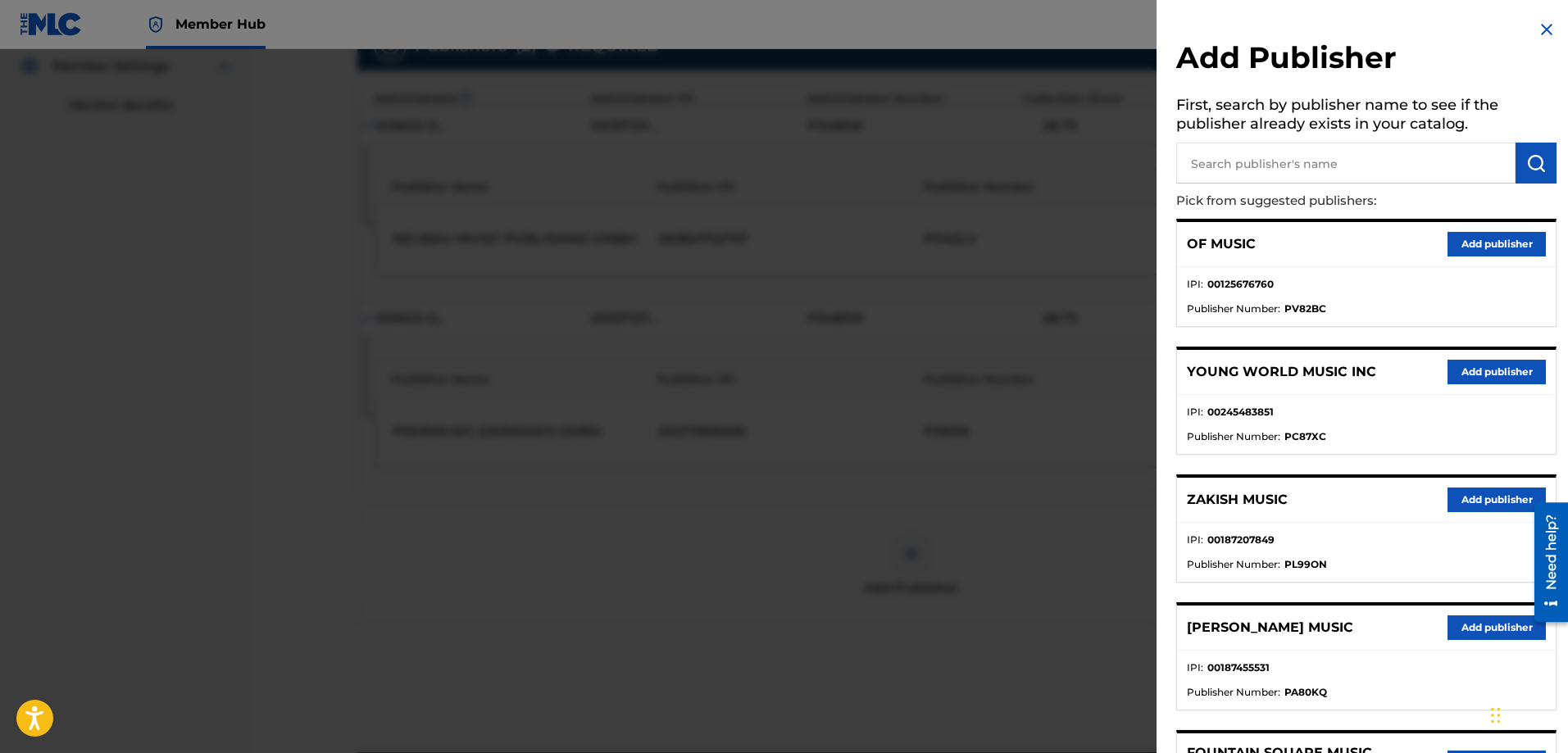
click at [1253, 157] on input "text" at bounding box center [1345, 163] width 339 height 41
type input "n c b"
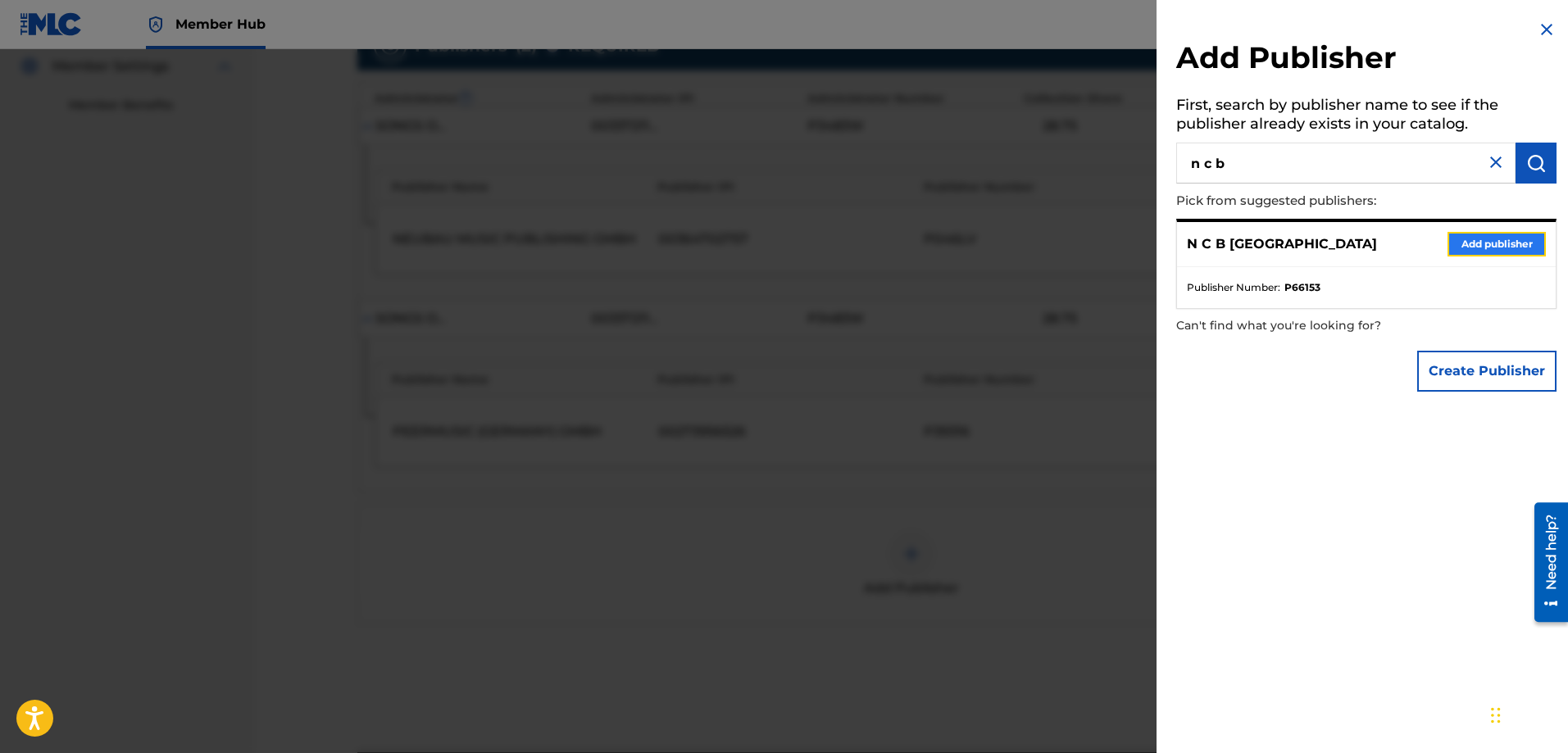
click at [1253, 236] on button "Add publisher" at bounding box center [1496, 244] width 99 height 24
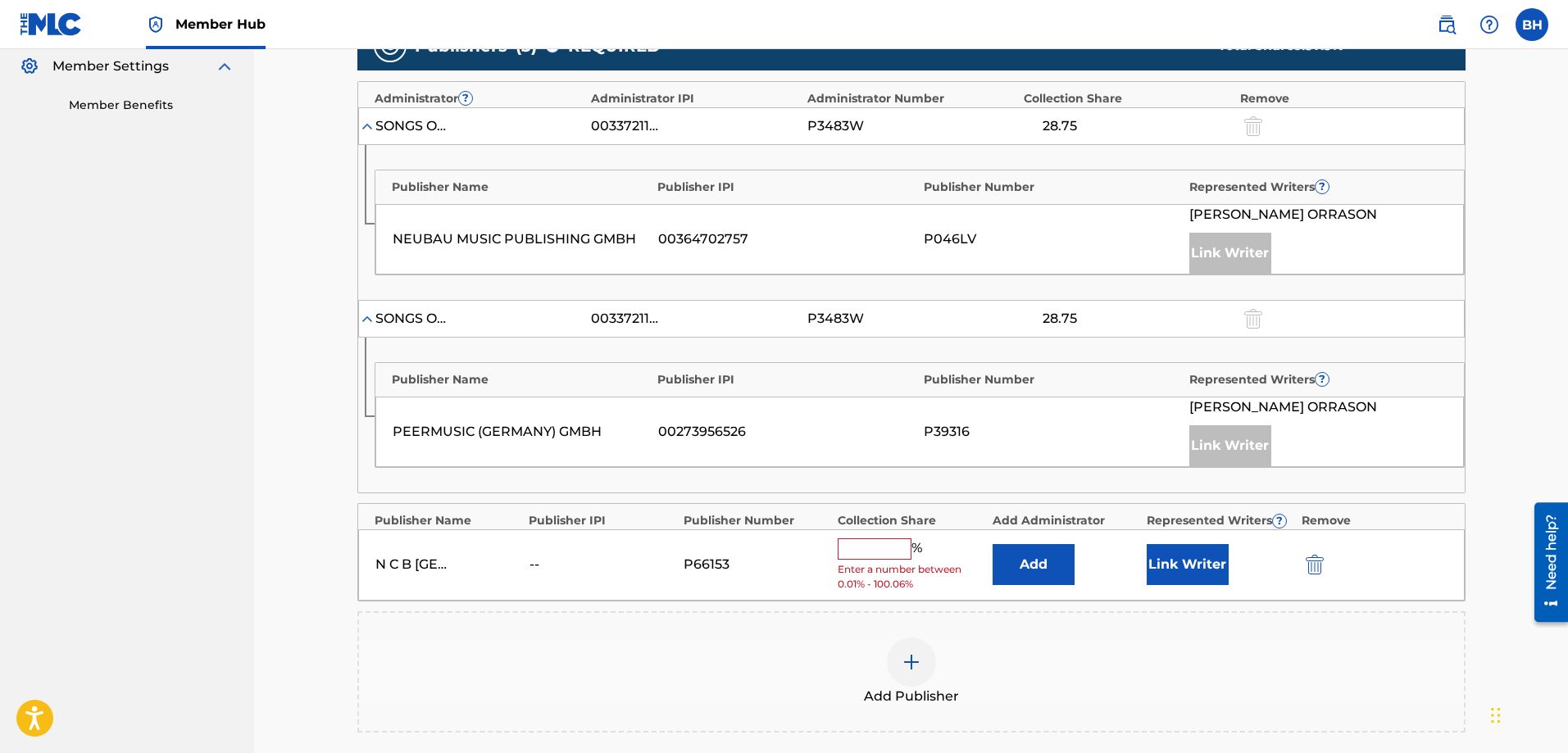
click at [870, 562] on span "Enter a number between 0.01% - 100.06%" at bounding box center [910, 577] width 146 height 30
click at [879, 550] on input "text" at bounding box center [874, 548] width 74 height 21
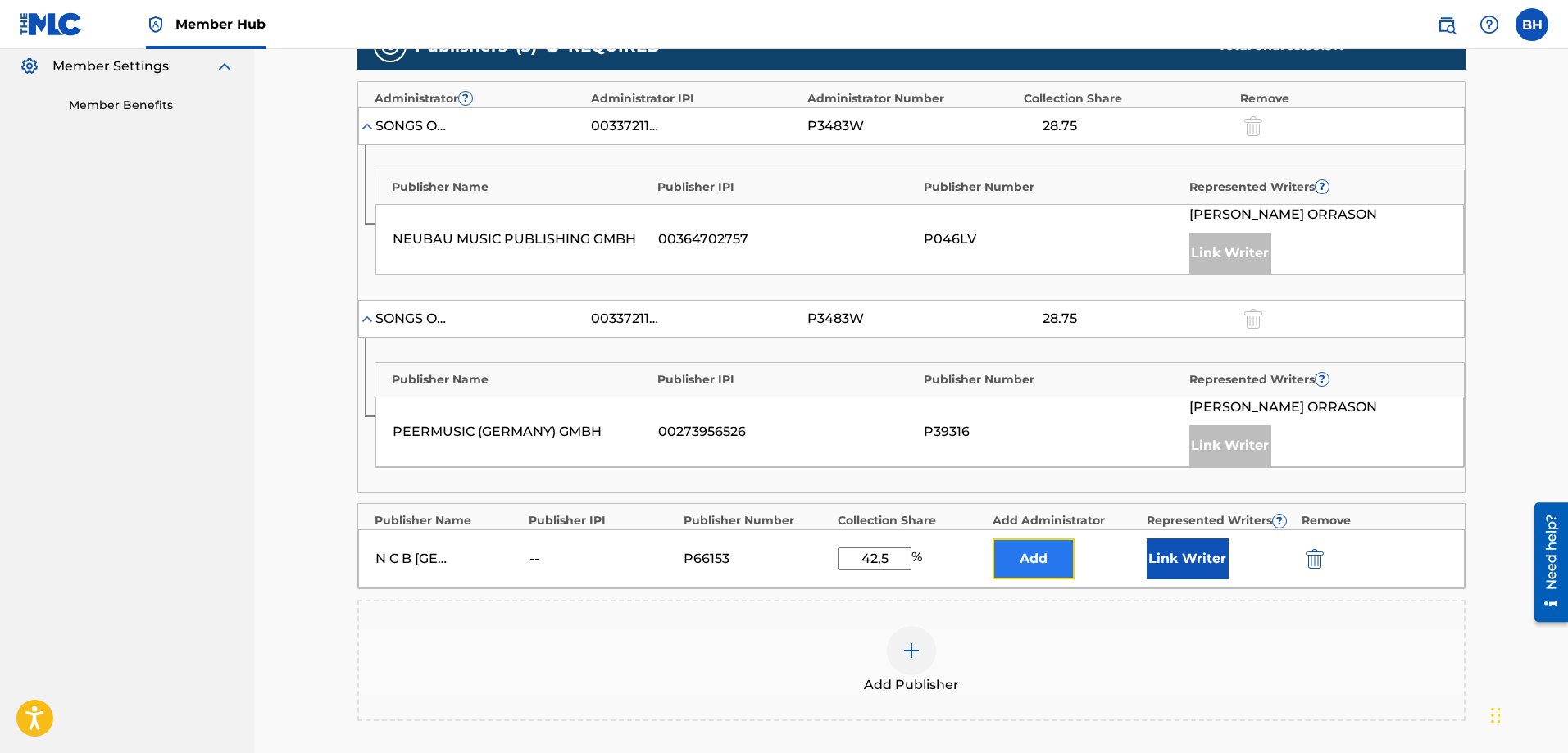
click at [1026, 558] on button "Add" at bounding box center [1033, 558] width 82 height 41
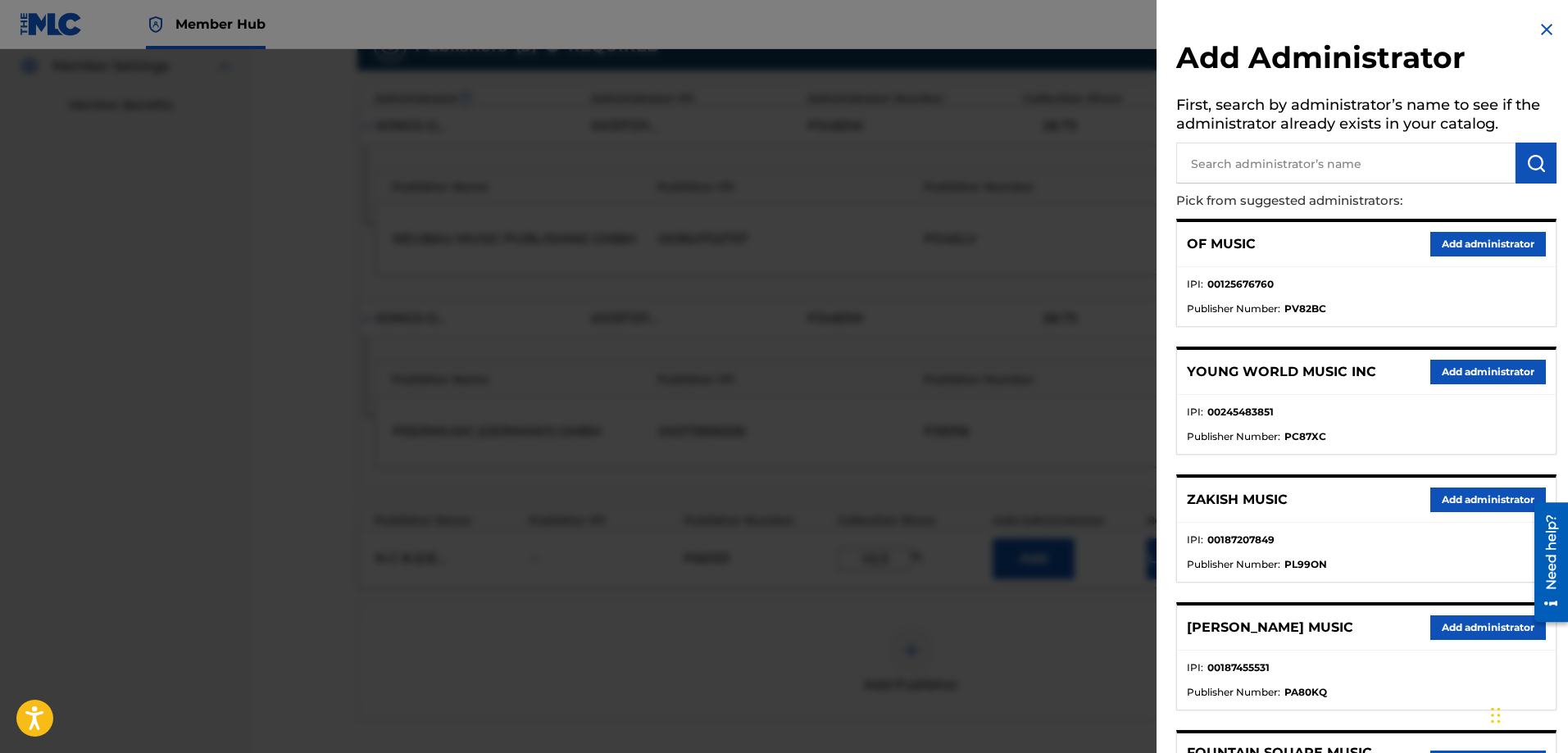
drag, startPoint x: 1549, startPoint y: 25, endPoint x: 1361, endPoint y: 112, distance: 207.2
click at [1253, 25] on img at bounding box center [1546, 30] width 20 height 20
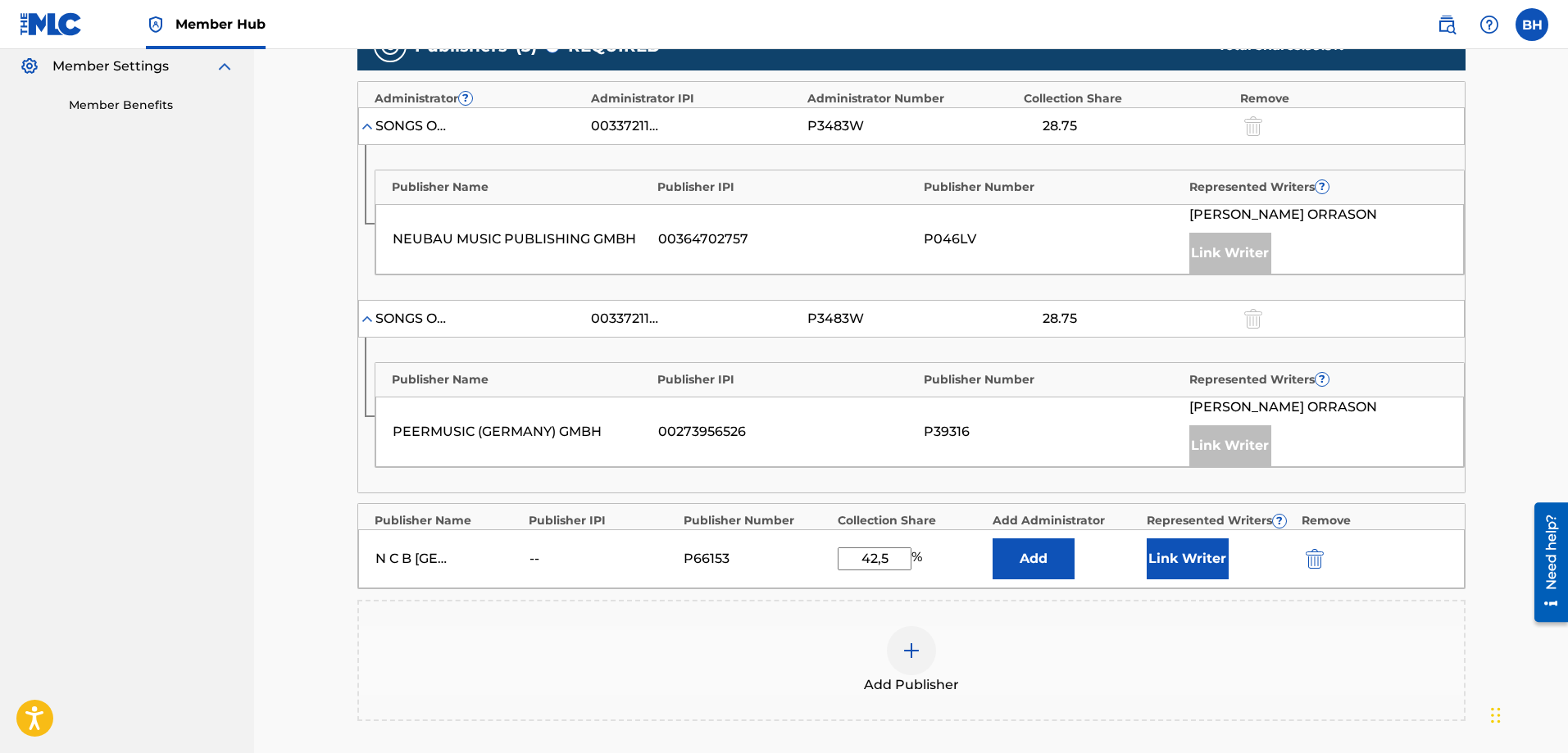
click at [1013, 575] on div "Add Publisher" at bounding box center [911, 660] width 1105 height 69
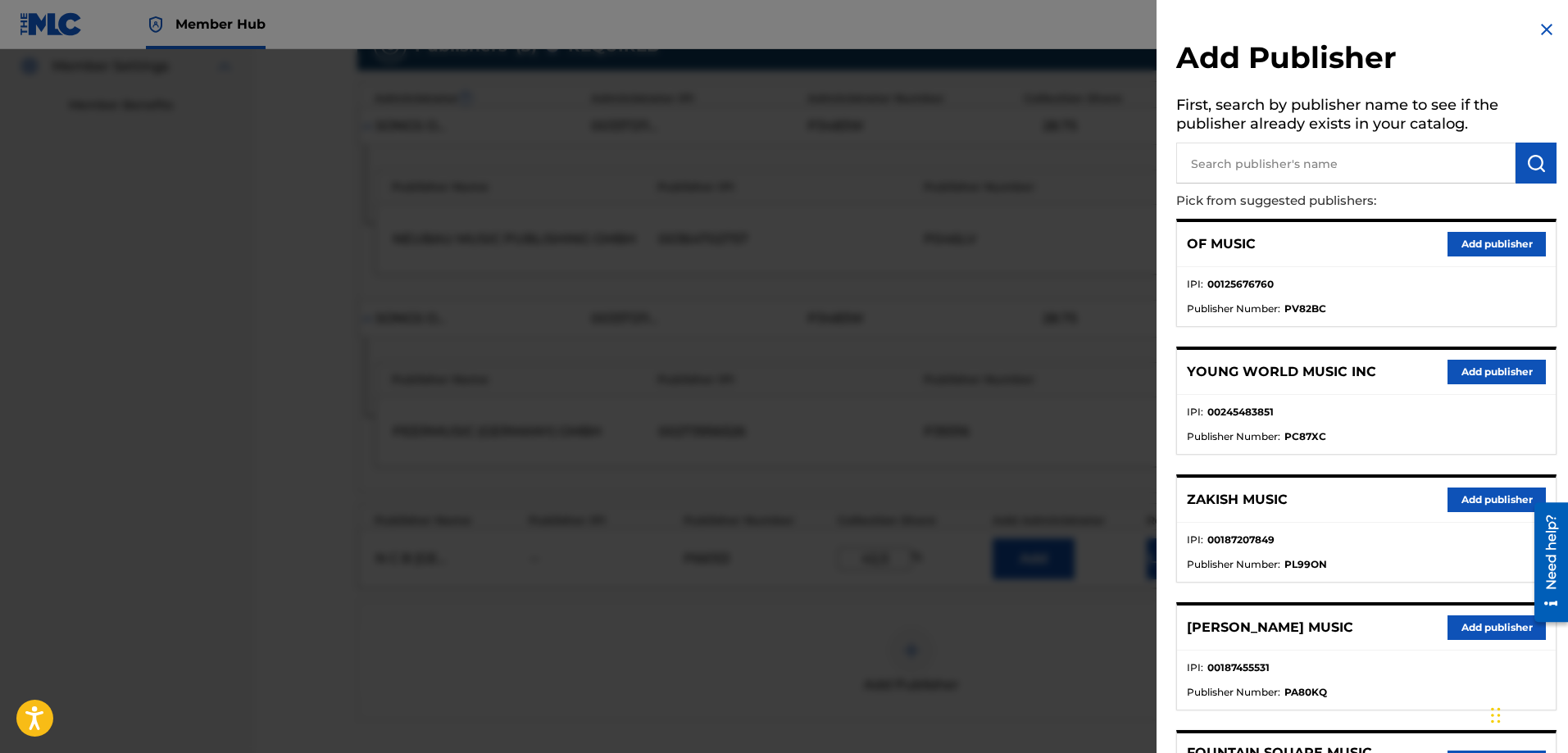
click at [1010, 374] on div at bounding box center [784, 425] width 1568 height 753
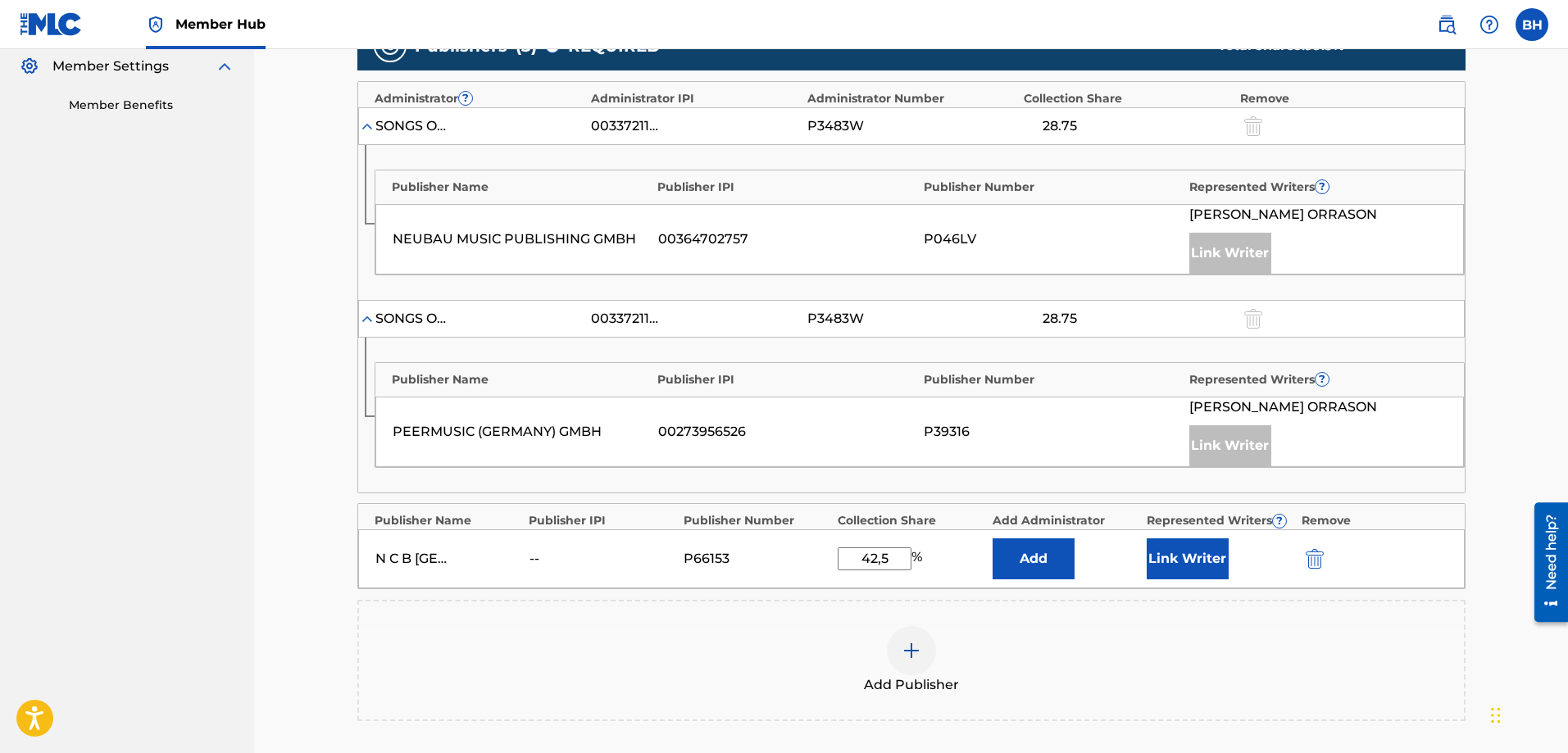
click at [906, 556] on input "42,5" at bounding box center [874, 559] width 74 height 23
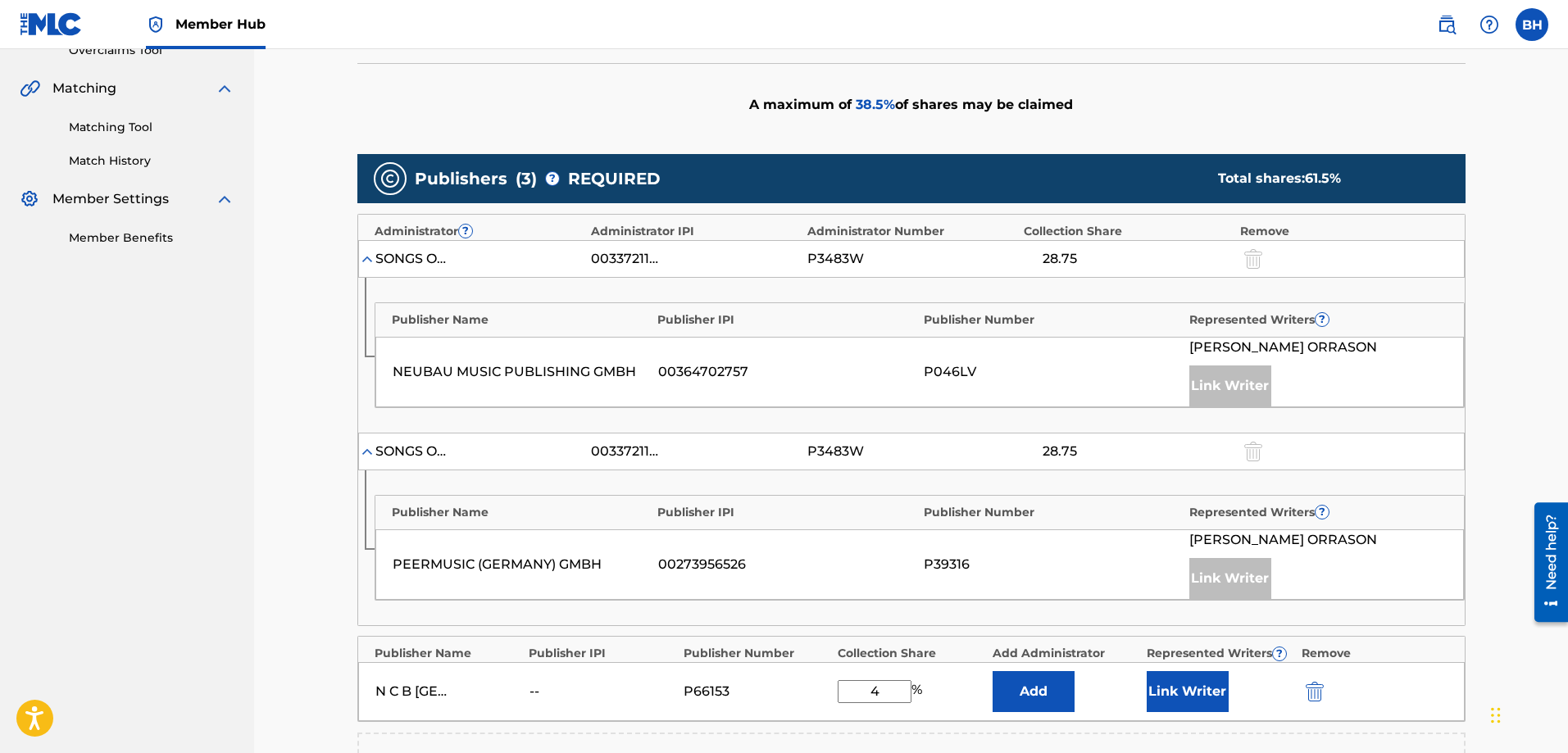
scroll to position [328, 0]
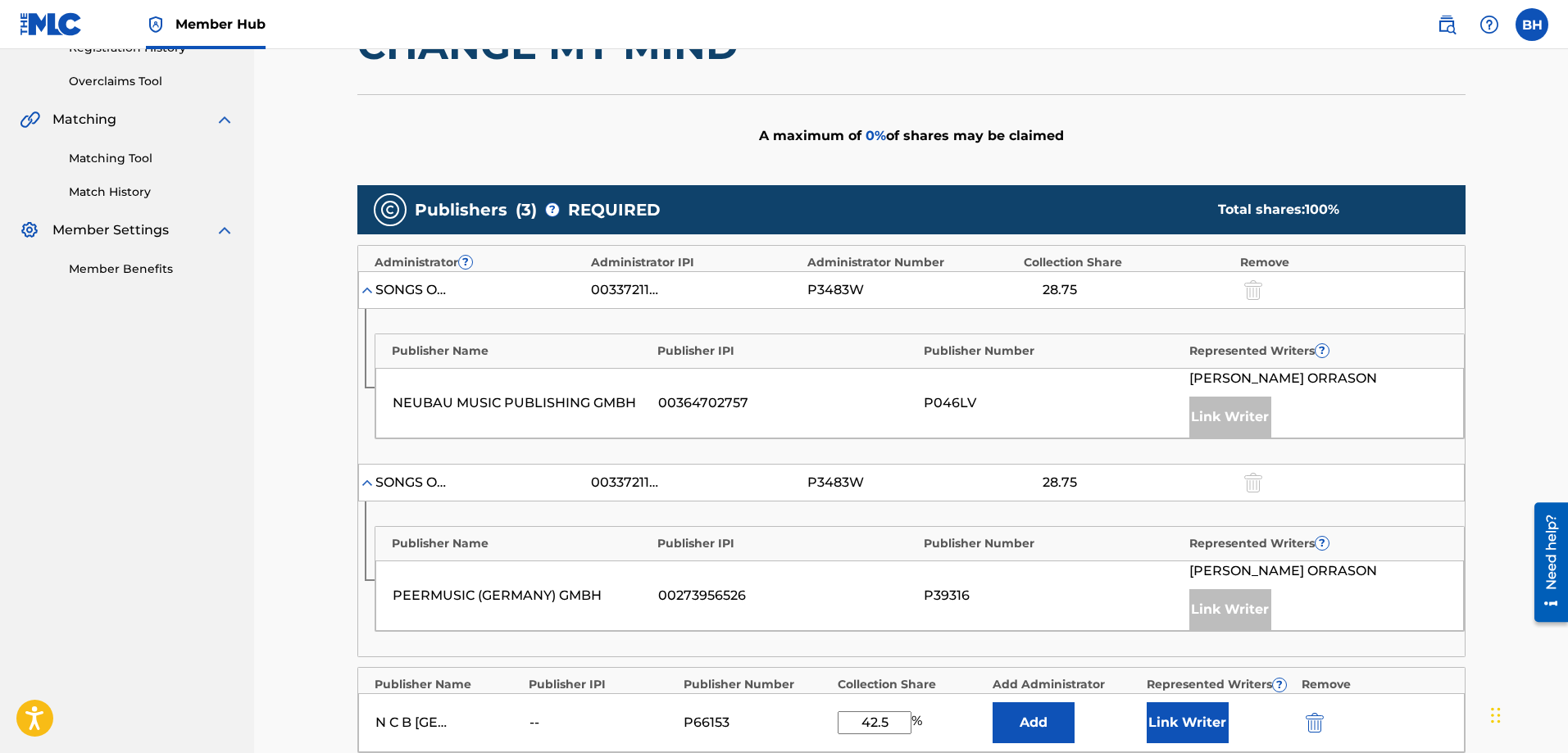
type input "42.5"
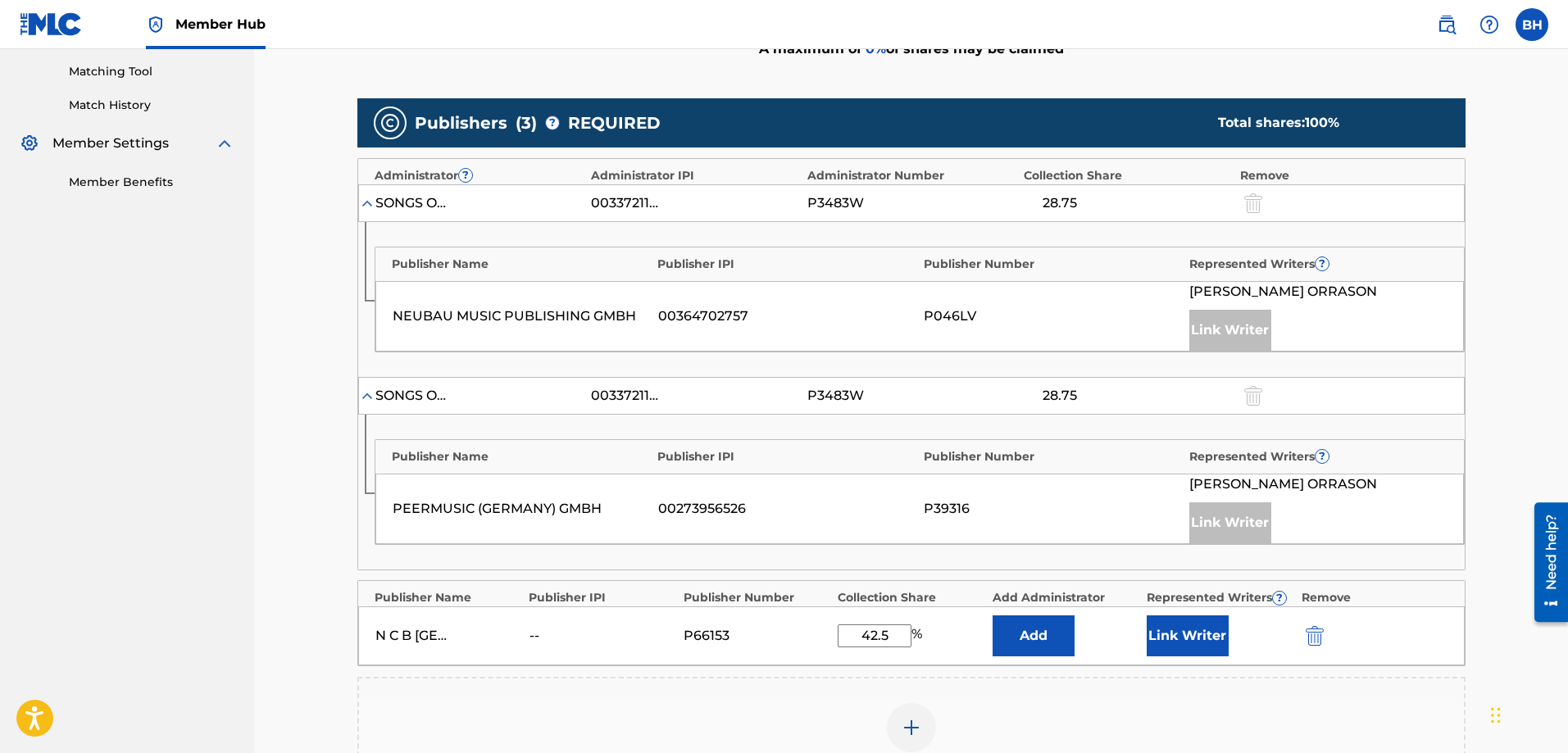
scroll to position [492, 0]
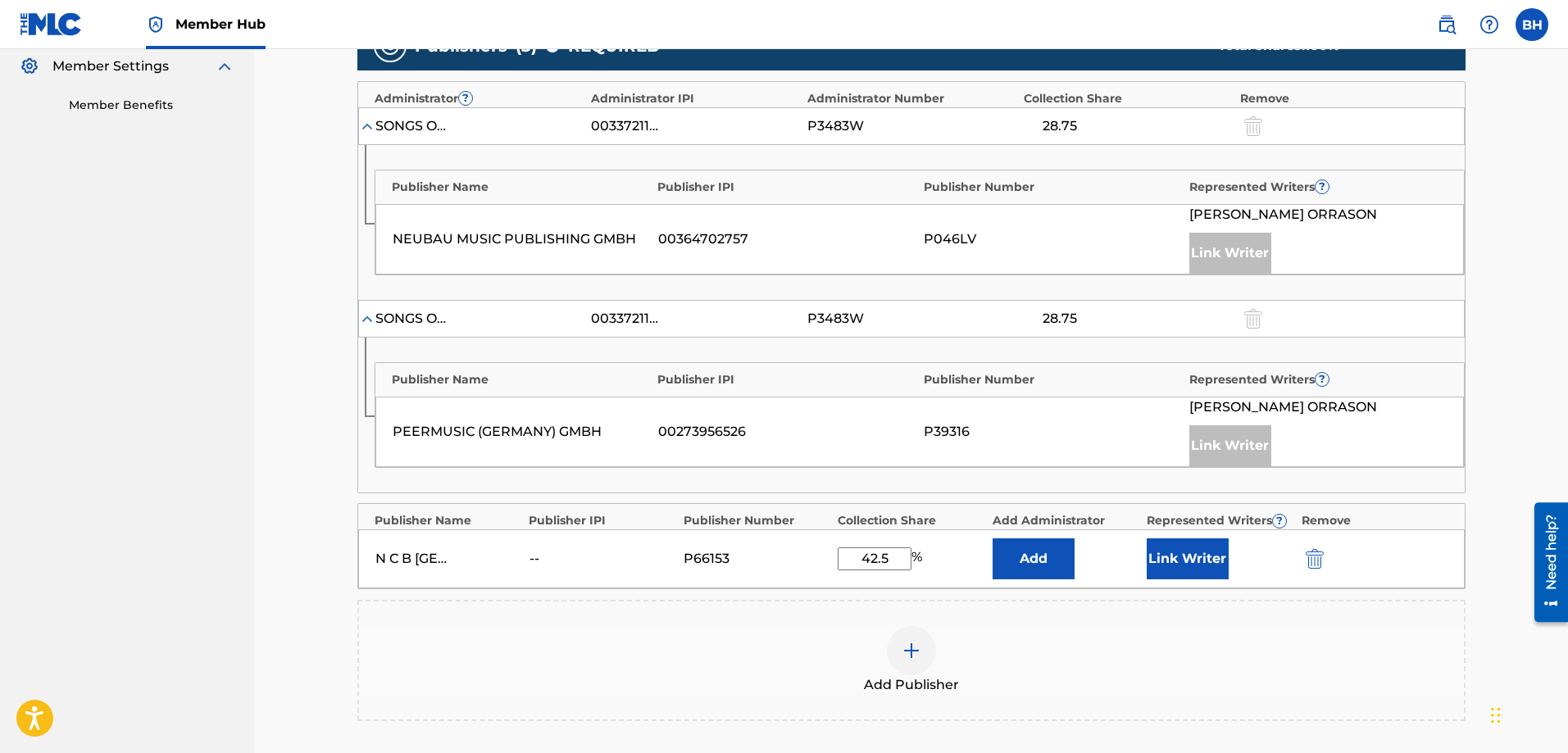
click at [944, 575] on div "Add Publisher" at bounding box center [911, 660] width 1105 height 69
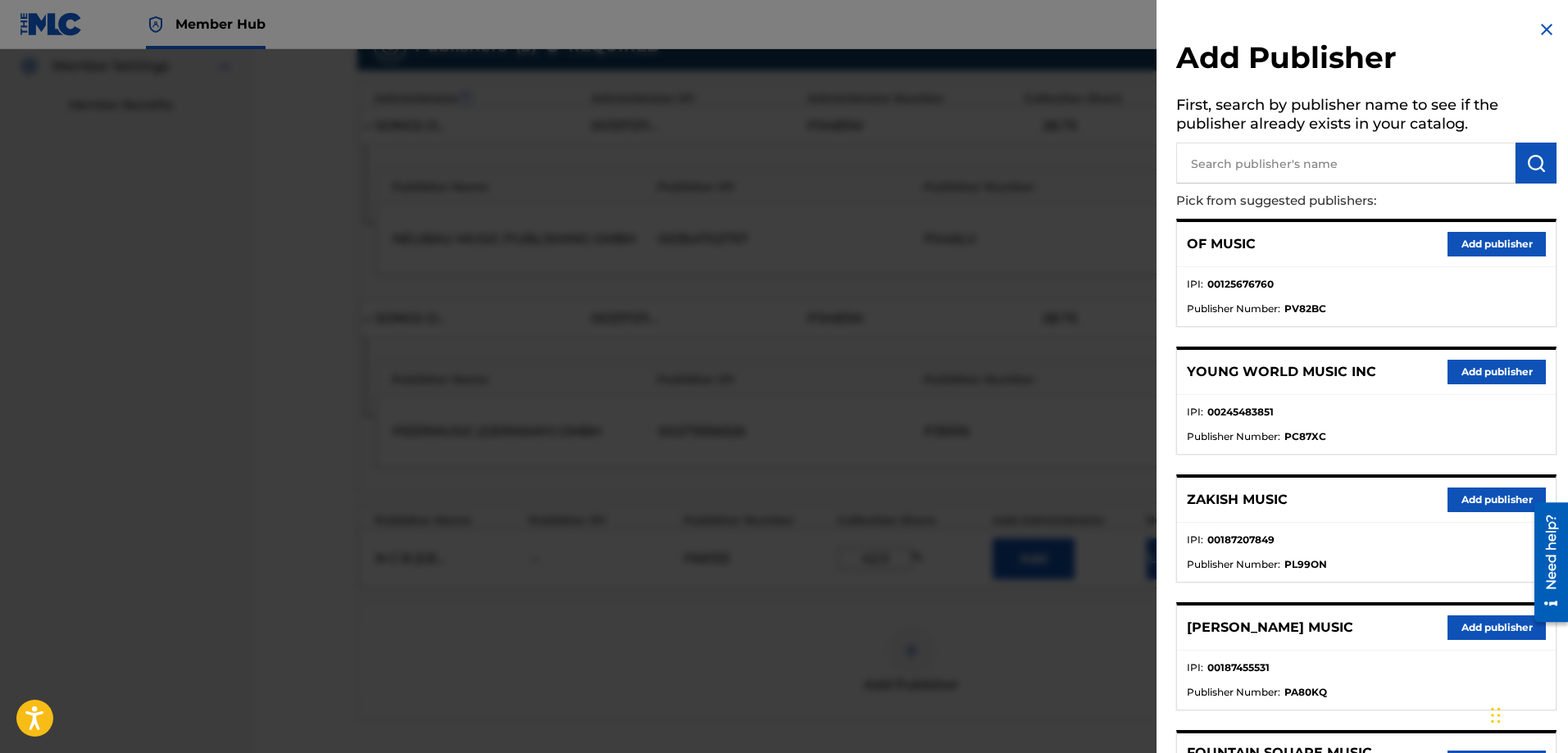
click at [1253, 32] on div "Add Publisher First, search by publisher name to see if the publisher already e…" at bounding box center [1366, 376] width 419 height 753
click at [1253, 26] on img at bounding box center [1546, 30] width 20 height 20
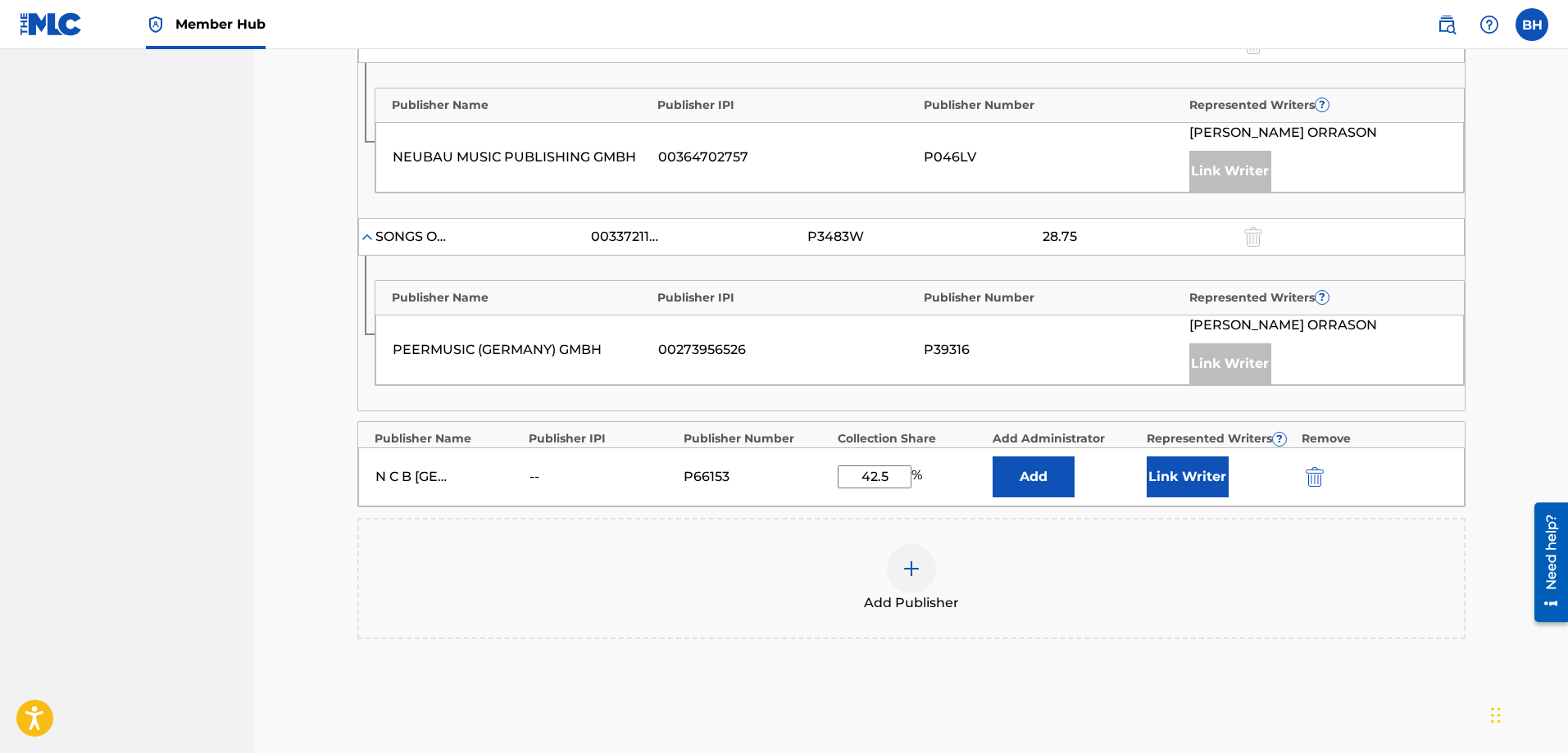
scroll to position [724, 0]
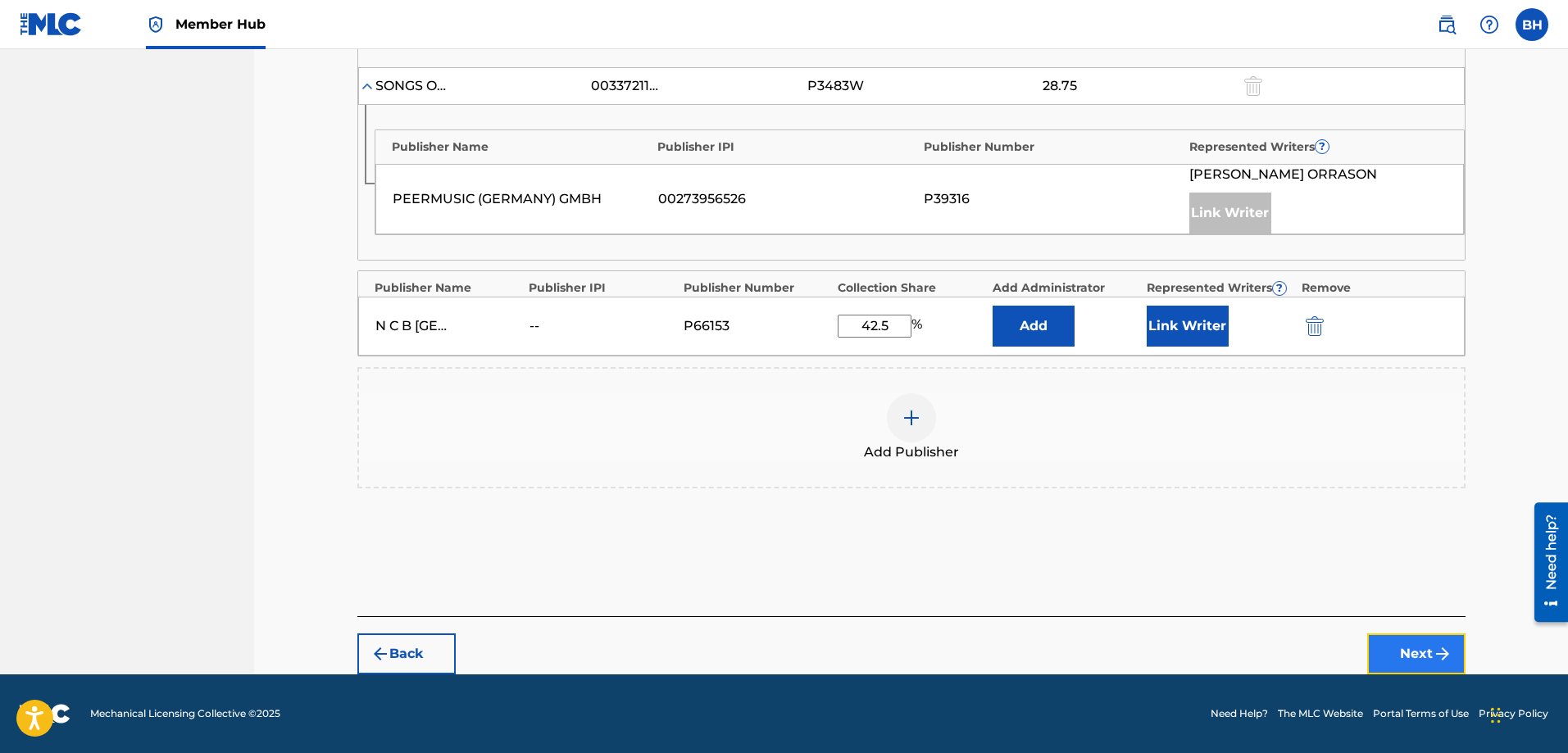
click at [1253, 575] on button "Next" at bounding box center [1415, 653] width 99 height 41
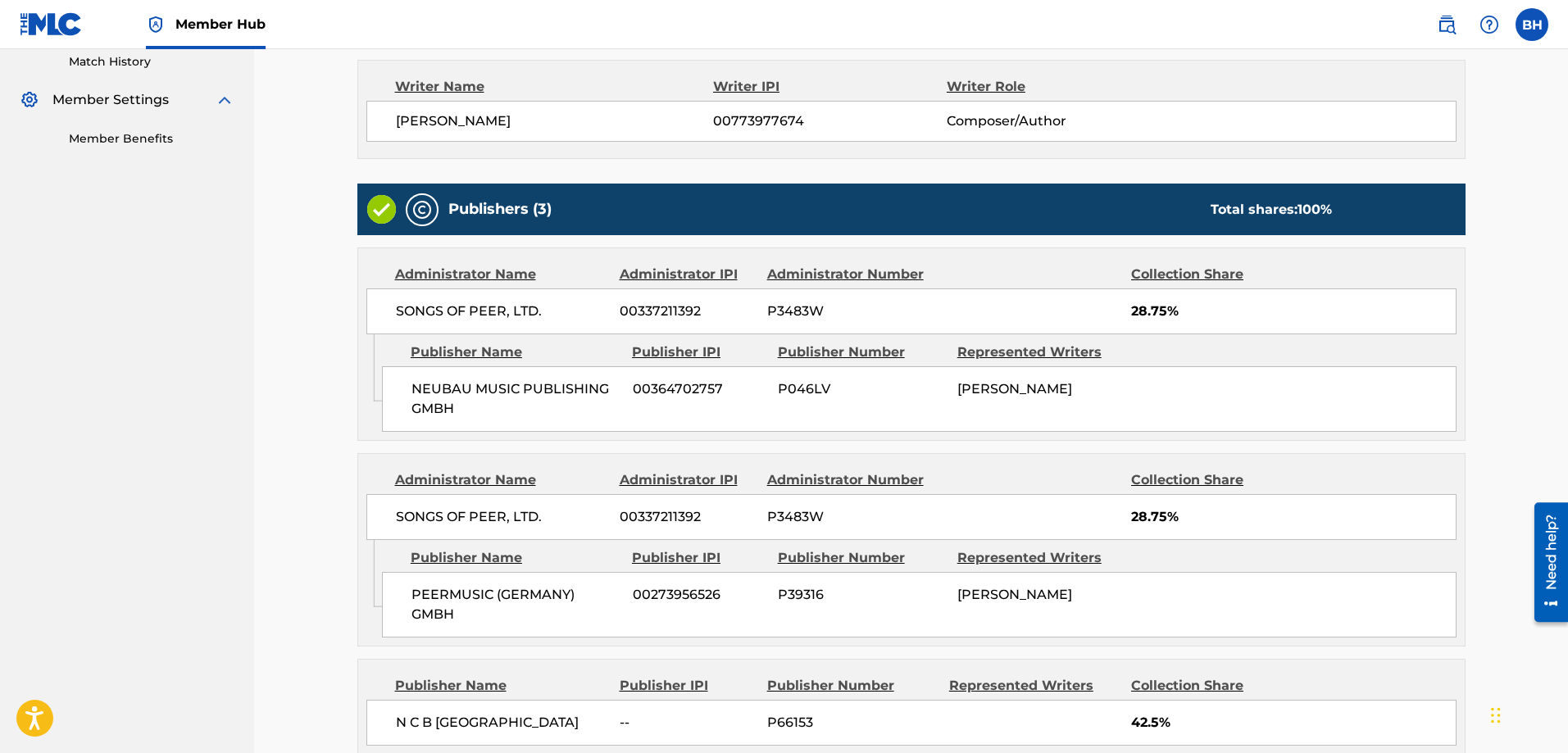
scroll to position [629, 0]
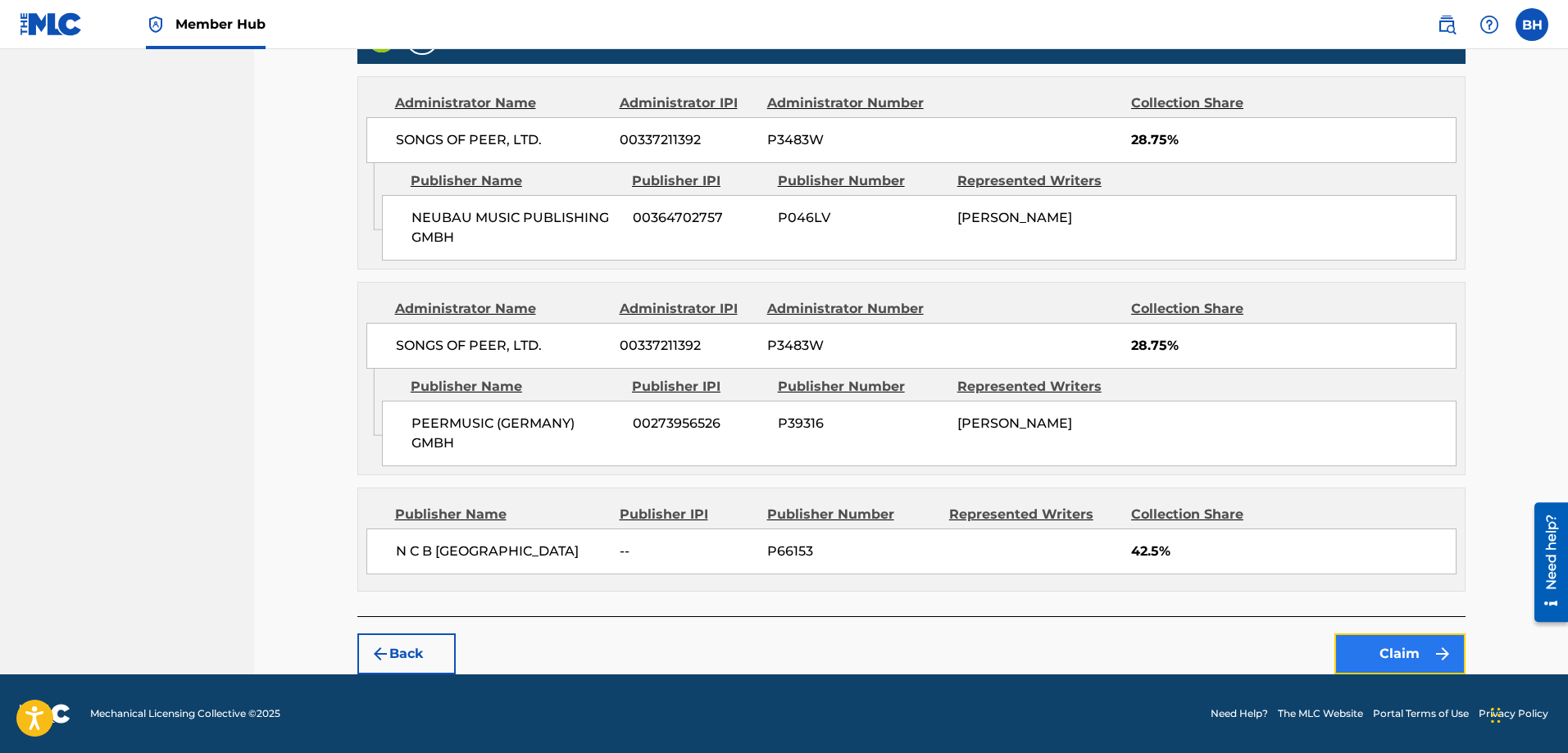
click at [1253, 575] on button "Claim" at bounding box center [1400, 653] width 131 height 41
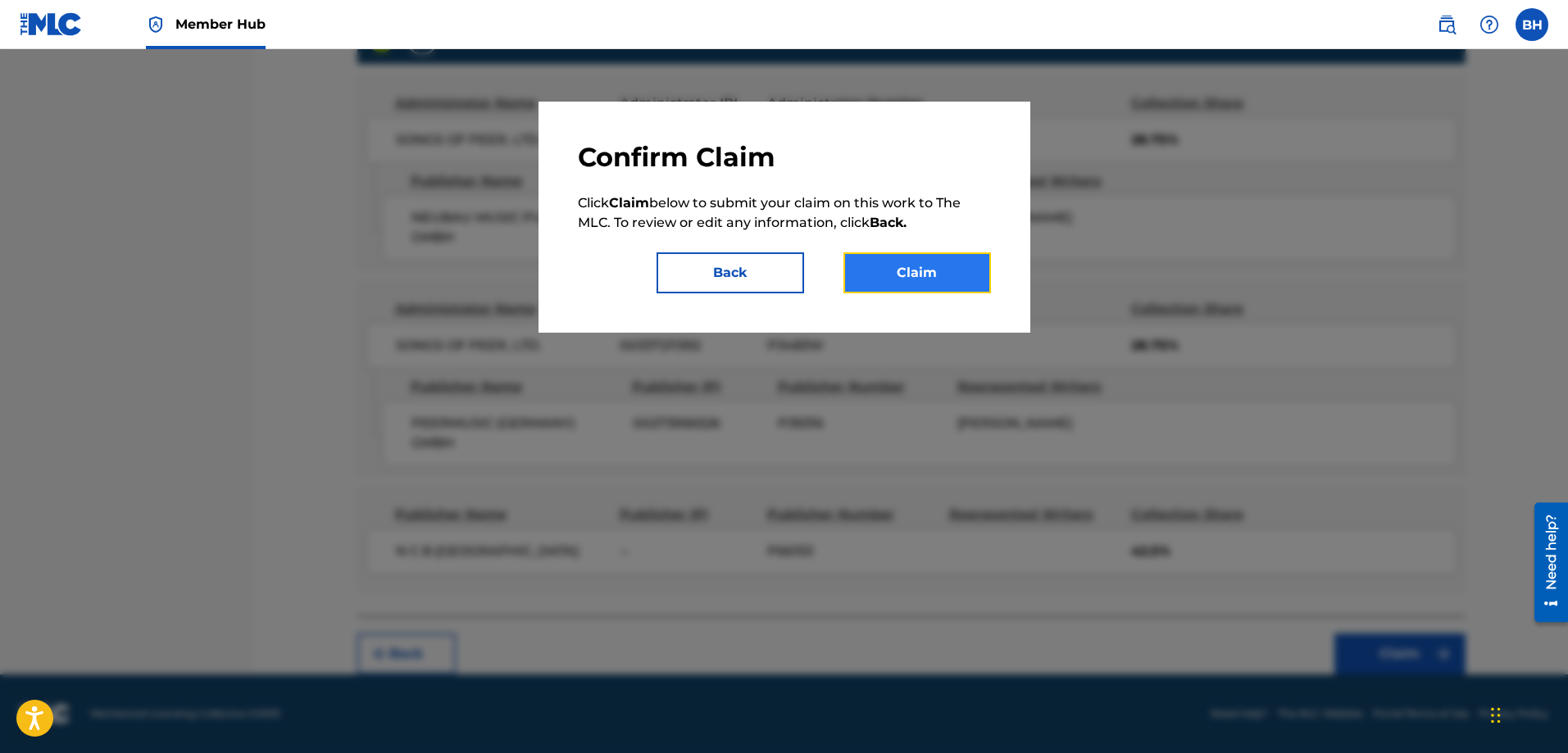
click at [903, 280] on button "Claim" at bounding box center [917, 272] width 147 height 41
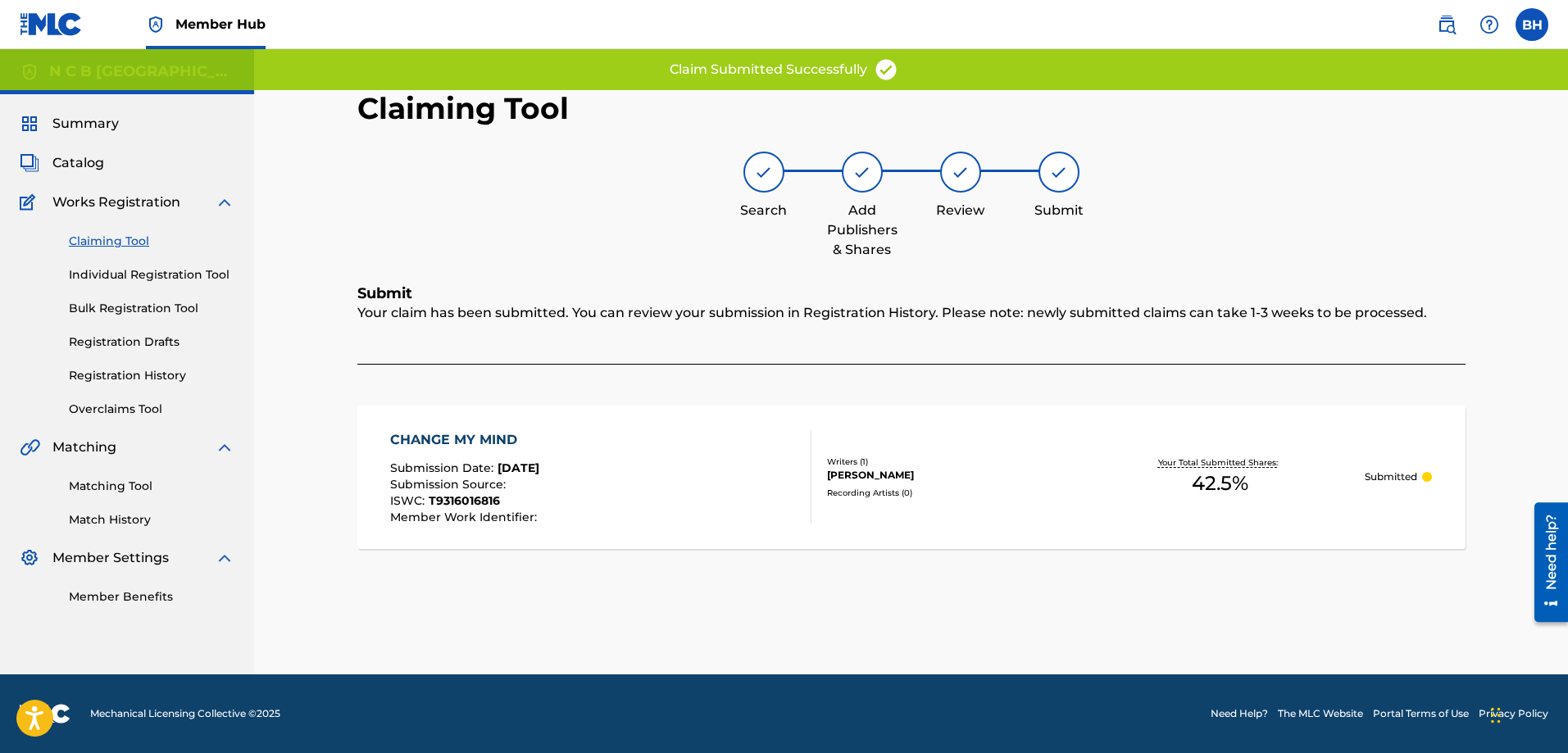
scroll to position [0, 0]
click at [96, 241] on link "Claiming Tool" at bounding box center [152, 241] width 166 height 17
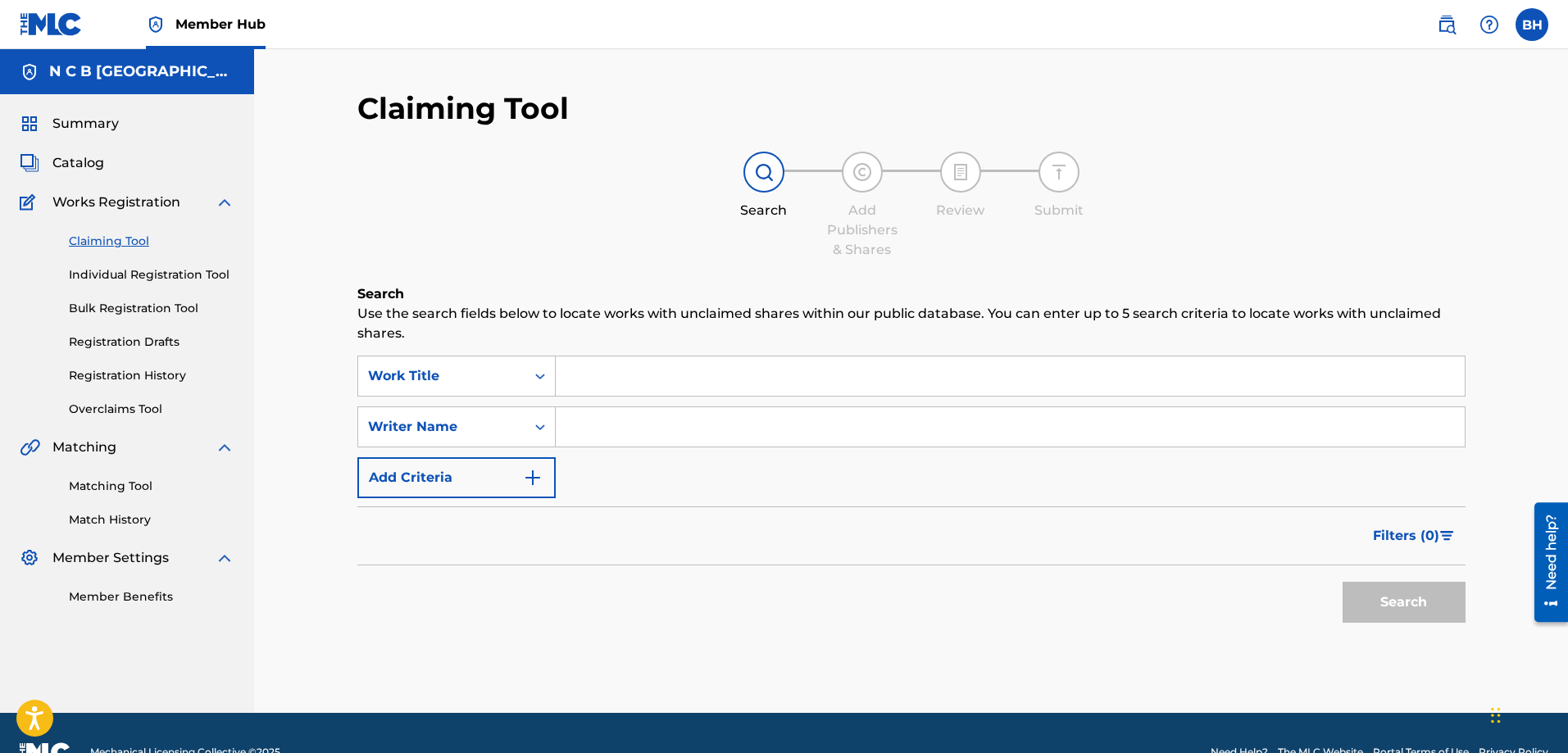
drag, startPoint x: 601, startPoint y: 350, endPoint x: 608, endPoint y: 369, distance: 20.2
click at [604, 356] on div "Search Use the search fields below to locate works with unclaimed shares within…" at bounding box center [911, 498] width 1108 height 428
click at [608, 369] on input "Search Form" at bounding box center [1010, 376] width 909 height 39
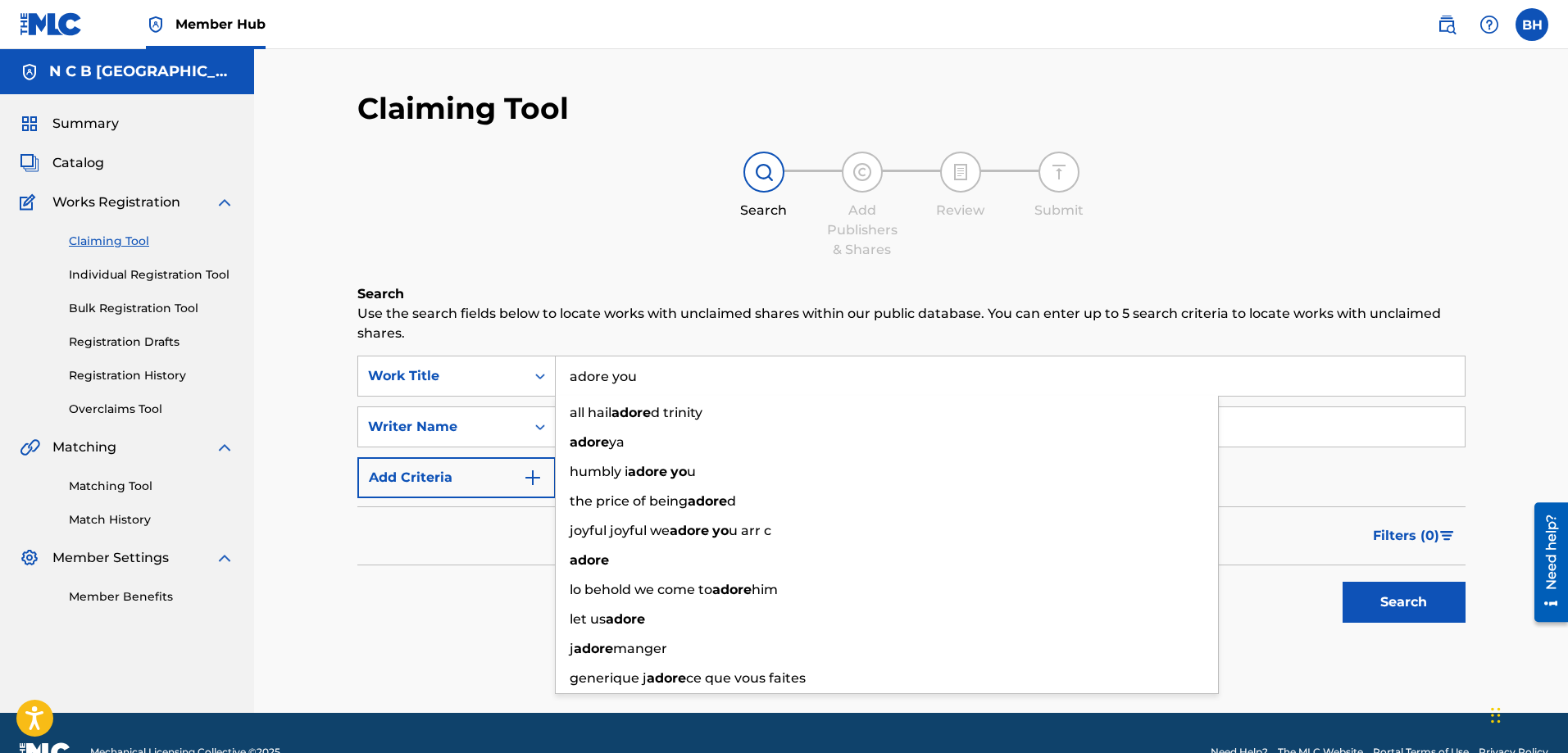
type input "adore you"
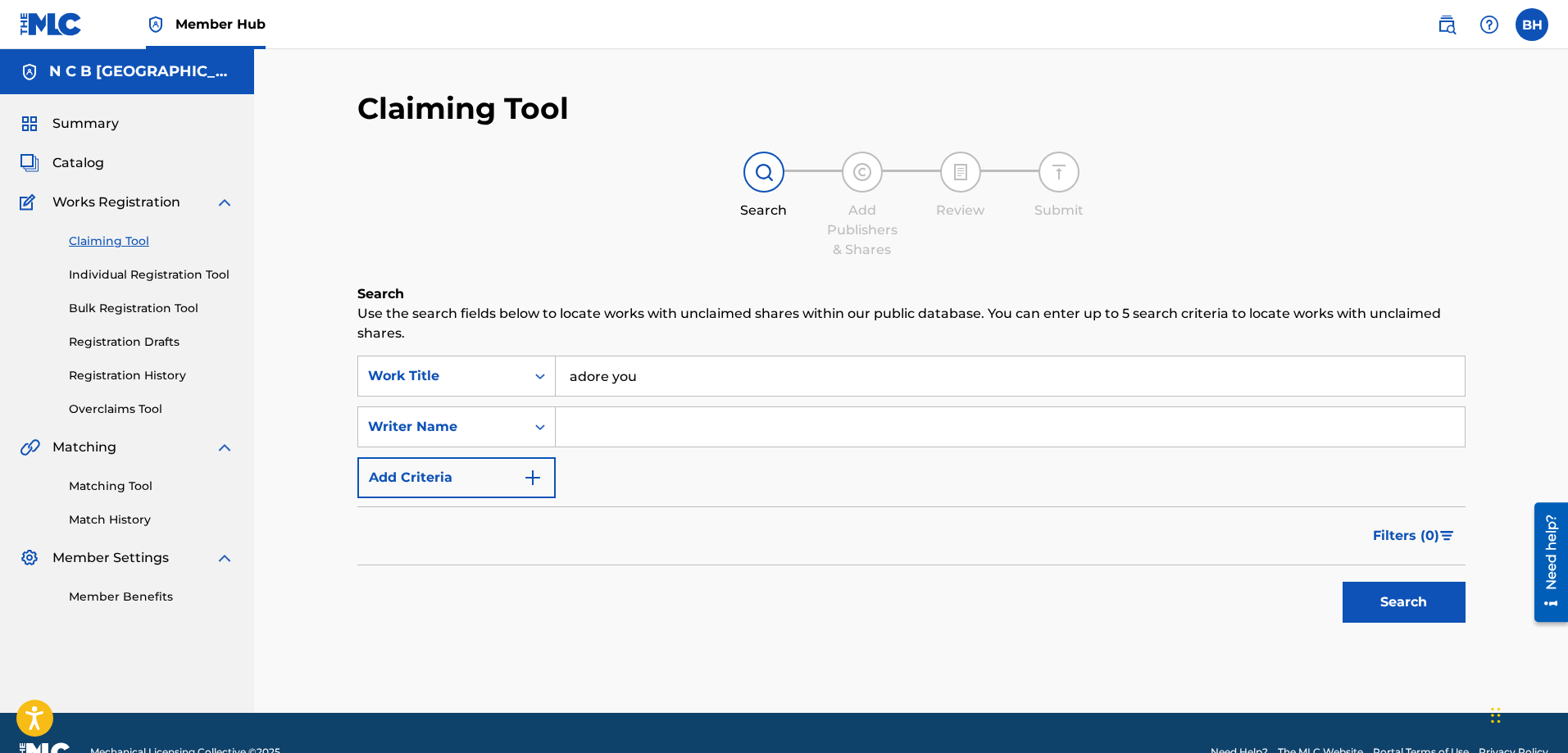
click at [616, 429] on input "Search Form" at bounding box center [1010, 426] width 909 height 39
type input "orrason"
click at [1253, 575] on button "Search" at bounding box center [1403, 601] width 123 height 41
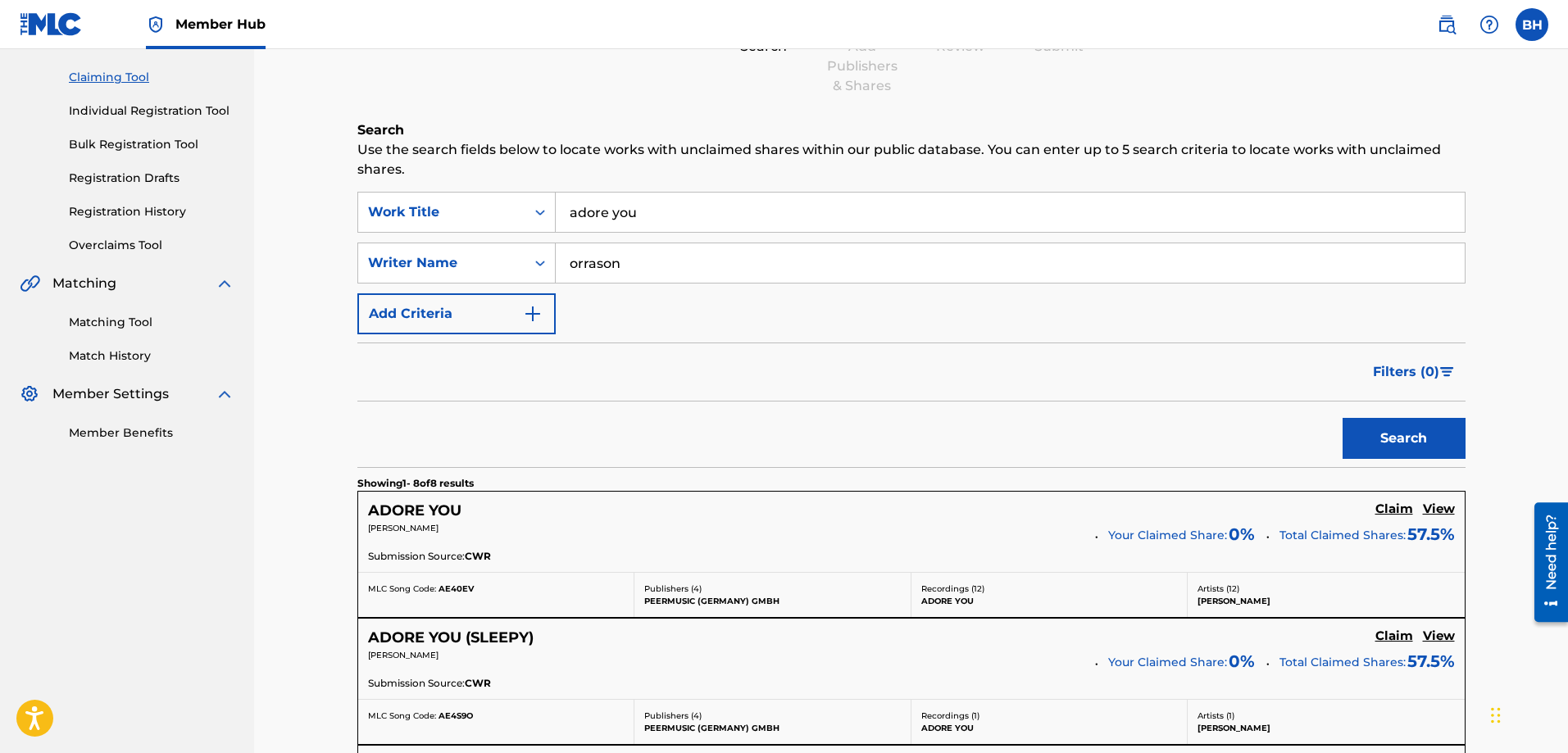
scroll to position [246, 0]
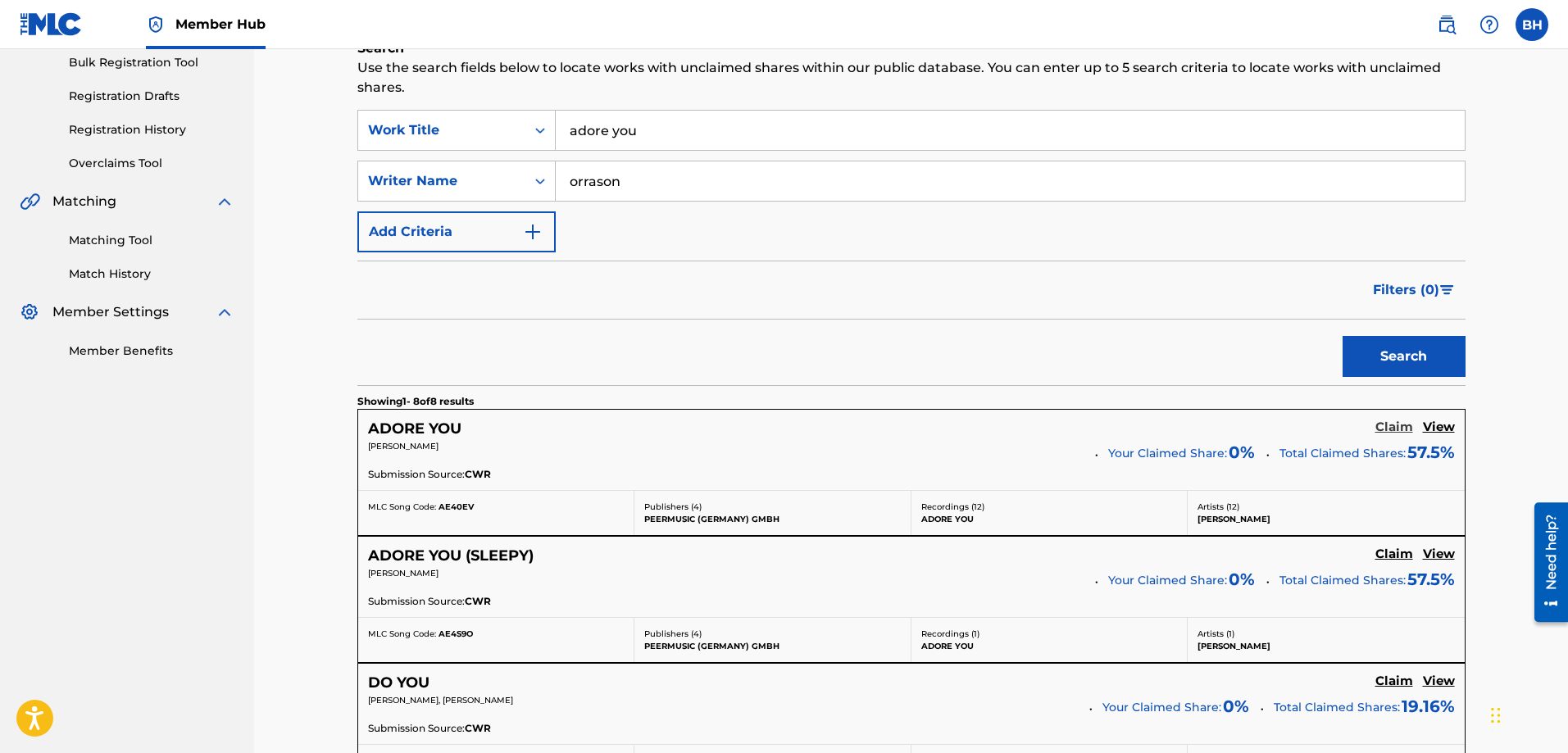
click at [1253, 428] on h5 "Claim" at bounding box center [1394, 427] width 37 height 16
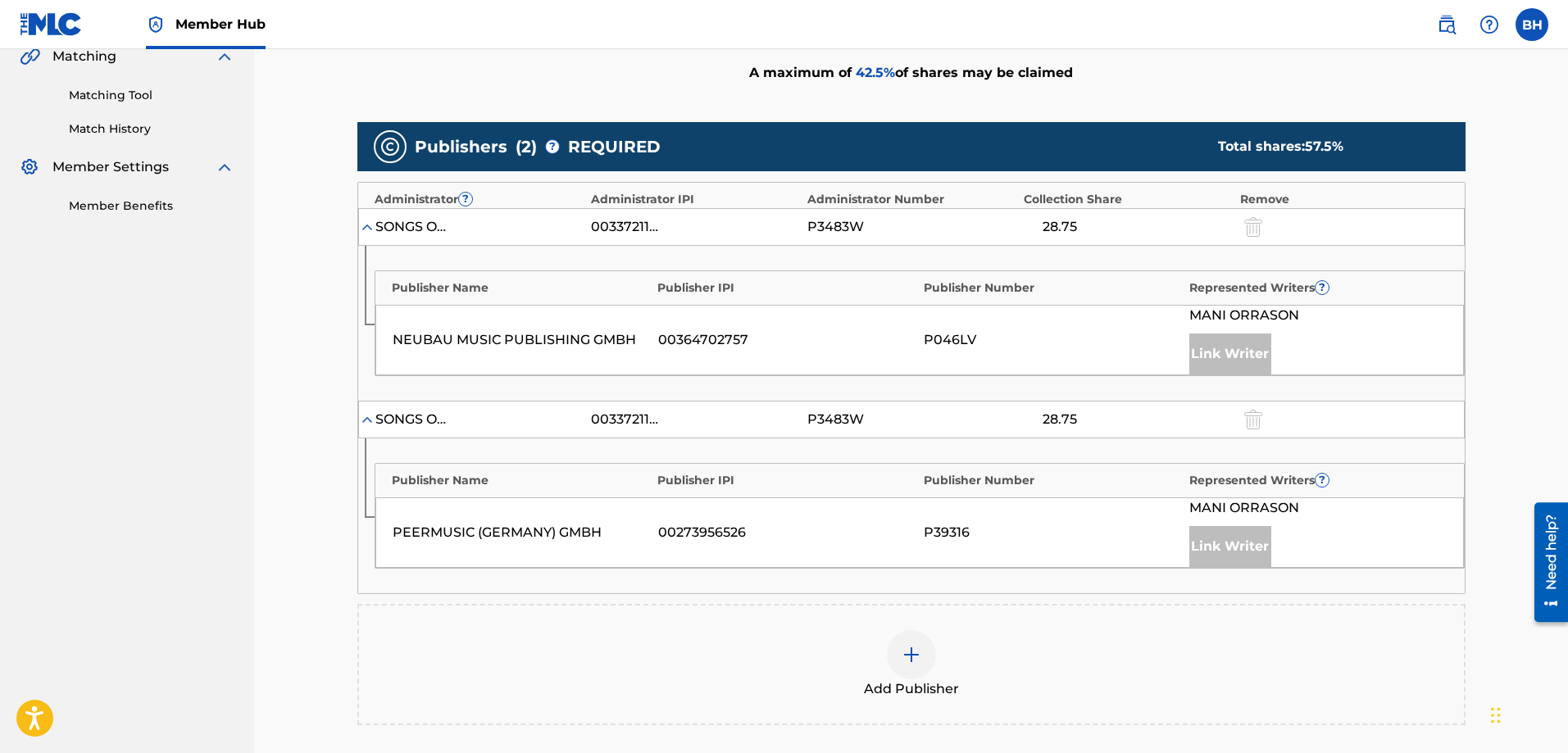
scroll to position [628, 0]
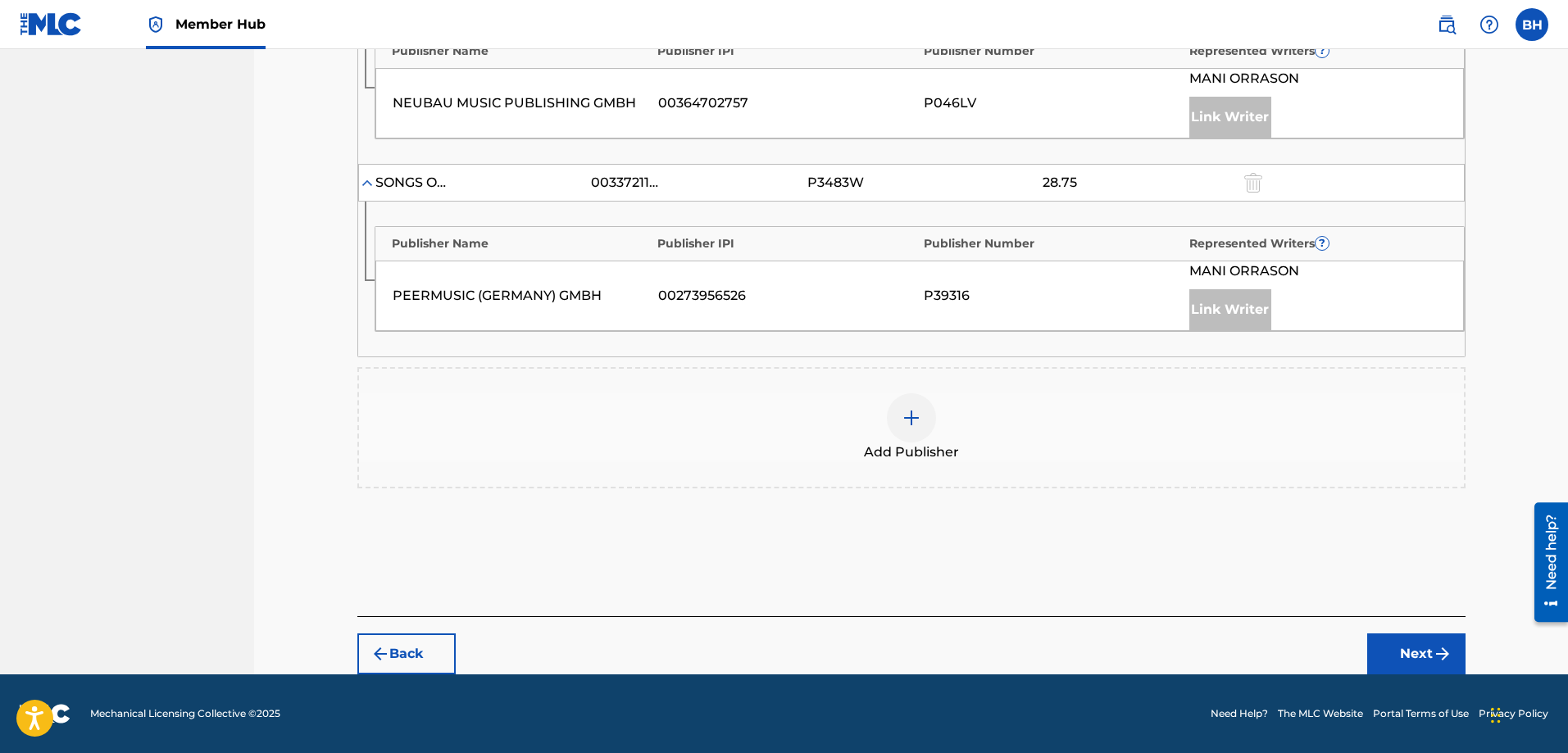
click at [921, 428] on div at bounding box center [911, 417] width 49 height 49
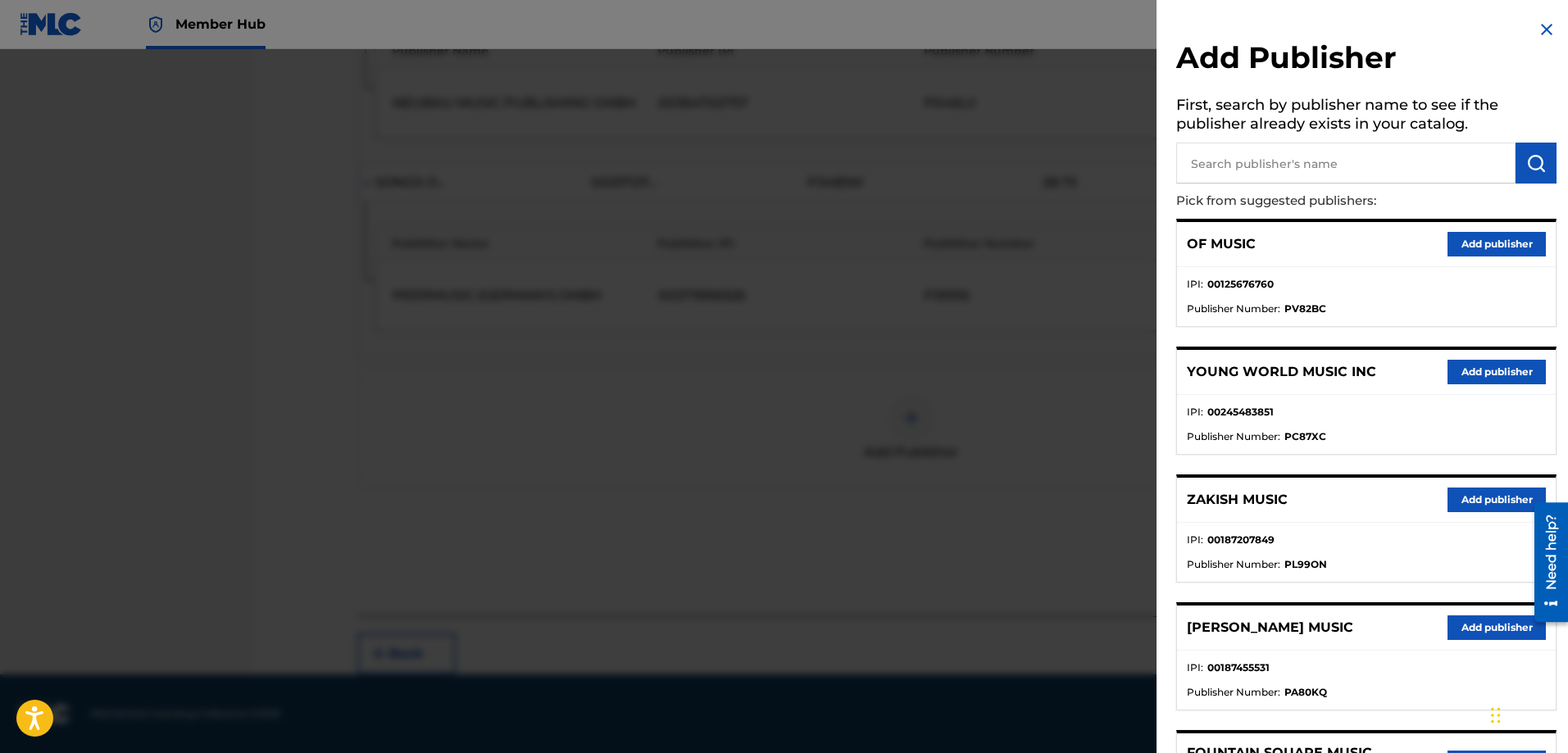
click at [1253, 157] on input "text" at bounding box center [1345, 163] width 339 height 41
type input "n c b"
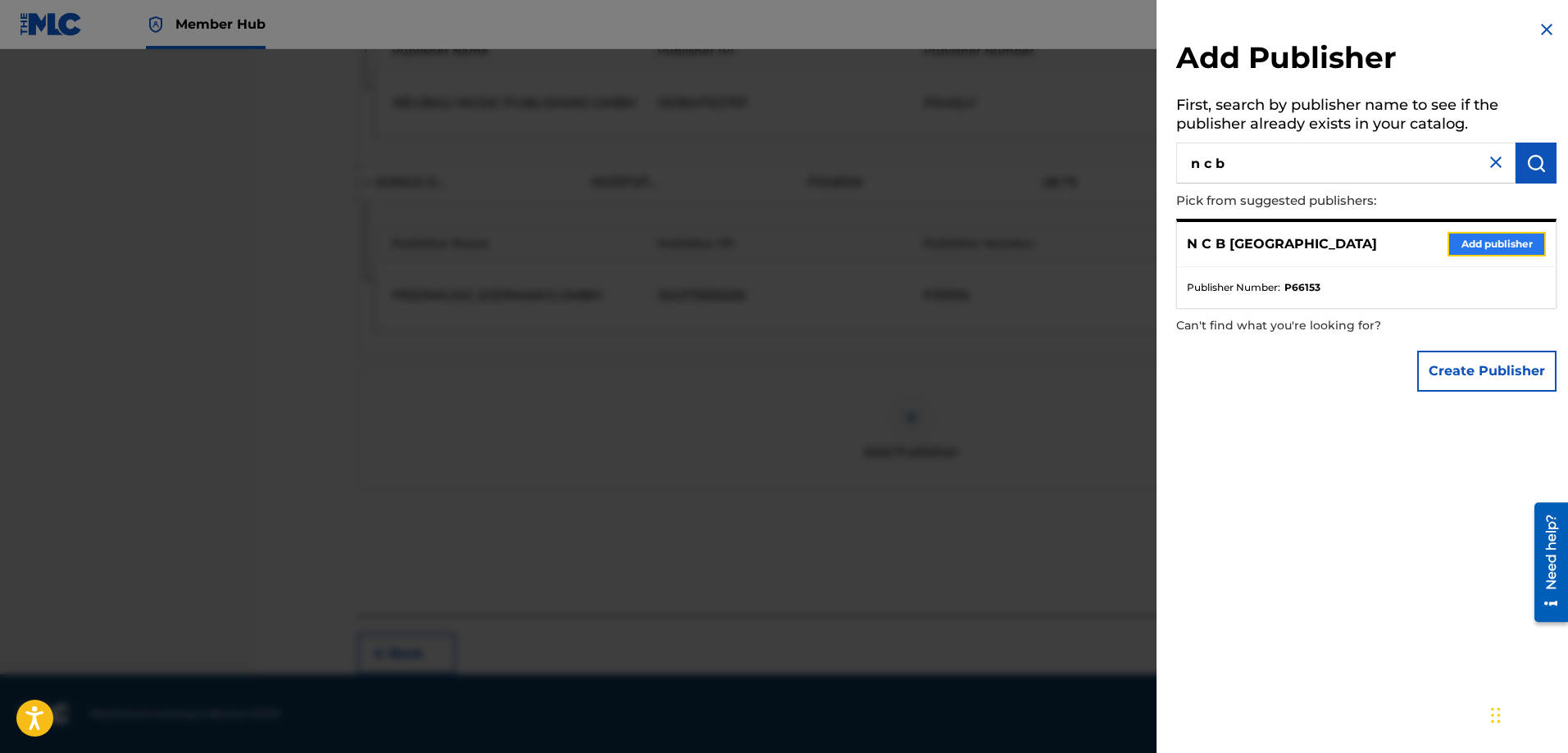
click at [1253, 251] on button "Add publisher" at bounding box center [1496, 244] width 99 height 24
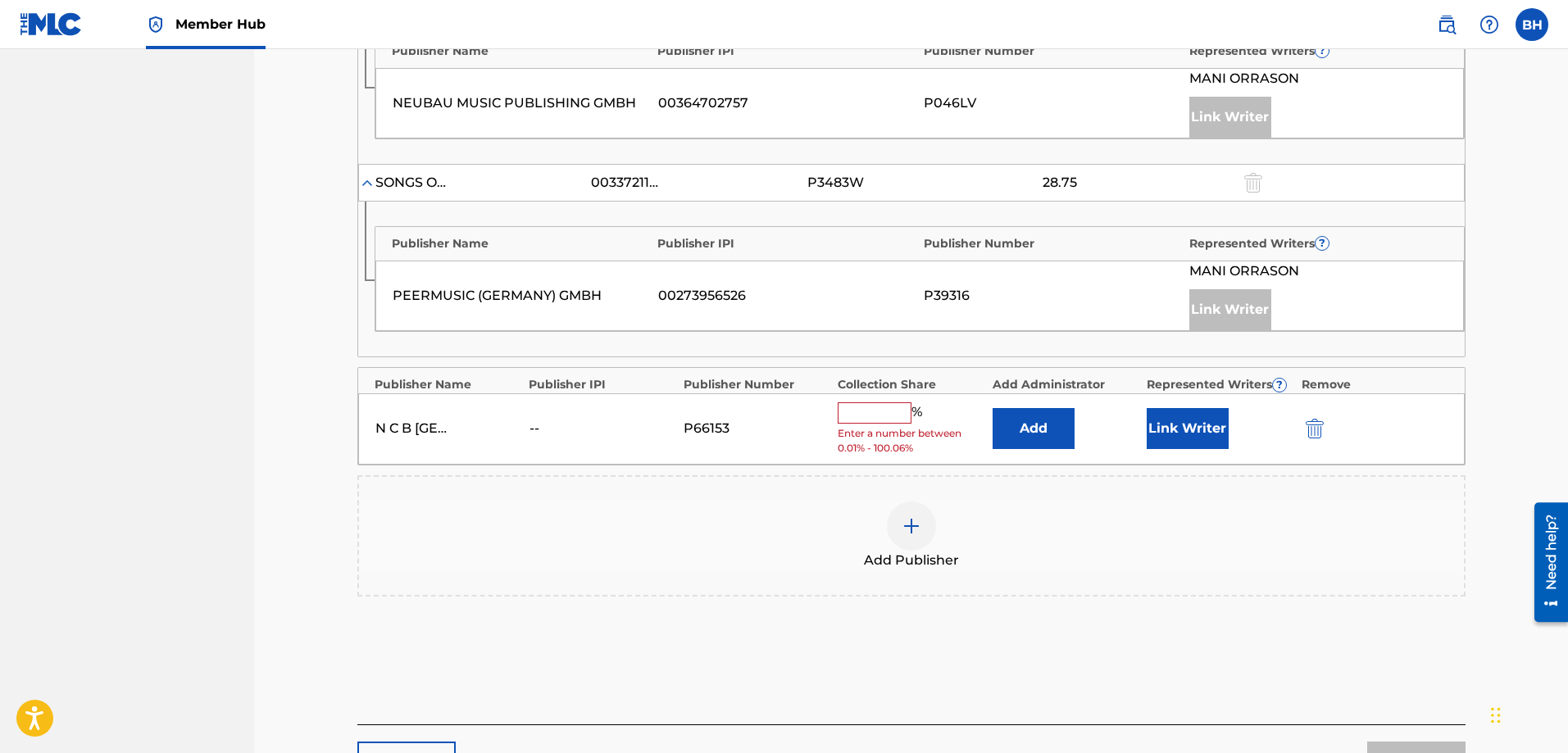
click at [890, 416] on input "text" at bounding box center [874, 412] width 74 height 21
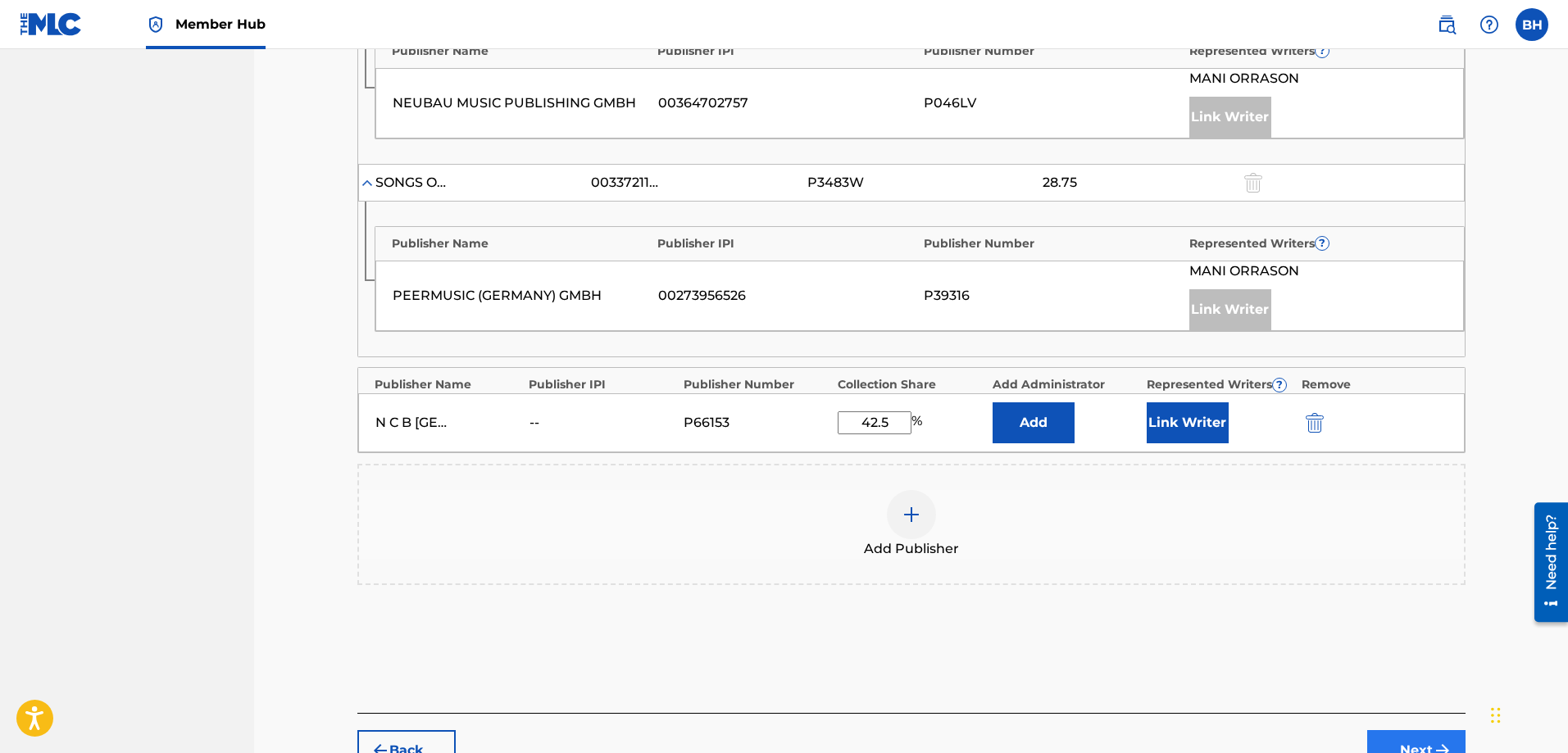
type input "42.5"
click at [1253, 575] on button "Next" at bounding box center [1415, 750] width 99 height 41
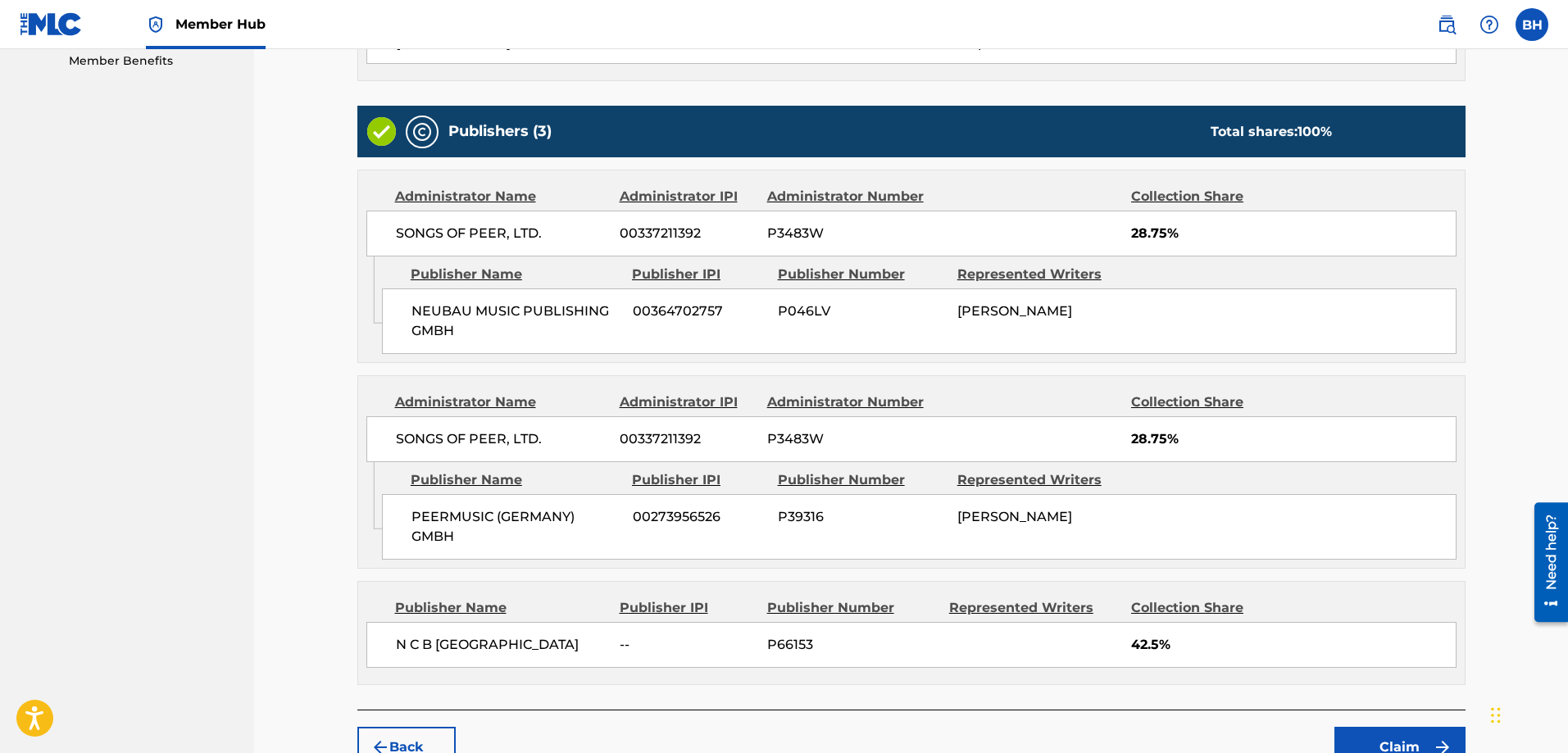
scroll to position [629, 0]
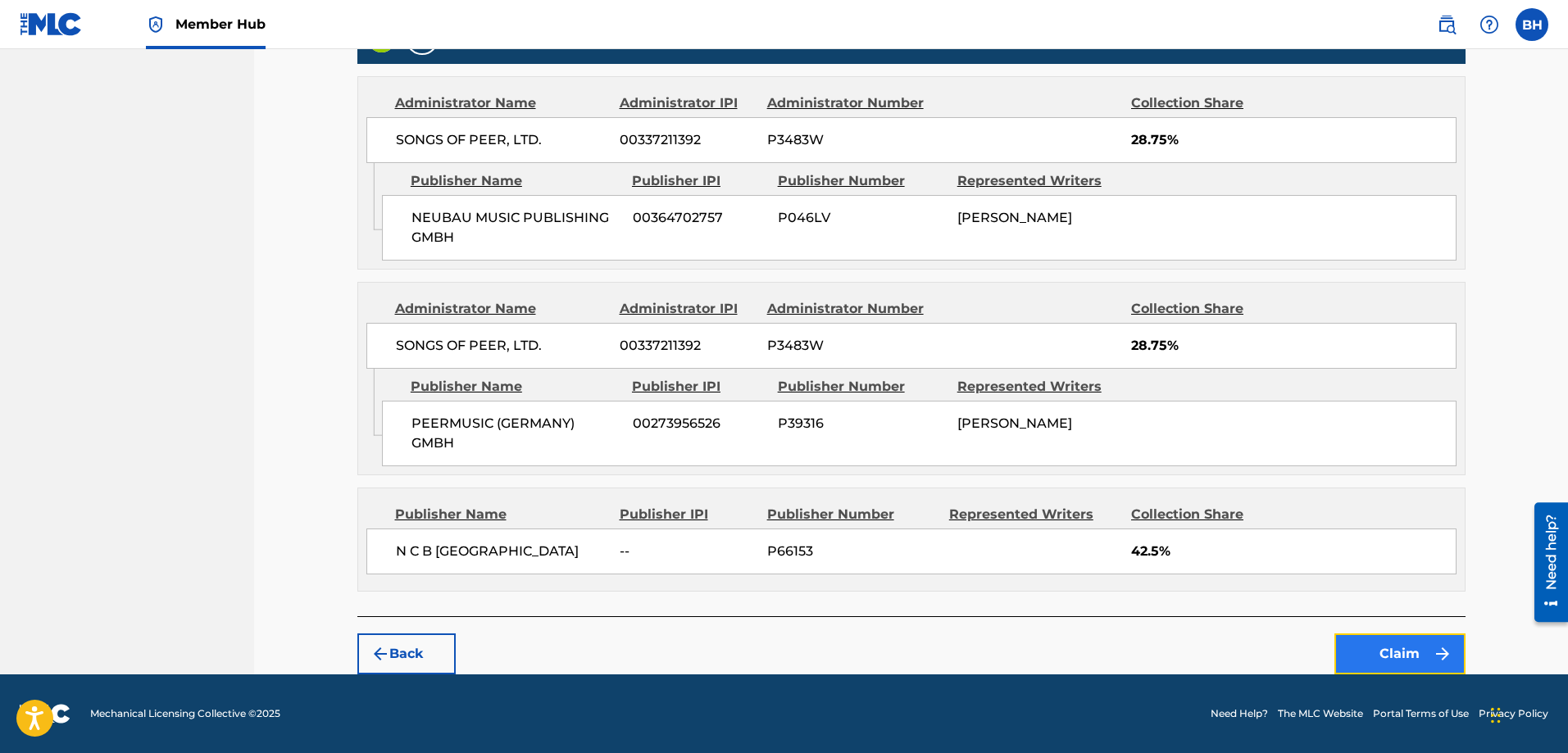
click at [1253, 575] on button "Claim" at bounding box center [1400, 653] width 131 height 41
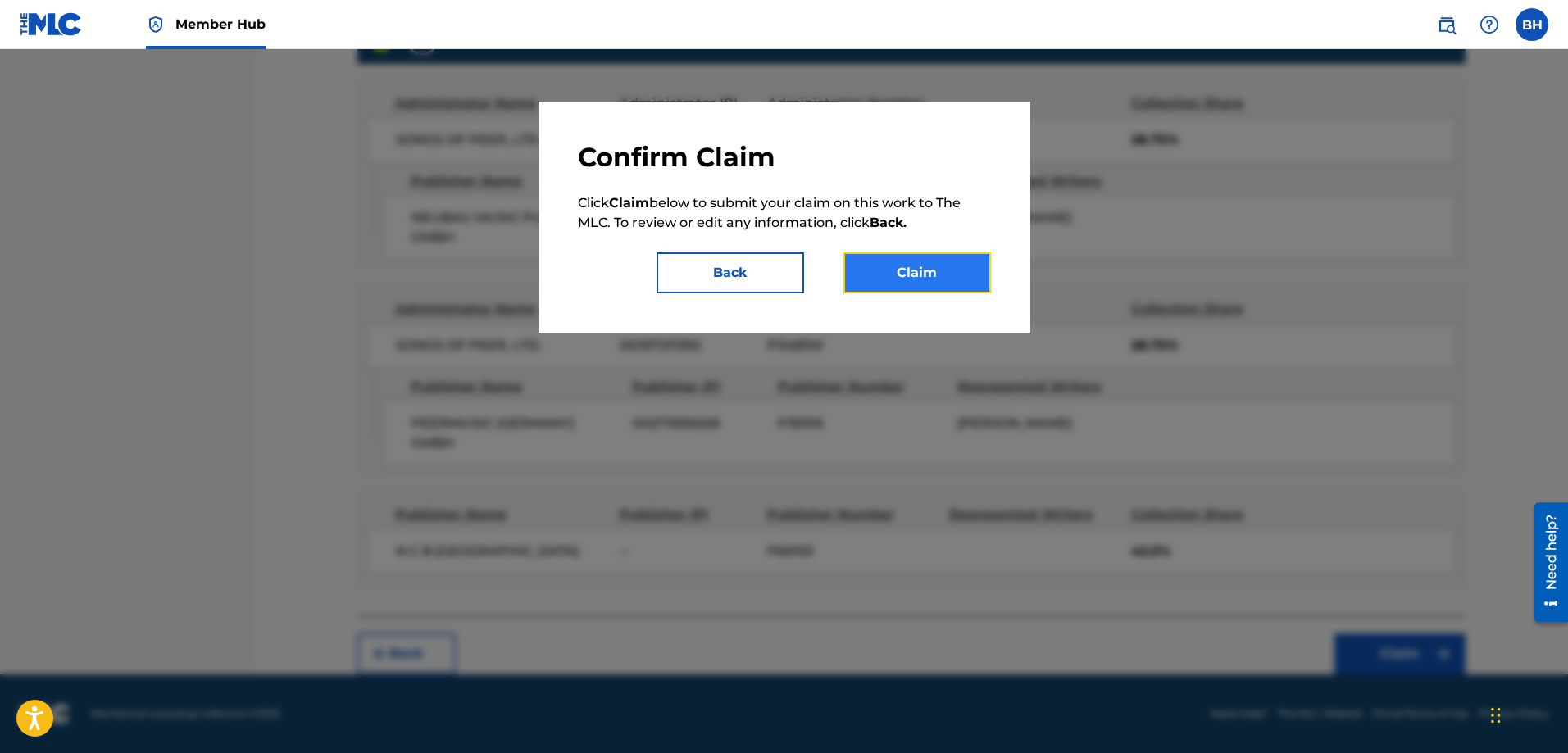
click at [931, 273] on button "Claim" at bounding box center [917, 272] width 147 height 41
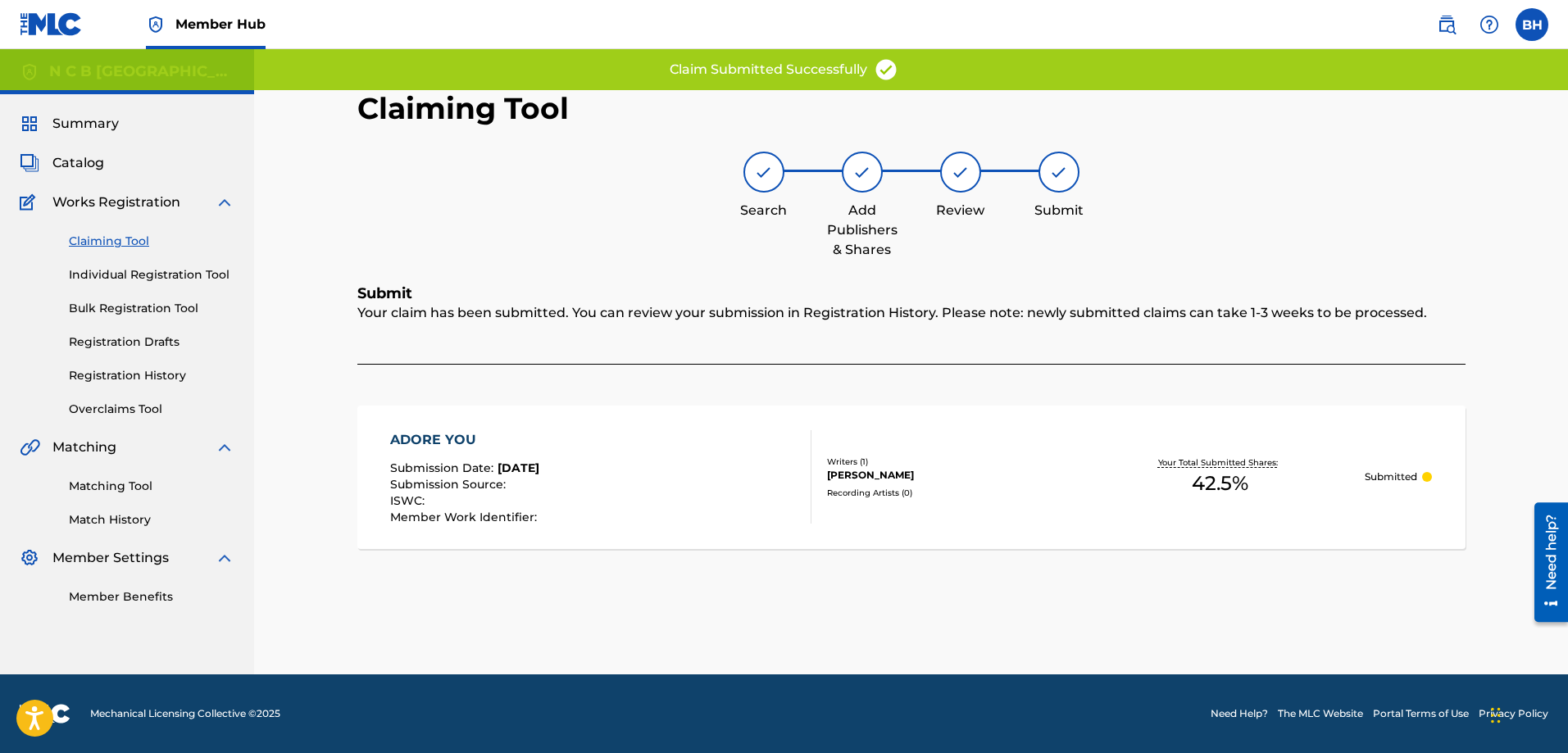
scroll to position [0, 0]
click at [91, 245] on link "Claiming Tool" at bounding box center [152, 241] width 166 height 17
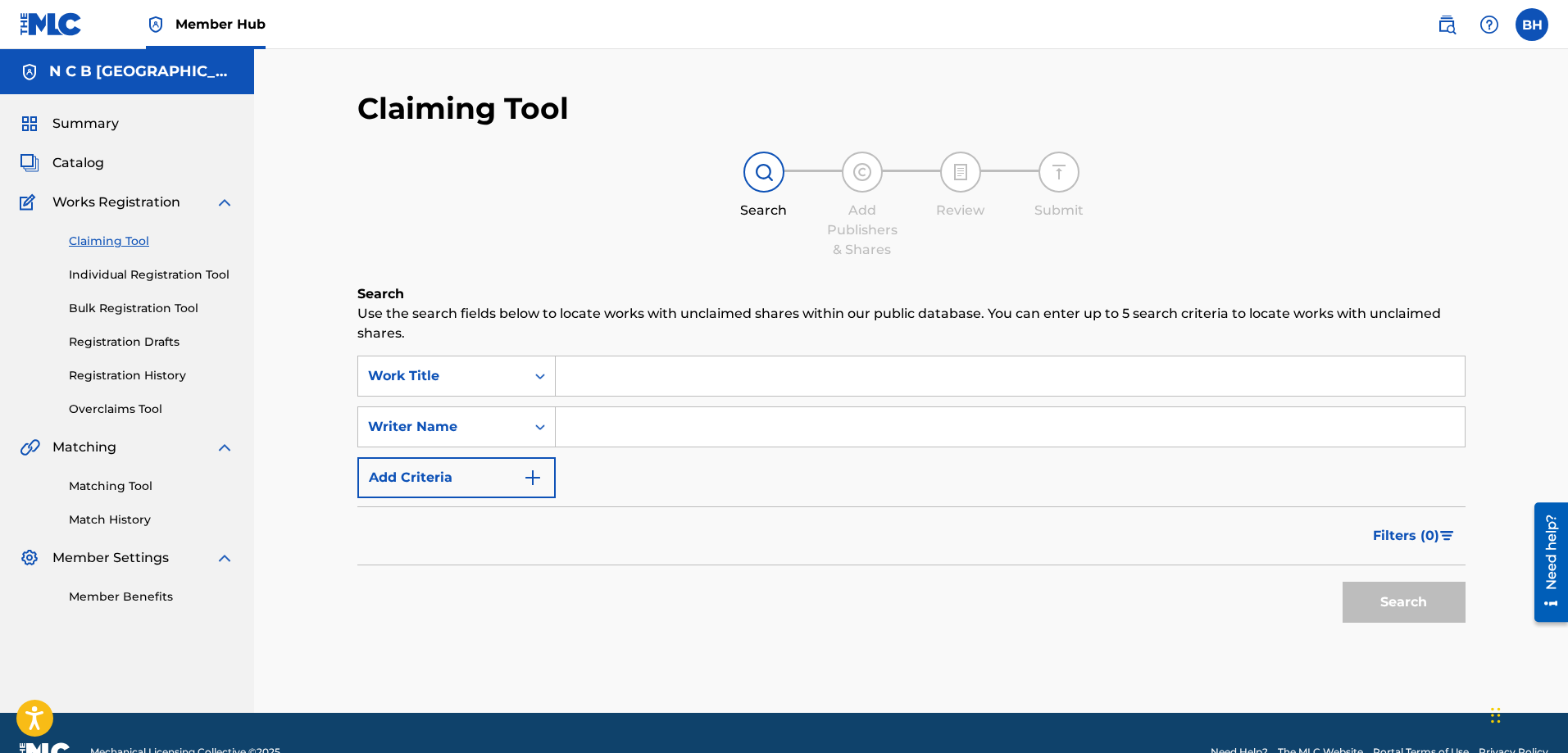
click at [621, 367] on input "Search Form" at bounding box center [1010, 376] width 909 height 39
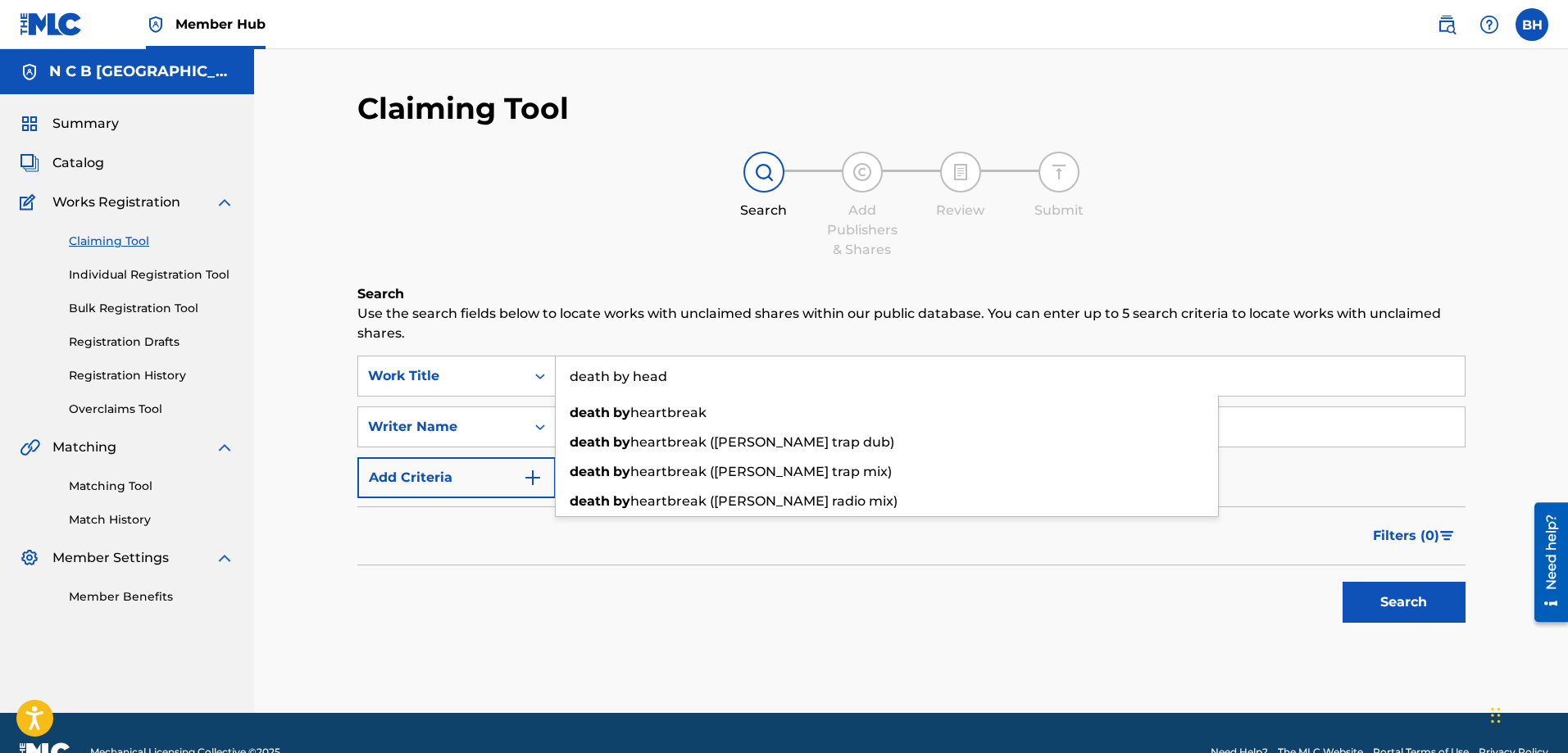
type input "death by head"
click at [1253, 575] on button "Search" at bounding box center [1403, 601] width 123 height 41
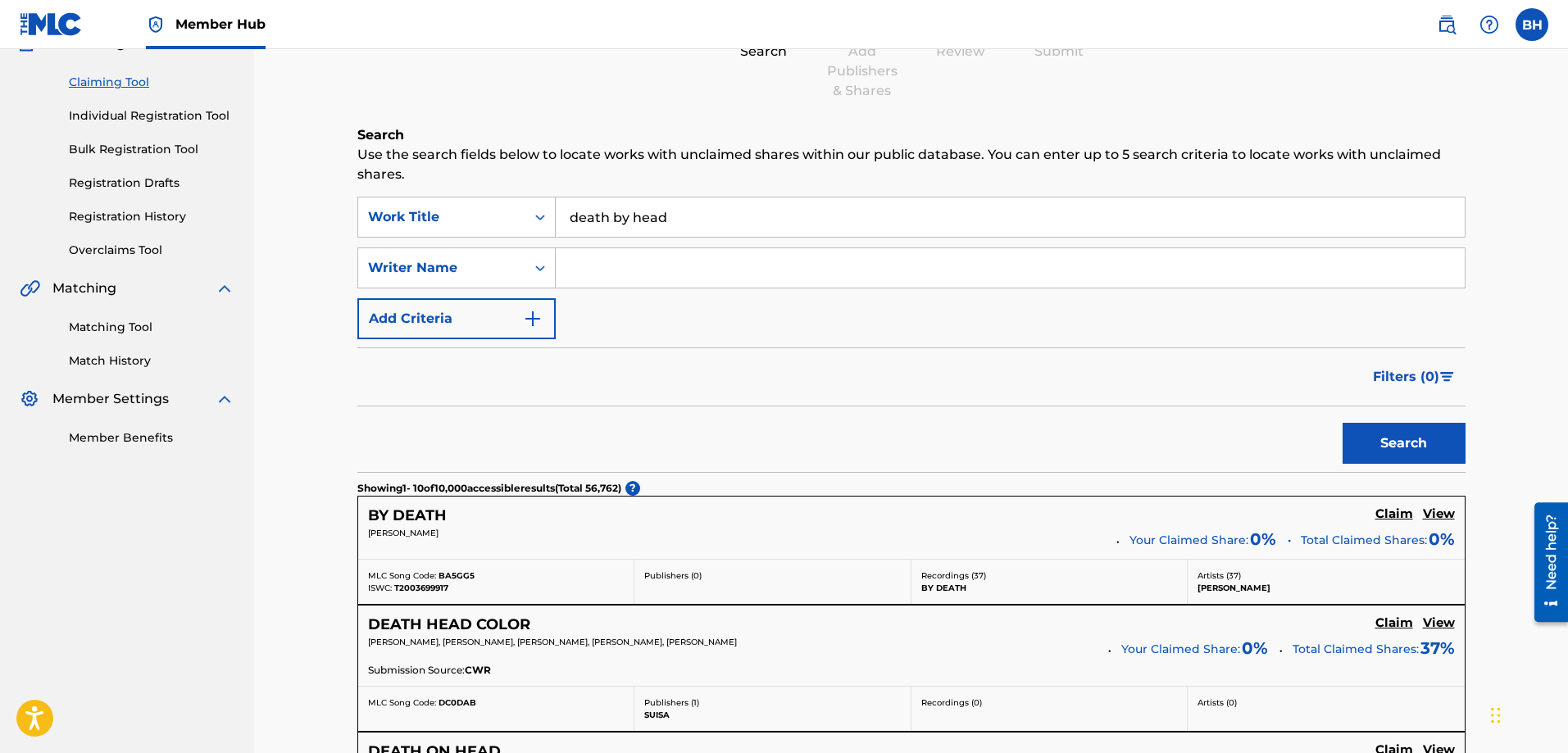
scroll to position [164, 0]
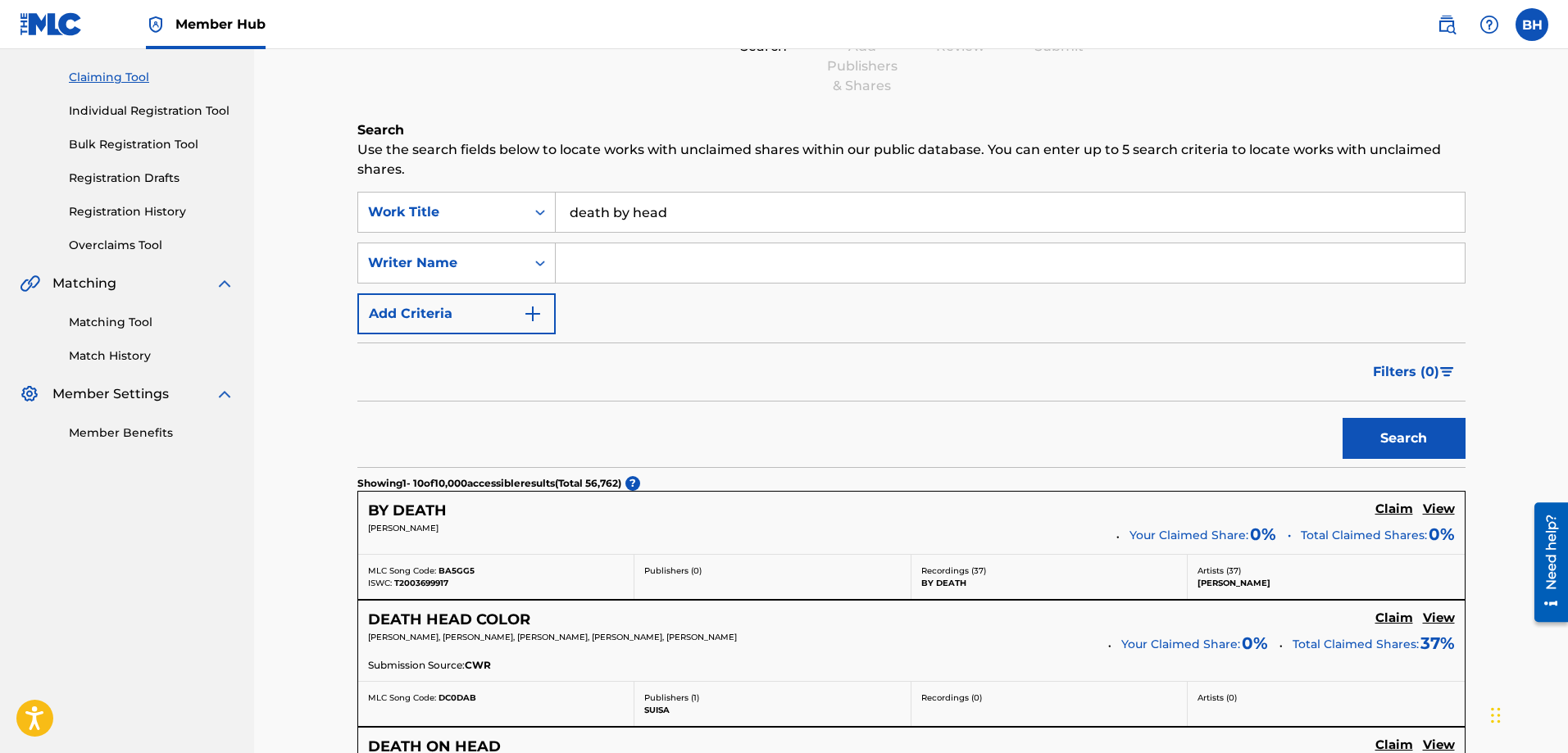
click at [610, 279] on input "Search Form" at bounding box center [1010, 262] width 909 height 39
type input "orrason"
click at [1253, 417] on button "Search" at bounding box center [1403, 438] width 123 height 41
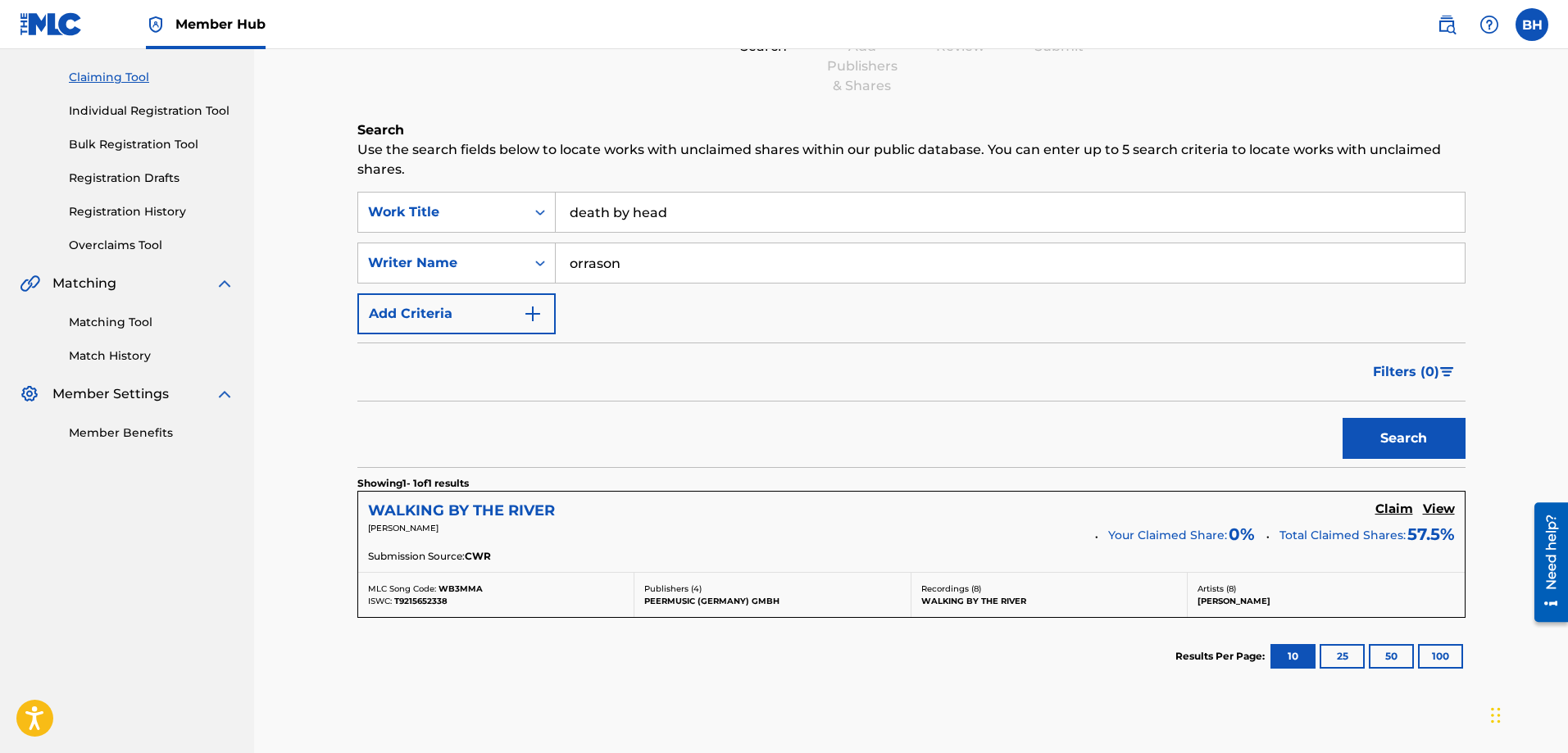
drag, startPoint x: 421, startPoint y: 512, endPoint x: 423, endPoint y: 502, distance: 10.2
click at [421, 512] on h5 "WALKING BY THE RIVER" at bounding box center [461, 511] width 187 height 19
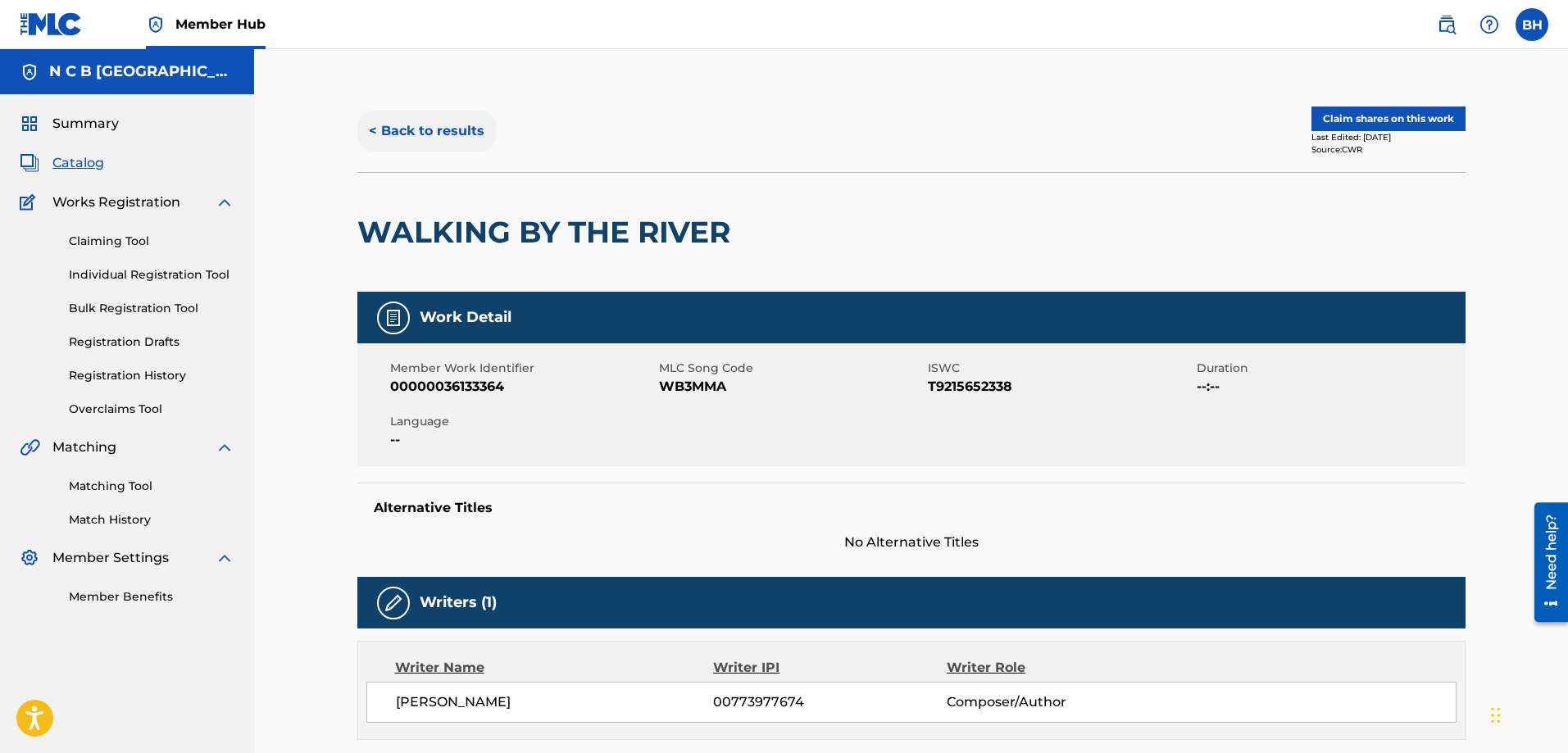
click at [427, 123] on button "< Back to results" at bounding box center [426, 131] width 139 height 41
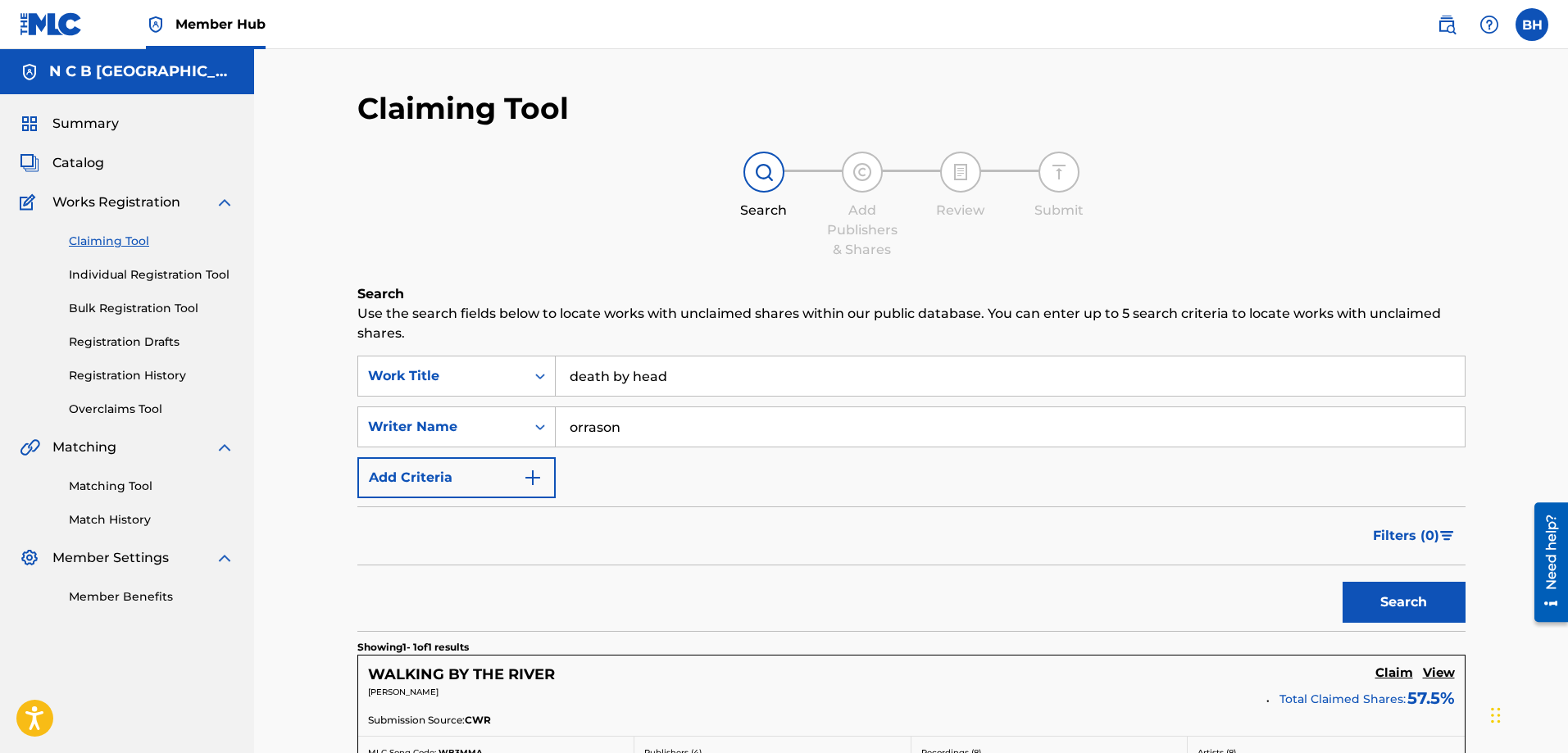
scroll to position [164, 0]
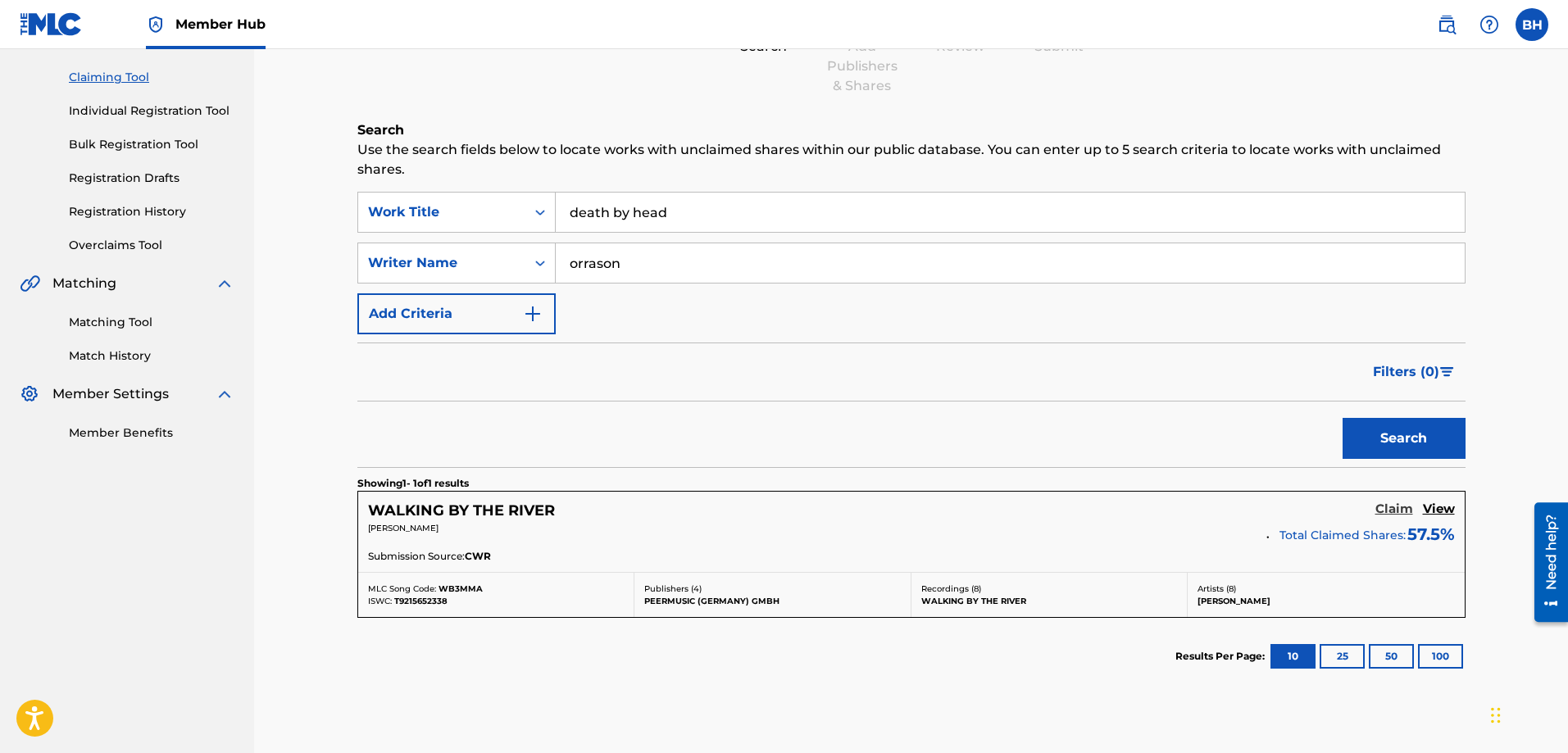
click at [1253, 507] on h5 "Claim" at bounding box center [1394, 509] width 37 height 16
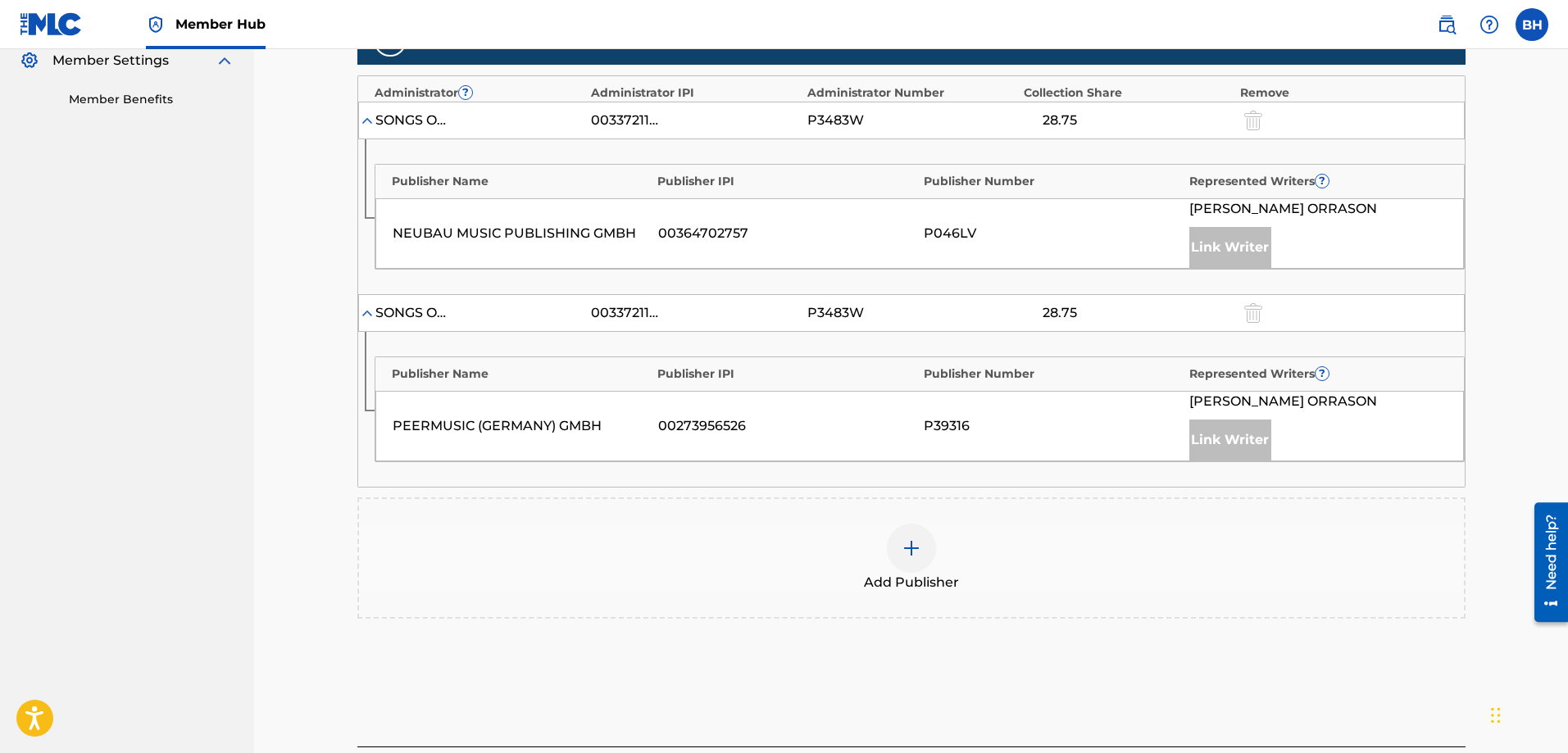
scroll to position [628, 0]
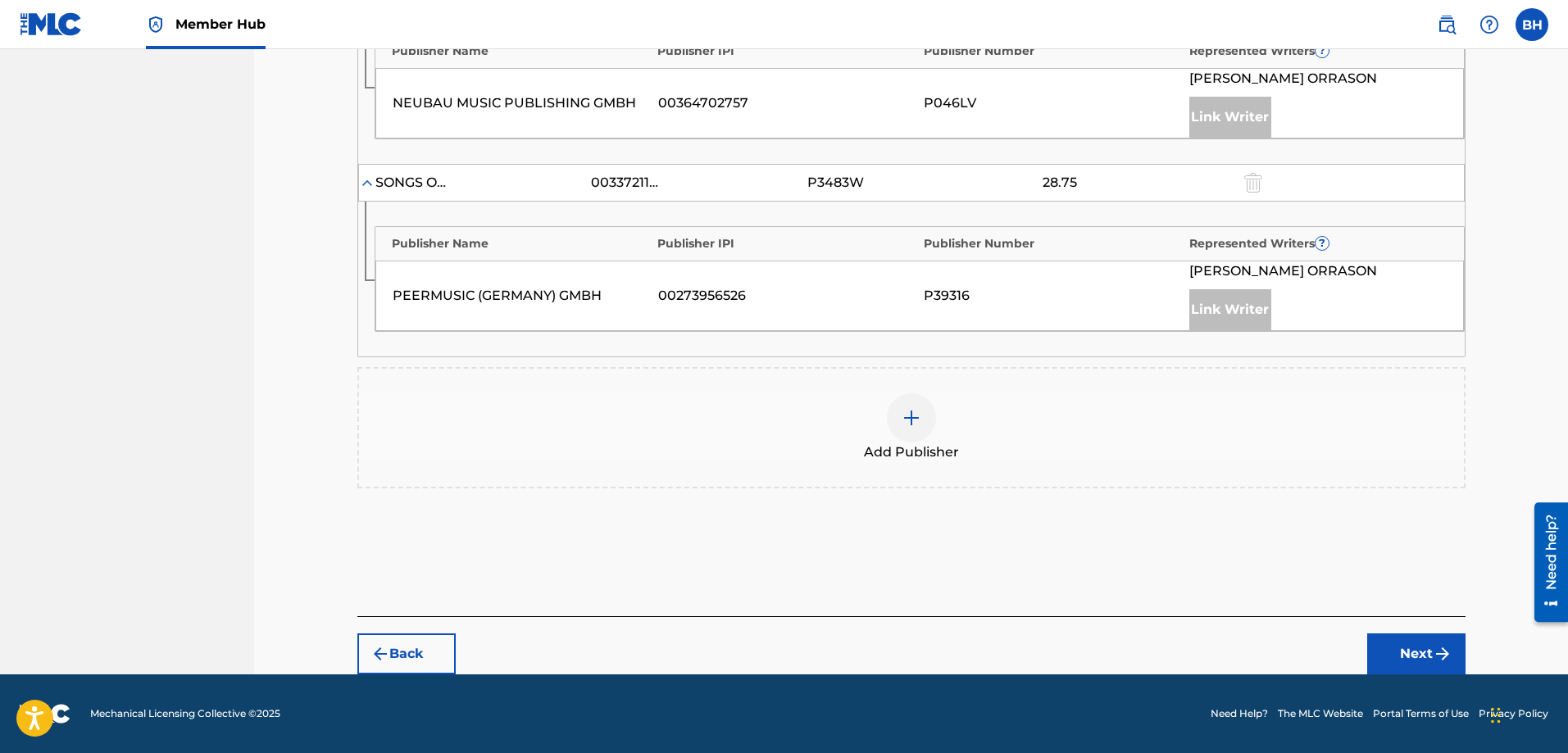
click at [854, 397] on div "Add Publisher" at bounding box center [911, 427] width 1105 height 69
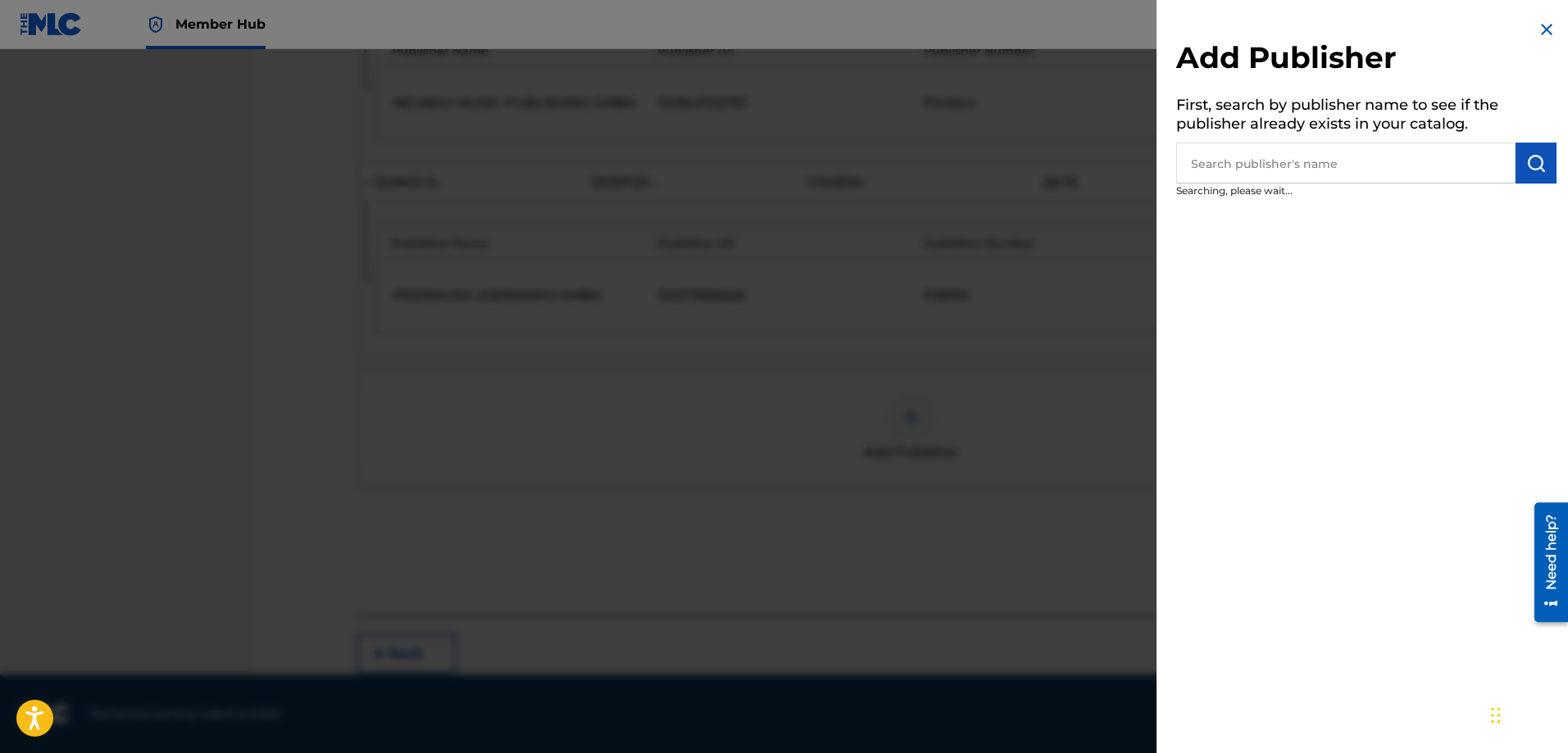
click at [877, 419] on div at bounding box center [784, 425] width 1568 height 753
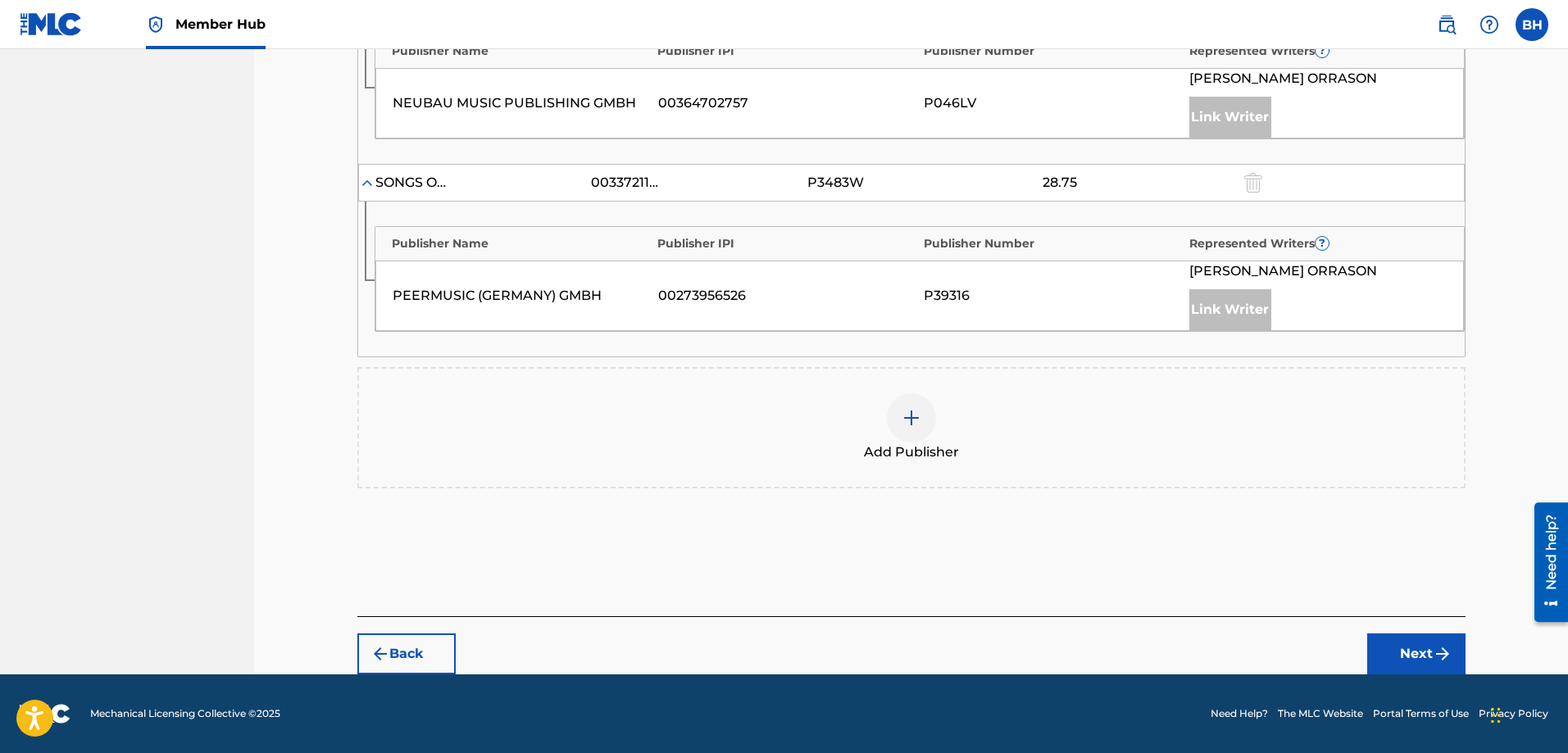
click at [886, 438] on div "Add Publisher" at bounding box center [911, 427] width 1105 height 69
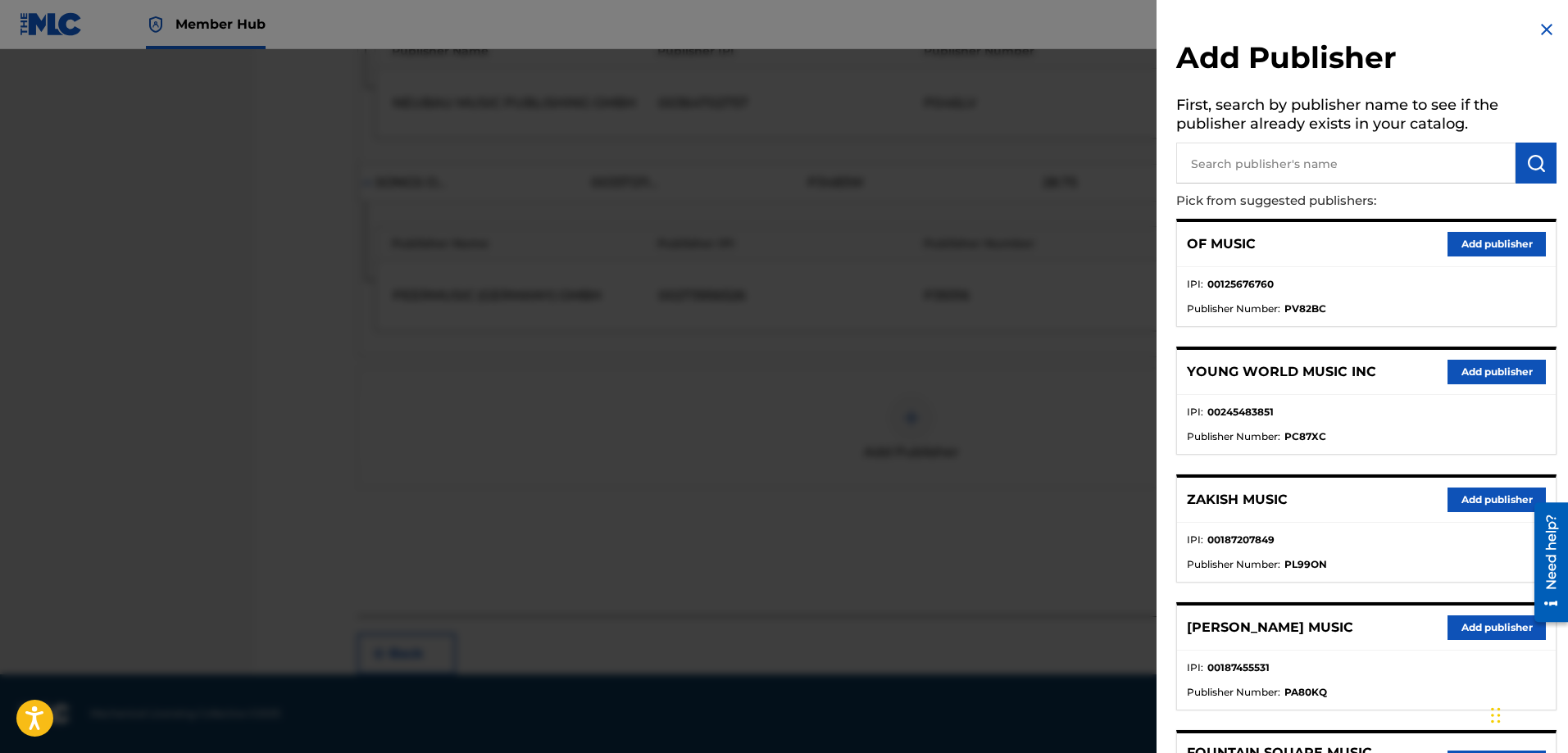
click at [1211, 161] on input "text" at bounding box center [1345, 163] width 339 height 41
type input "n c b"
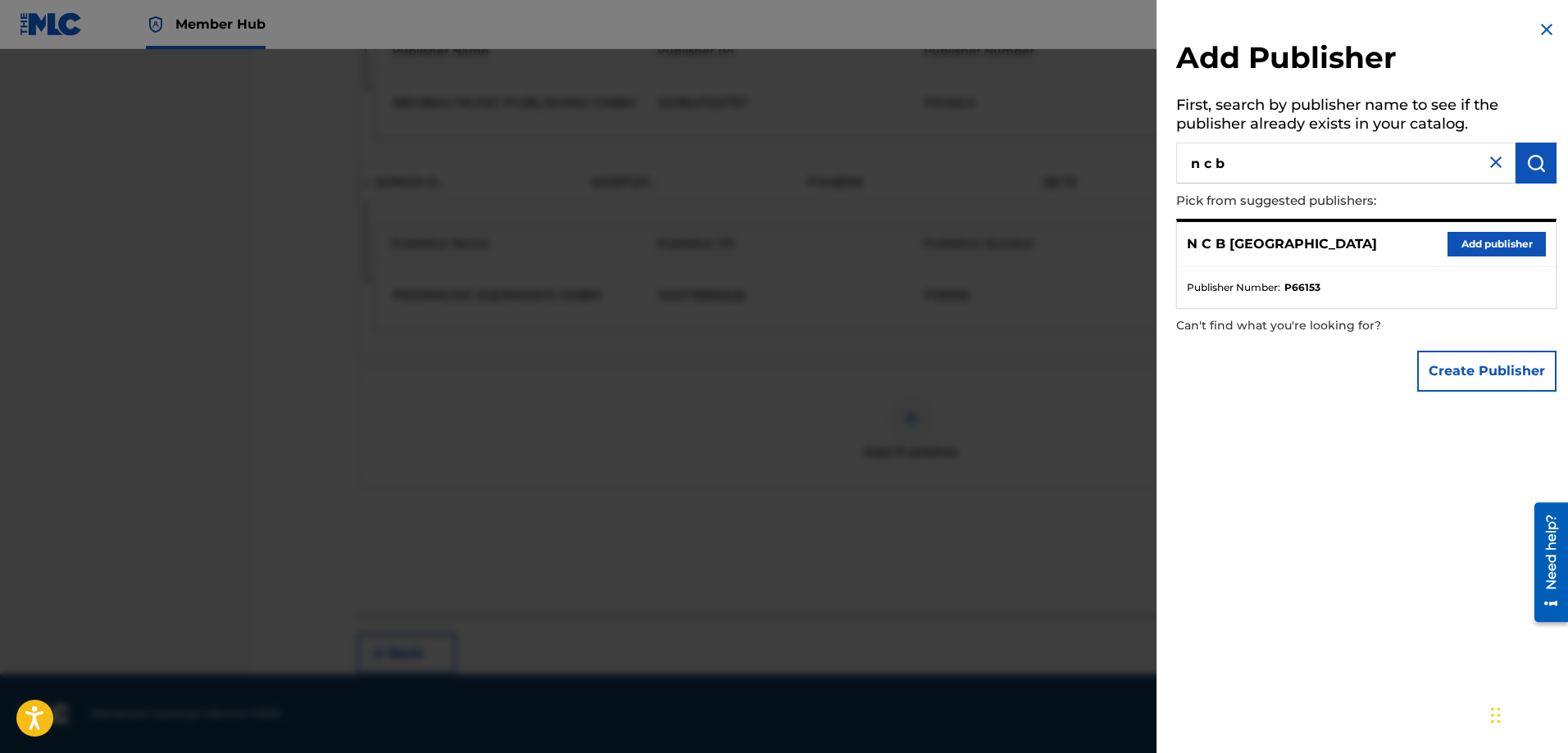
click at [1253, 257] on div "N C B SCANDINAVIA Add publisher" at bounding box center [1366, 245] width 378 height 45
click at [1253, 248] on button "Add publisher" at bounding box center [1496, 244] width 99 height 24
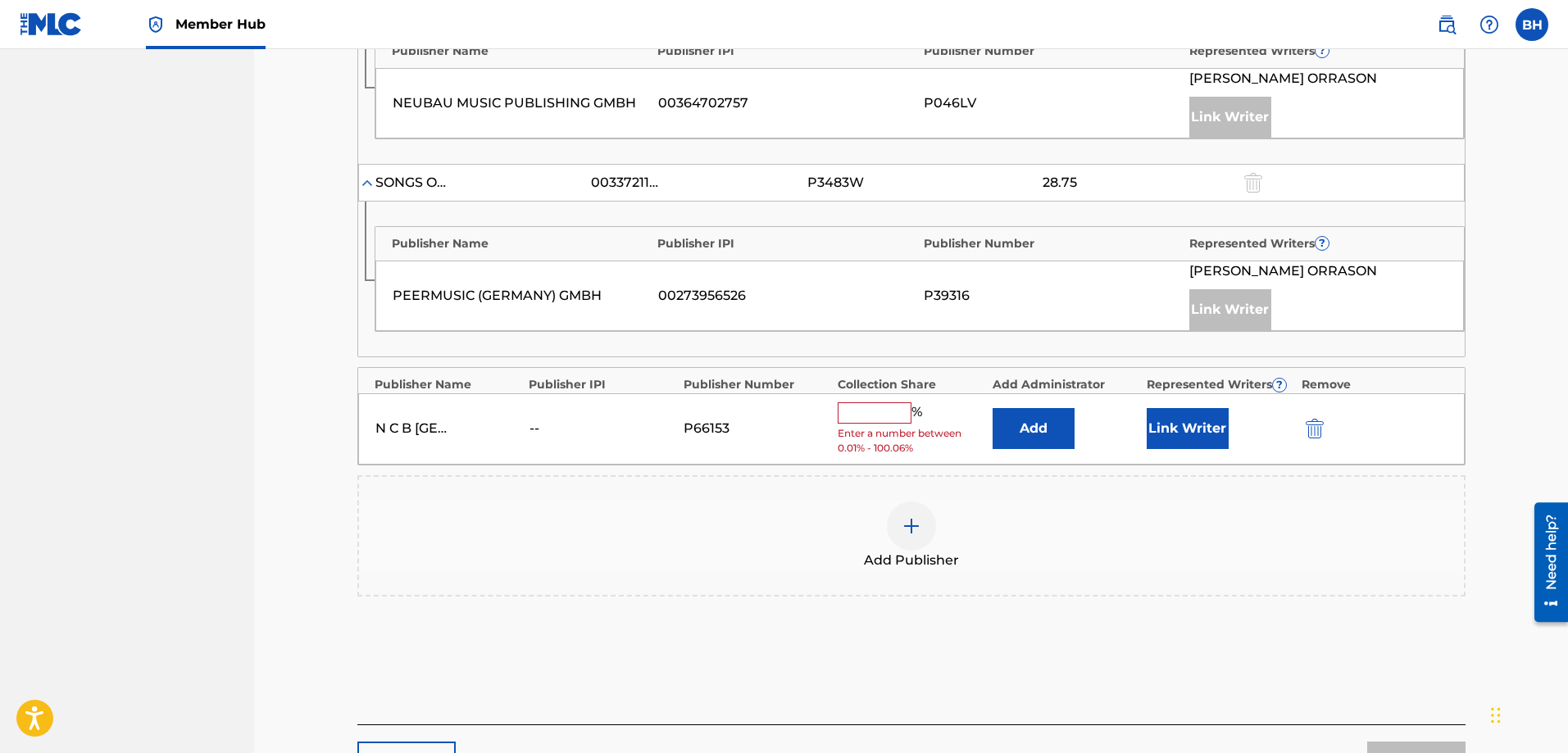
click at [862, 417] on input "text" at bounding box center [874, 412] width 74 height 21
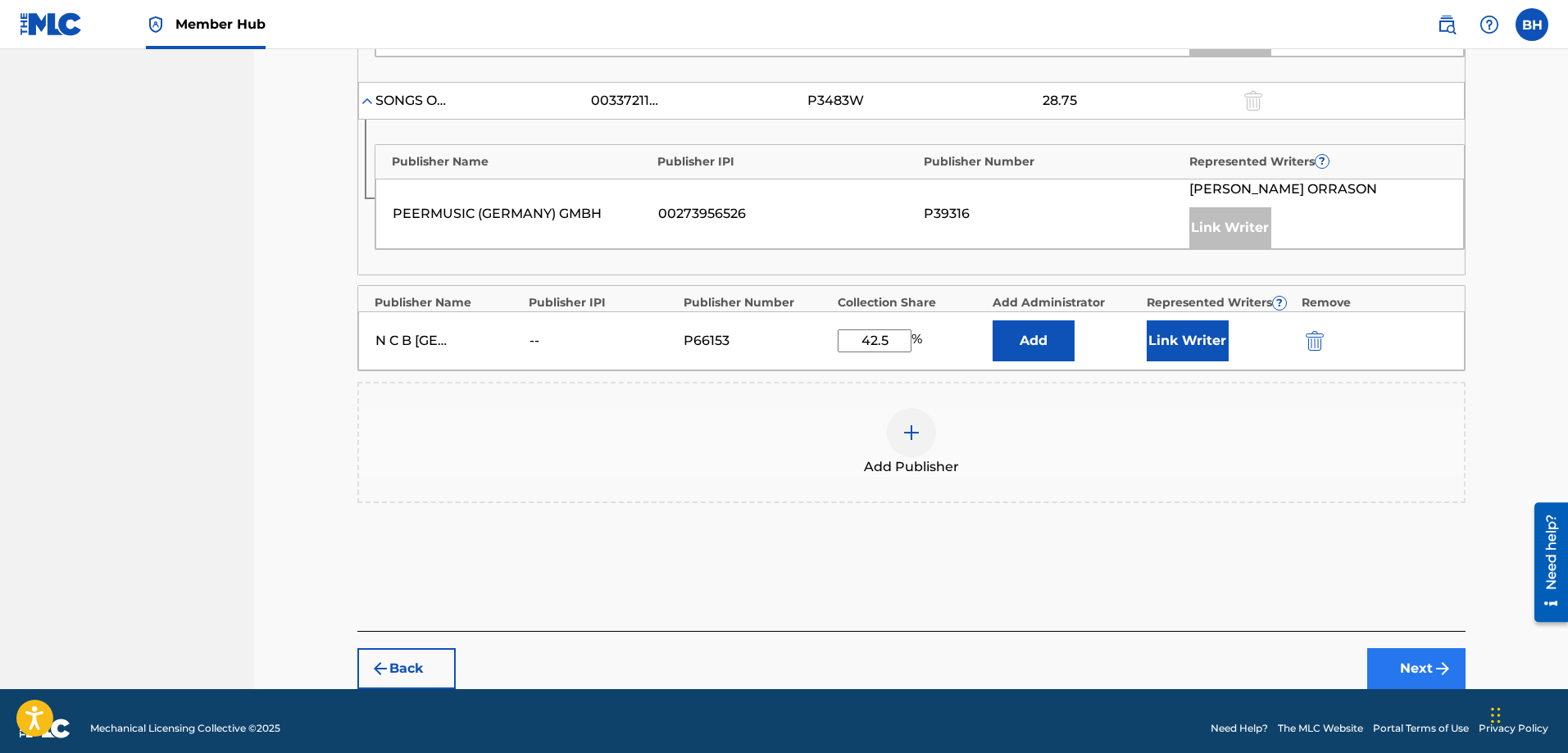
type input "42.5"
click at [1253, 575] on button "Next" at bounding box center [1415, 668] width 99 height 41
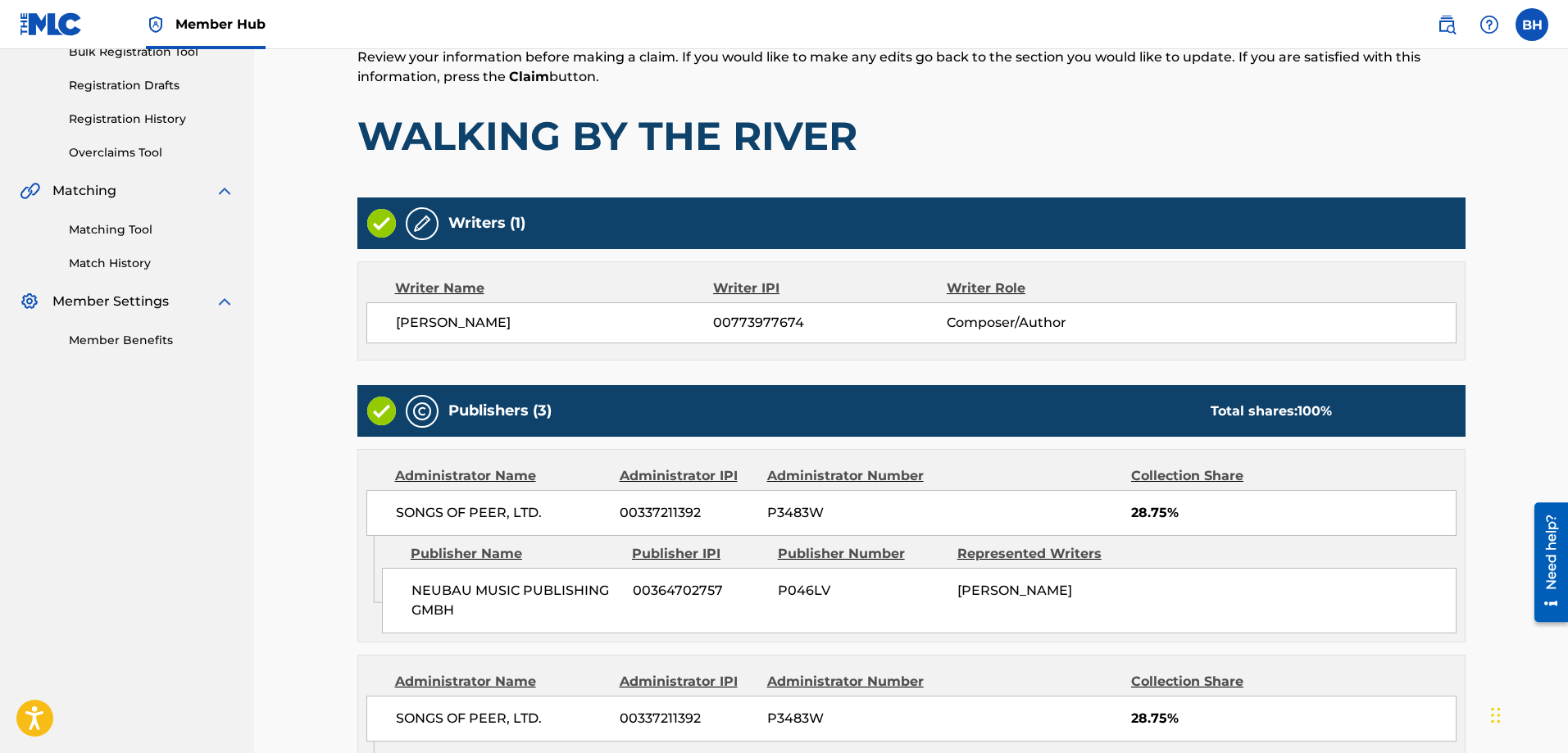
scroll to position [629, 0]
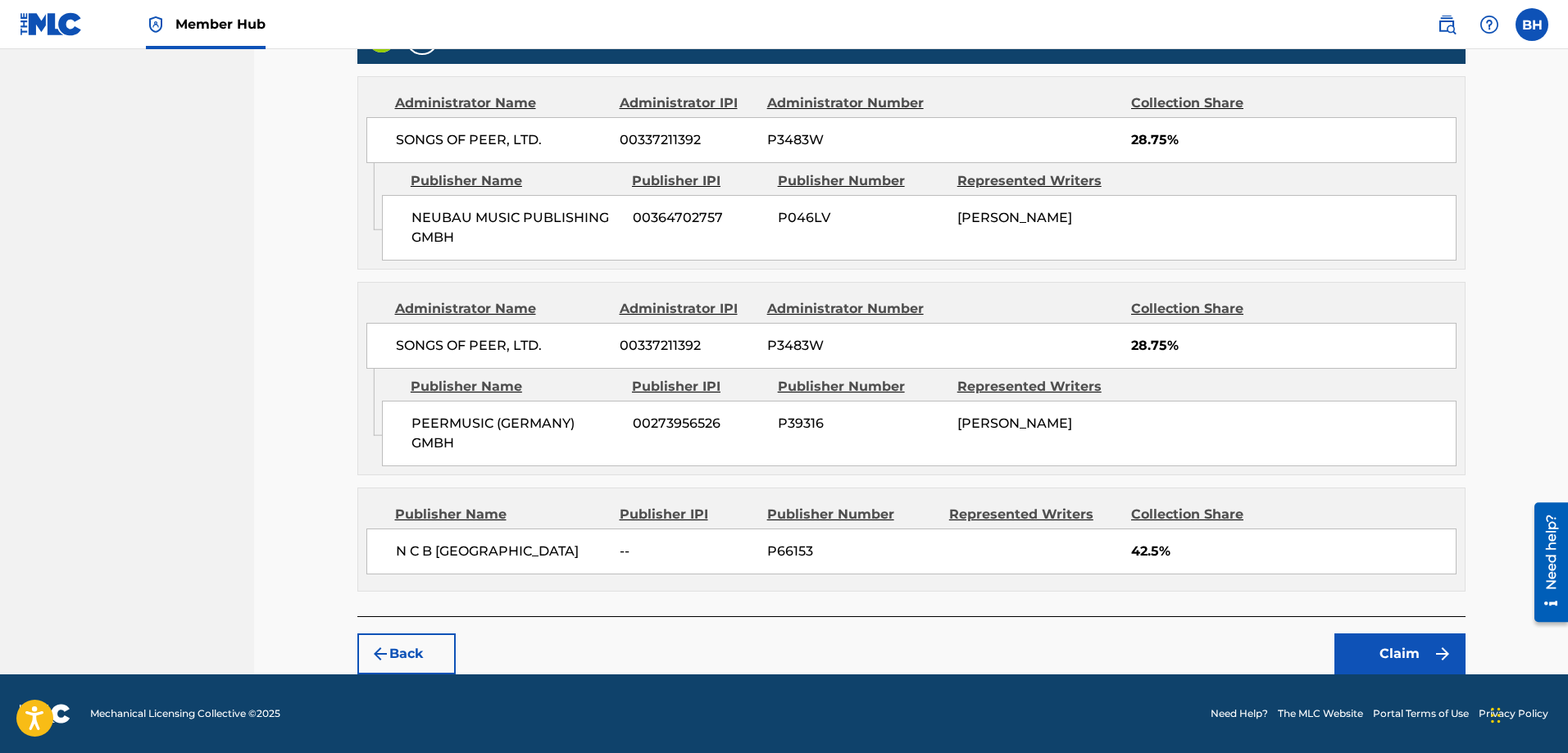
click at [1253, 575] on footer "Mechanical Licensing Collective © 2025 Need Help? The MLC Website Portal Terms …" at bounding box center [784, 713] width 1568 height 78
click at [1253, 575] on button "Claim" at bounding box center [1400, 653] width 131 height 41
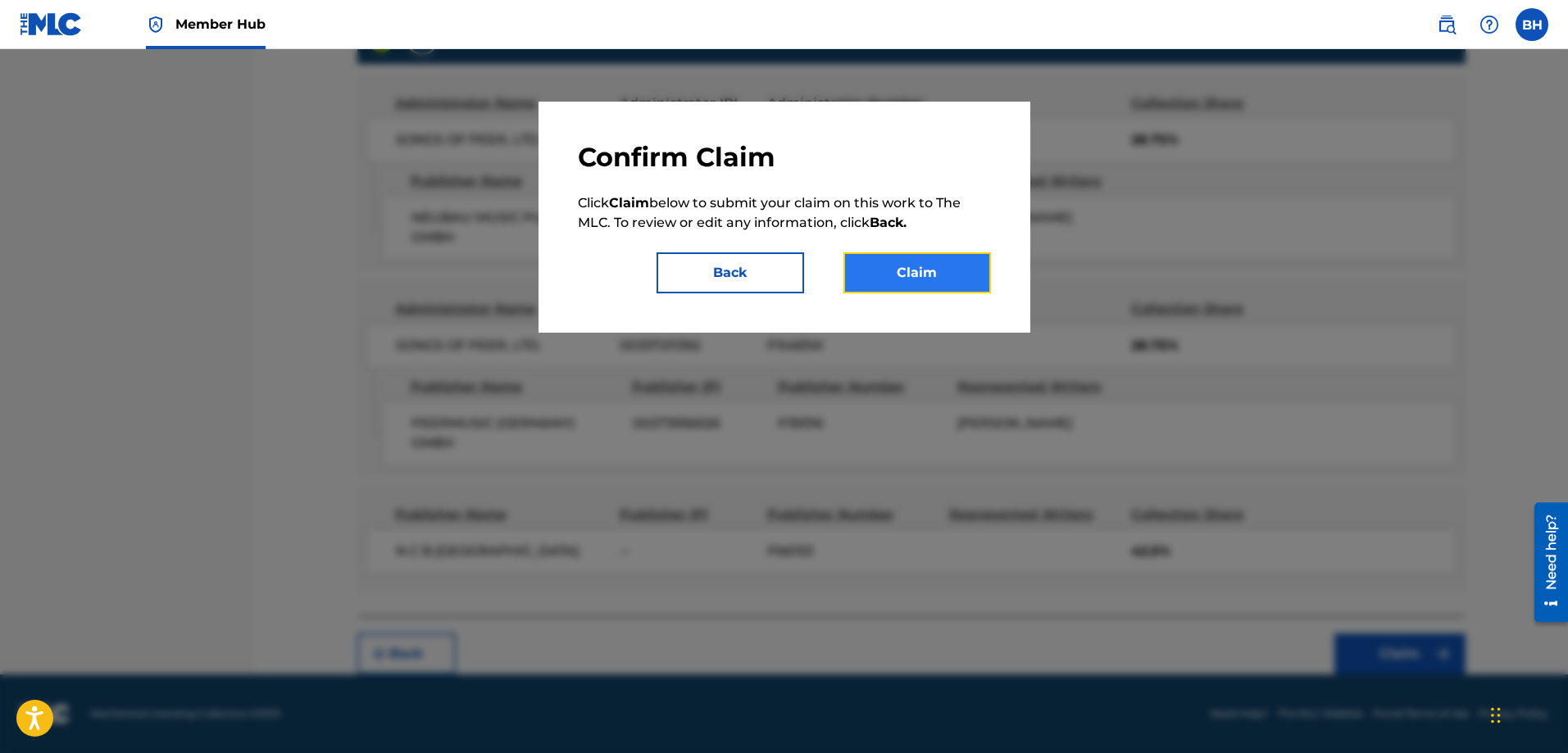
click at [961, 270] on button "Claim" at bounding box center [917, 272] width 147 height 41
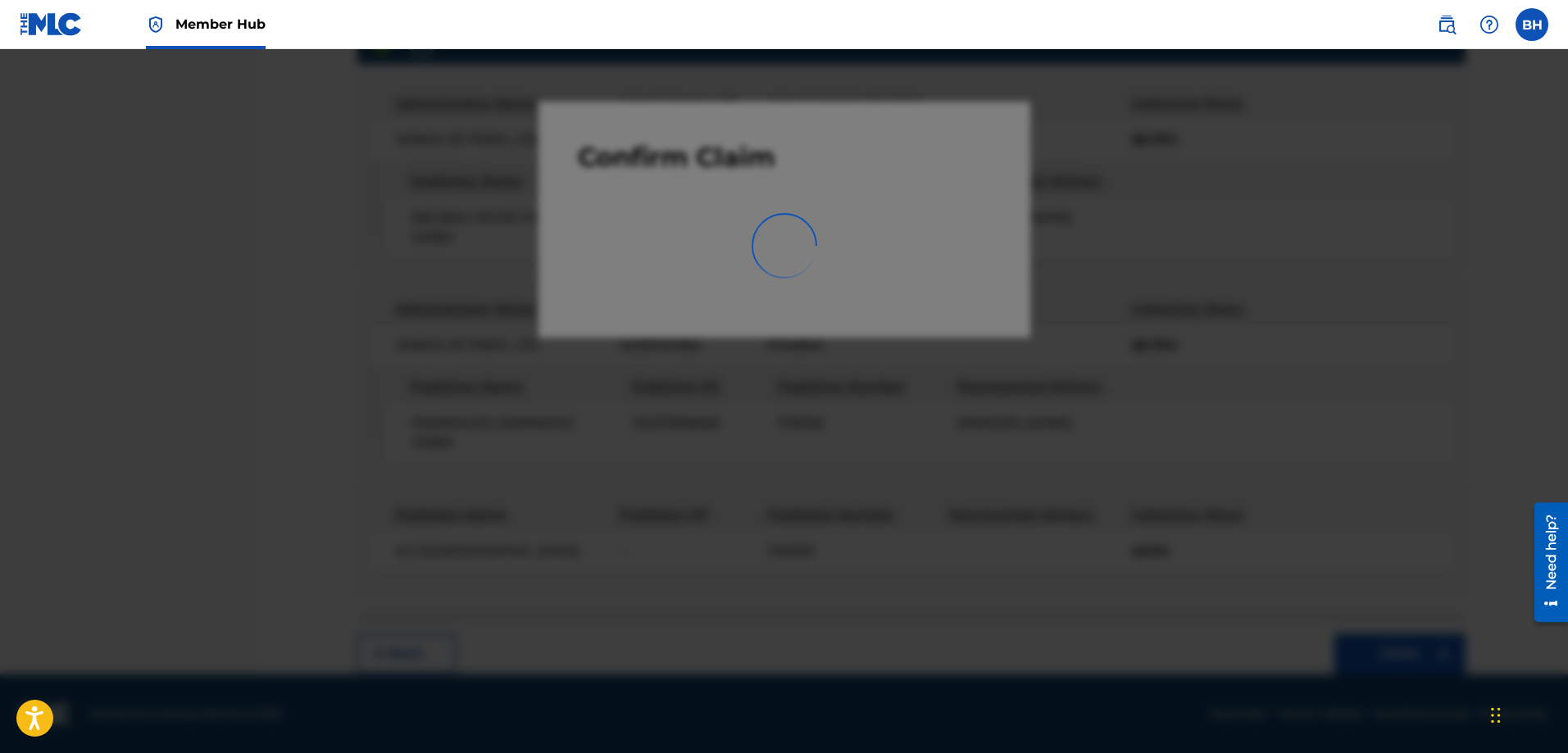
scroll to position [0, 0]
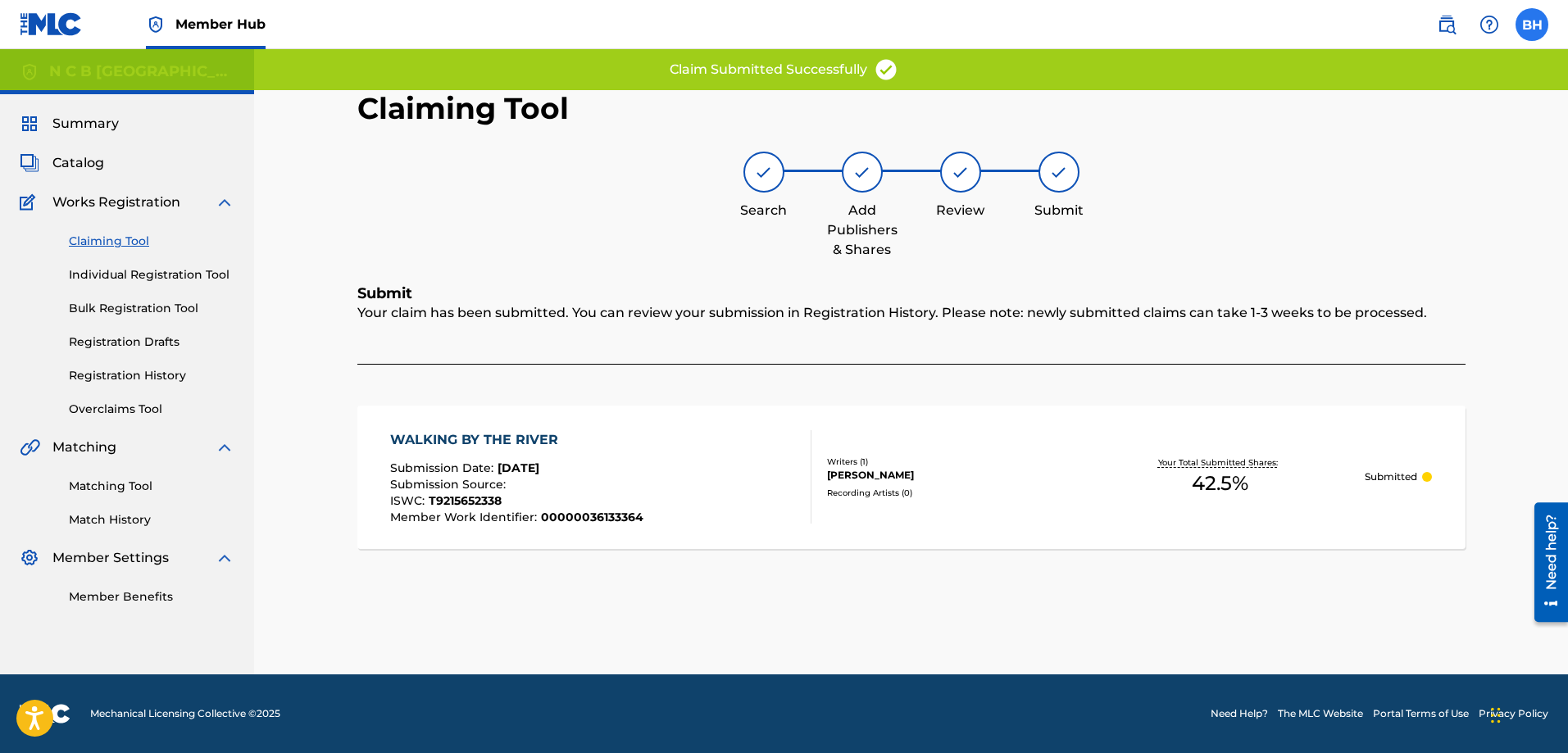
click at [1253, 17] on label at bounding box center [1532, 24] width 33 height 33
click at [1253, 24] on input "[PERSON_NAME] [PERSON_NAME] [PERSON_NAME][EMAIL_ADDRESS][DOMAIN_NAME] Notificat…" at bounding box center [1531, 24] width 0 height 0
click at [104, 458] on div "Matching Tool Match History" at bounding box center [127, 492] width 215 height 71
click at [104, 452] on span "Matching" at bounding box center [84, 447] width 64 height 20
click at [93, 489] on link "Matching Tool" at bounding box center [152, 486] width 166 height 17
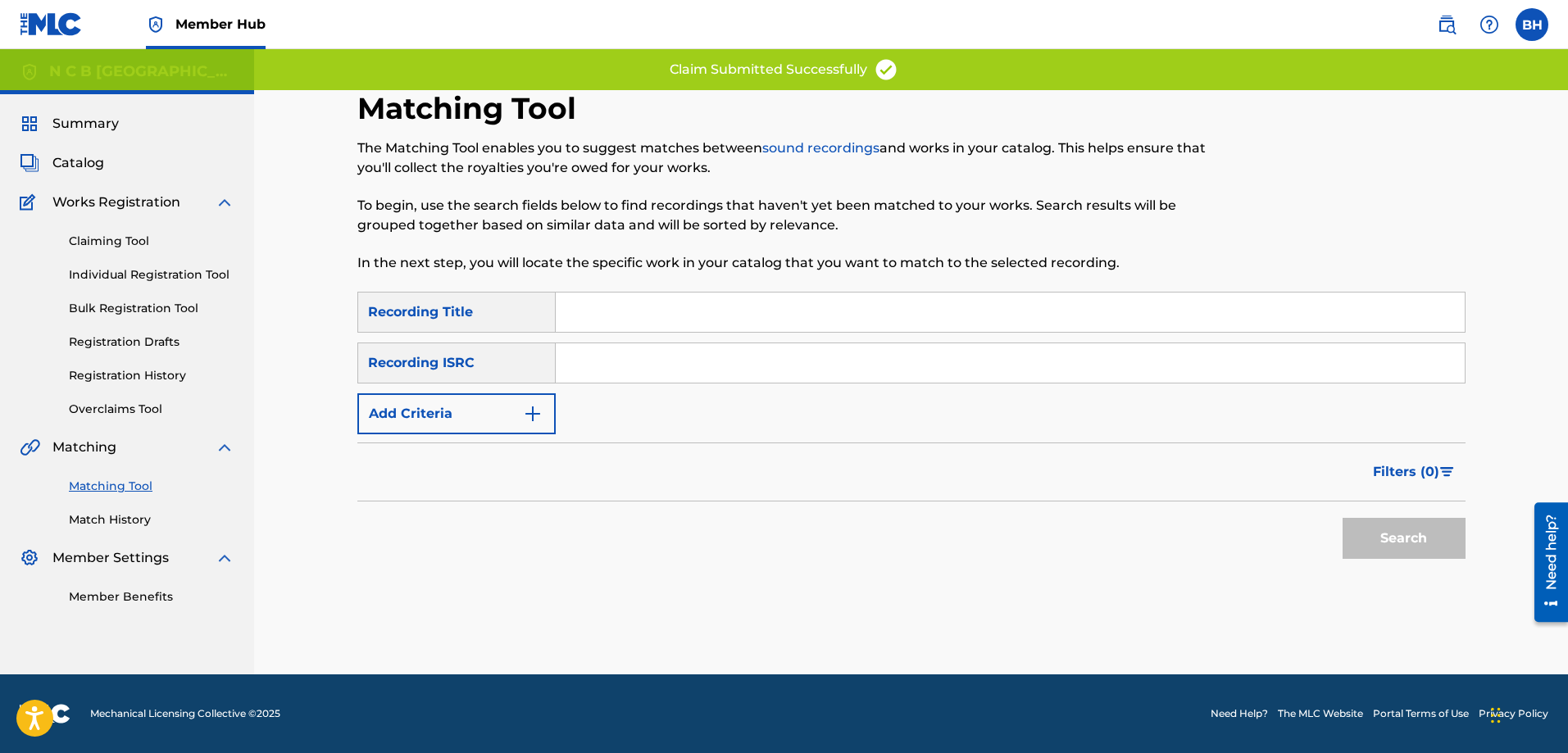
click at [630, 375] on input "Search Form" at bounding box center [1010, 363] width 909 height 39
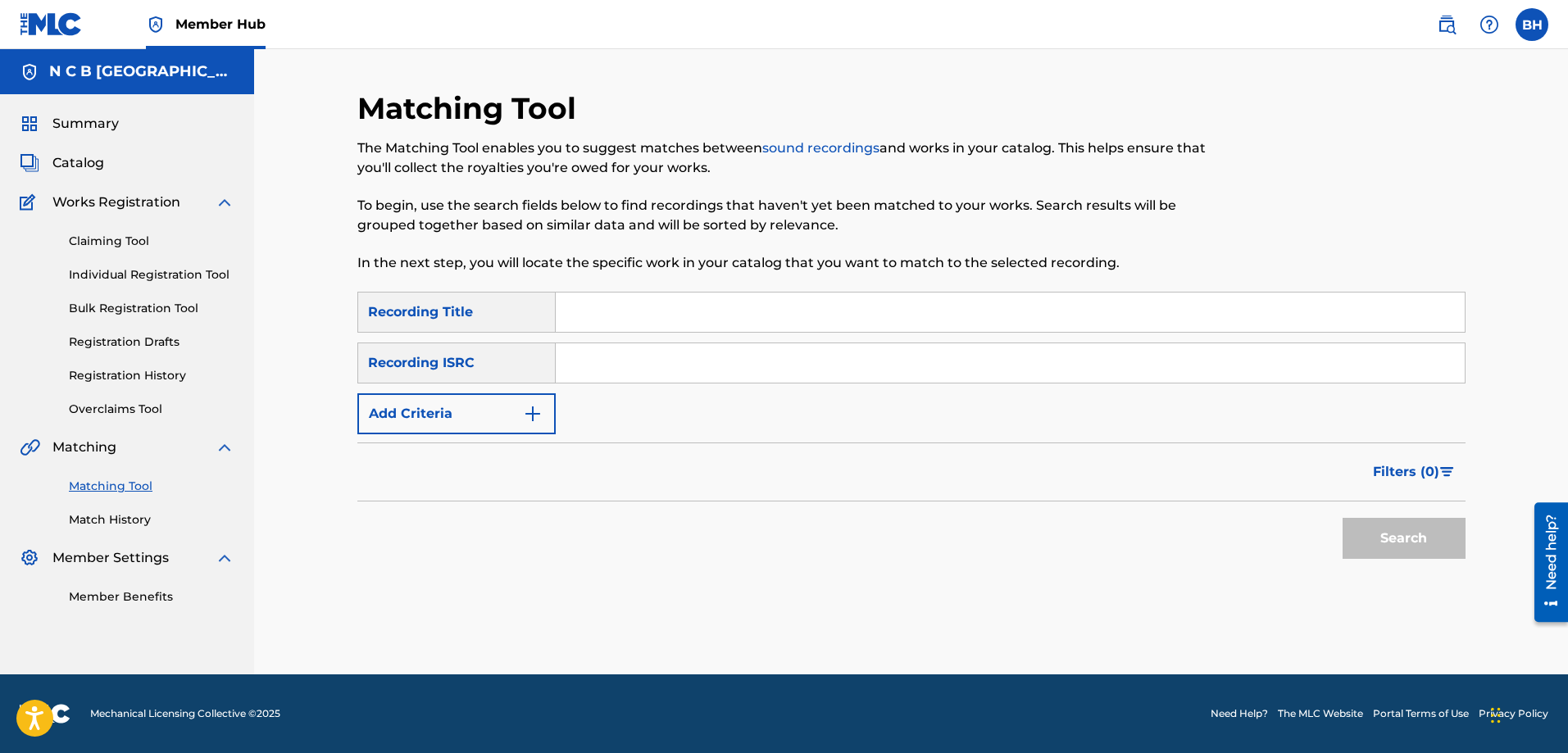
click at [454, 368] on div "Recording ISRC" at bounding box center [456, 363] width 198 height 41
click at [624, 248] on div "The Matching Tool enables you to suggest matches between sound recordings and w…" at bounding box center [784, 206] width 853 height 134
click at [620, 305] on input "Search Form" at bounding box center [1010, 311] width 909 height 39
click at [478, 375] on div "Recording ISRC" at bounding box center [456, 363] width 198 height 41
click at [510, 422] on button "Add Criteria" at bounding box center [456, 413] width 198 height 41
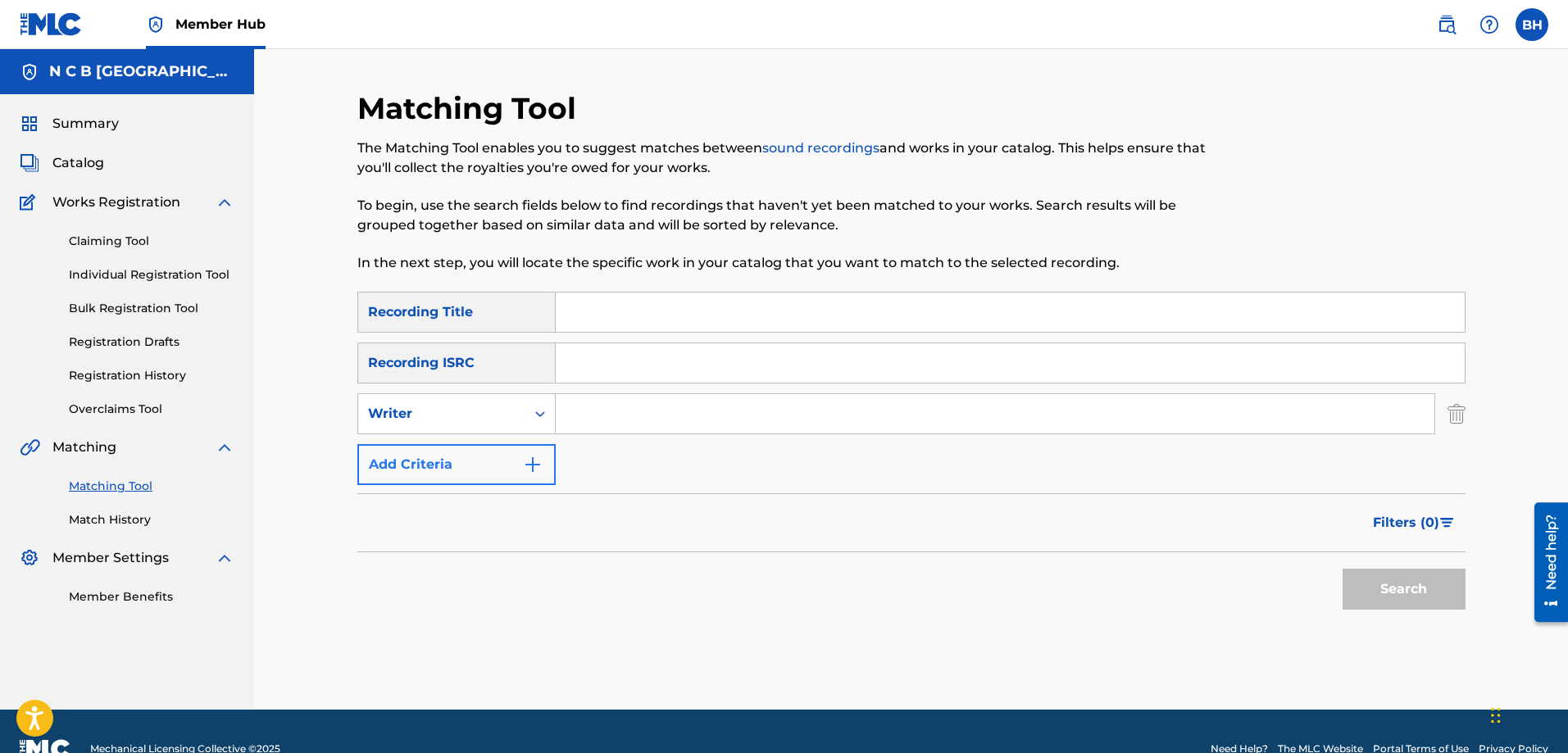
click at [510, 422] on div "Writer" at bounding box center [441, 413] width 147 height 20
click at [487, 461] on div "Recording Artist" at bounding box center [457, 454] width 197 height 41
click at [631, 430] on input "Search Form" at bounding box center [994, 413] width 878 height 39
drag, startPoint x: 504, startPoint y: 412, endPoint x: 496, endPoint y: 434, distance: 23.4
click at [504, 412] on div "Recording Artist" at bounding box center [441, 413] width 147 height 20
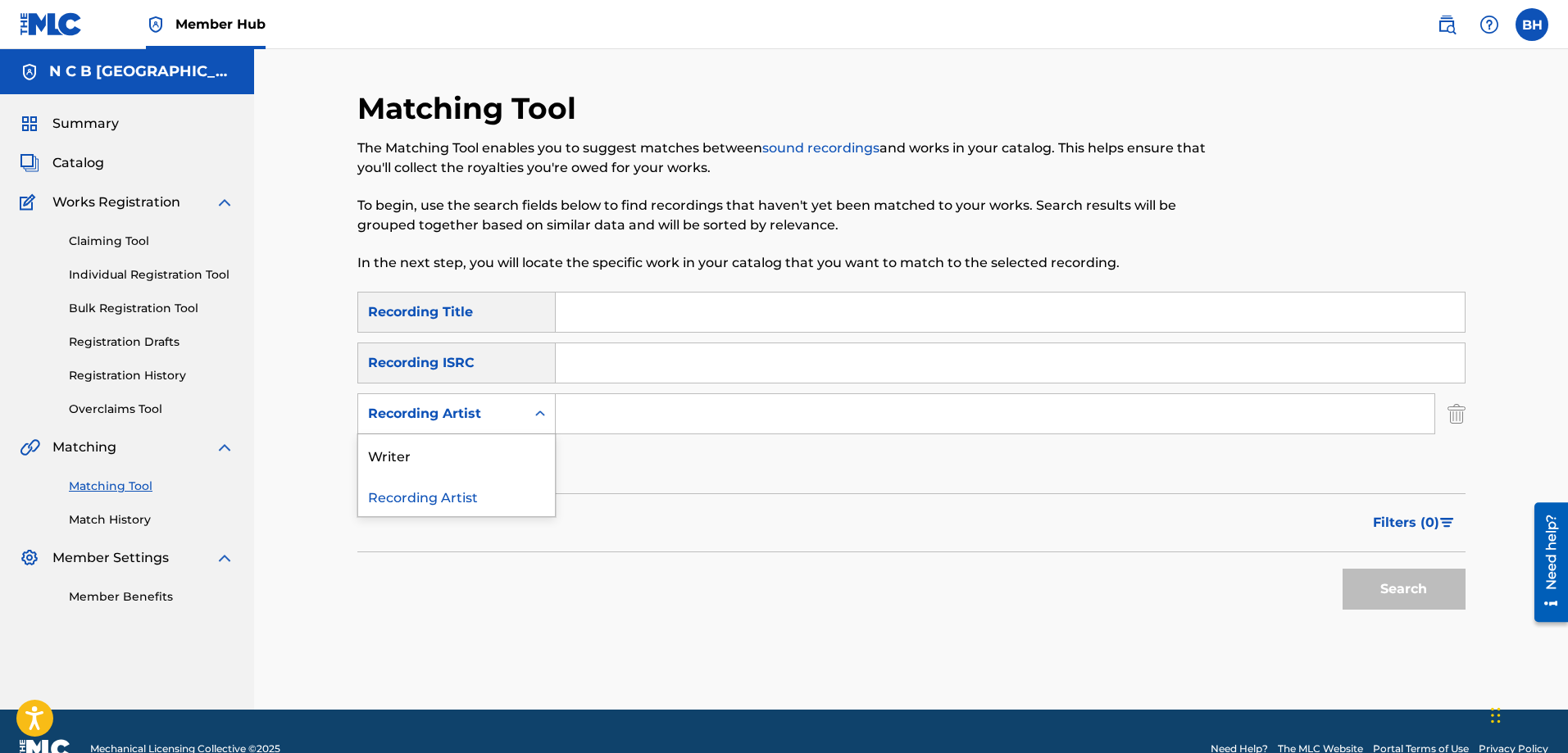
click at [469, 492] on div "Recording Artist" at bounding box center [457, 495] width 197 height 41
click at [599, 410] on input "Search Form" at bounding box center [994, 413] width 878 height 39
click at [532, 417] on icon "Search Form" at bounding box center [540, 413] width 17 height 17
click at [499, 444] on div "Writer" at bounding box center [457, 454] width 197 height 41
click at [617, 414] on input "Search Form" at bounding box center [994, 413] width 878 height 39
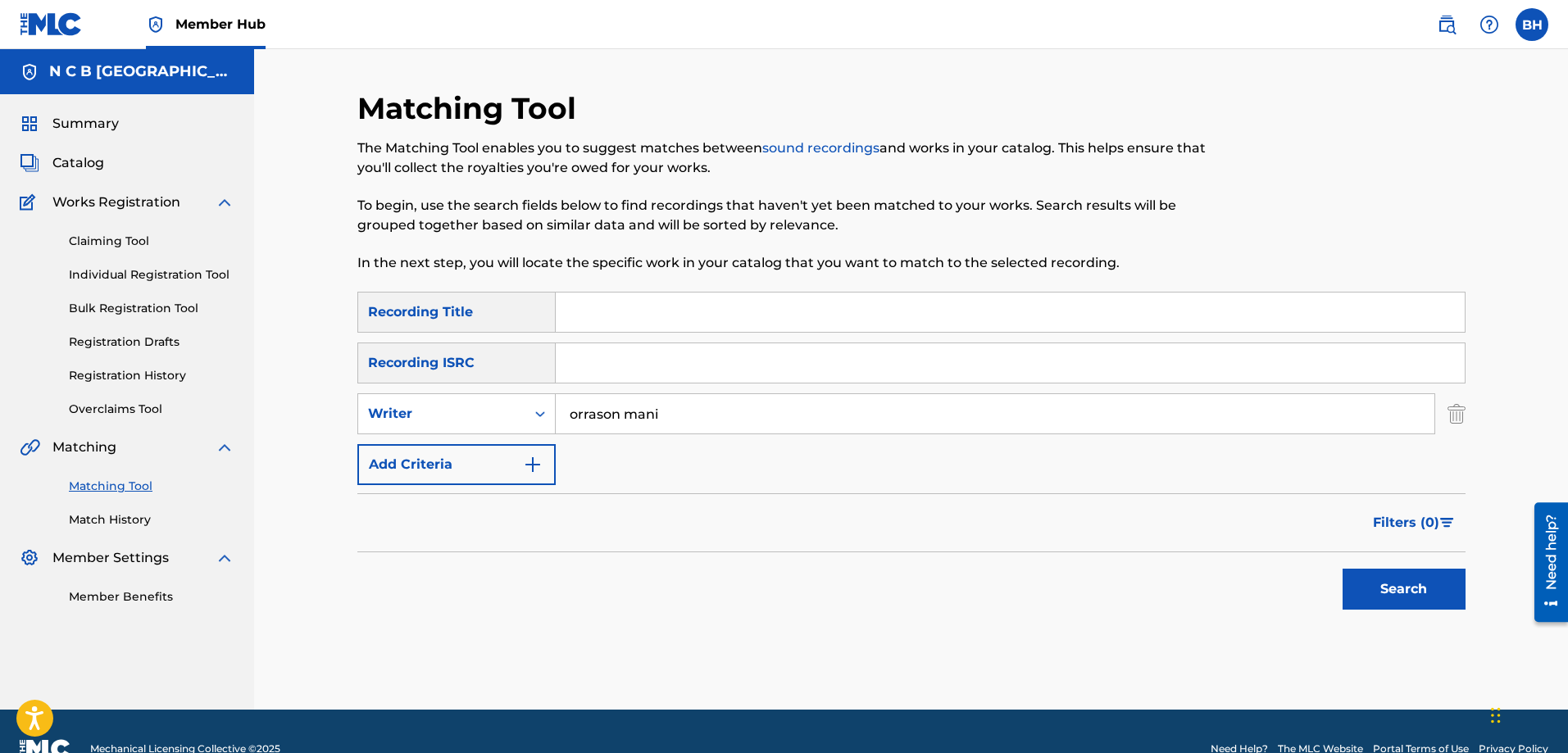
type input "orrason mani"
click at [1253, 568] on button "Search" at bounding box center [1403, 588] width 123 height 41
